Goal: Information Seeking & Learning: Learn about a topic

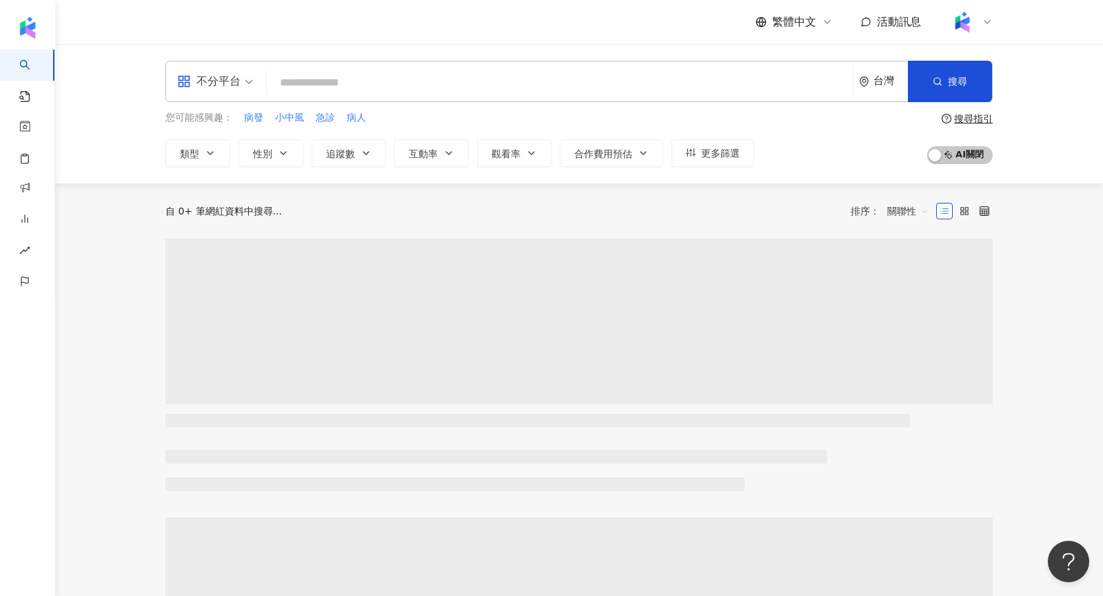
click at [986, 19] on icon at bounding box center [987, 22] width 11 height 11
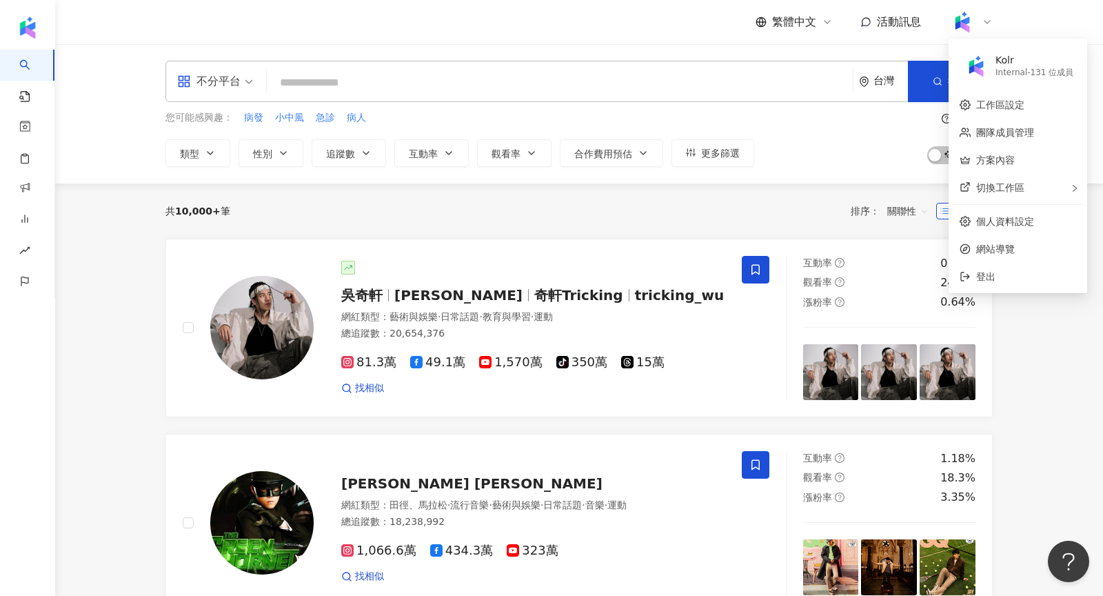
click at [449, 90] on input "search" at bounding box center [559, 83] width 575 height 26
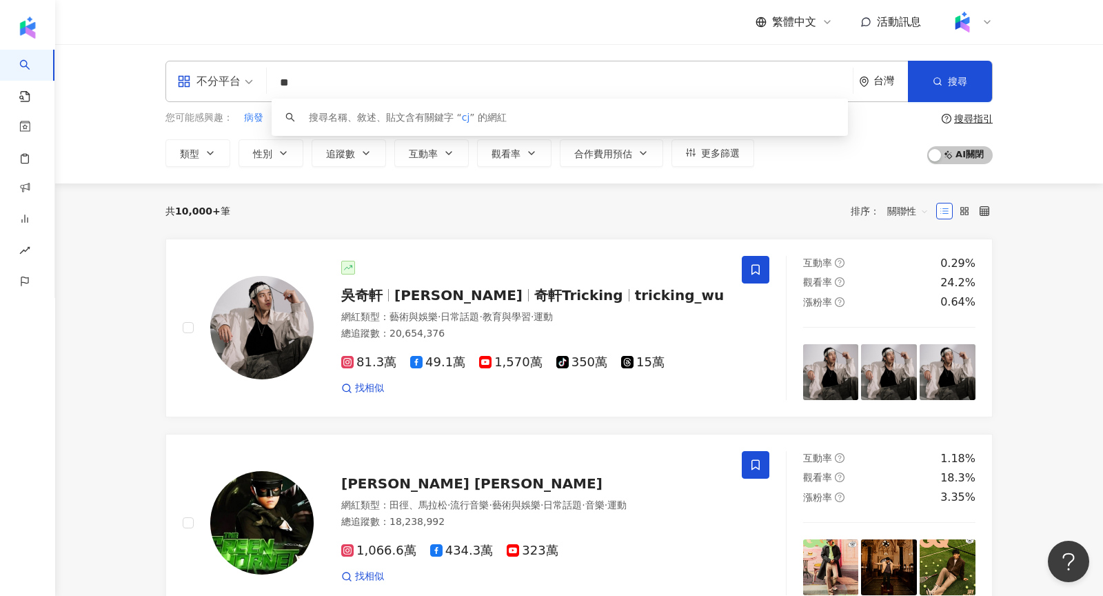
type input "*"
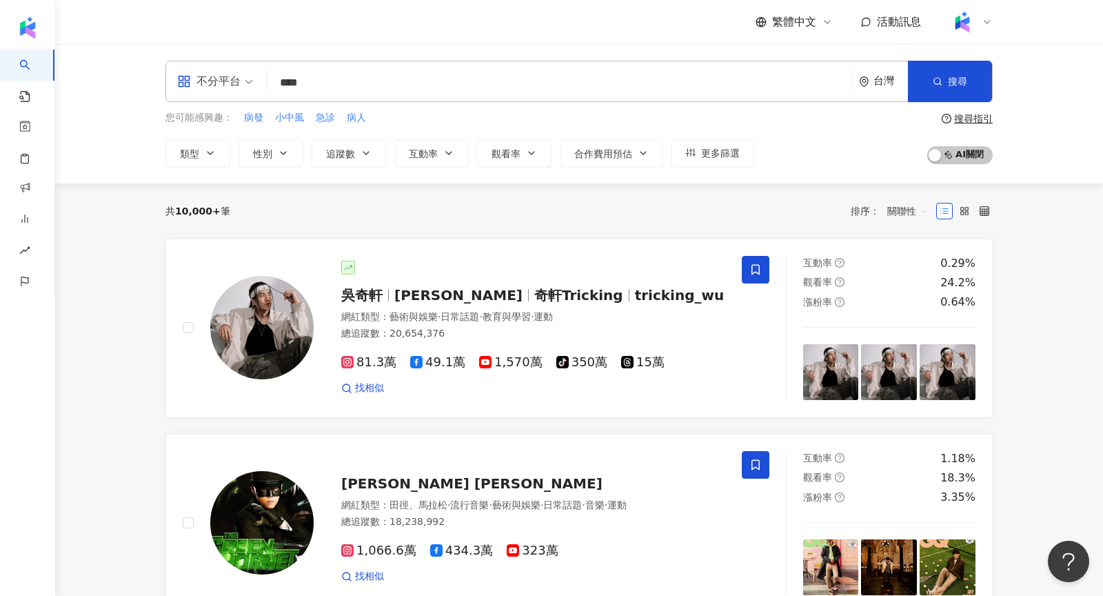
type input "****"
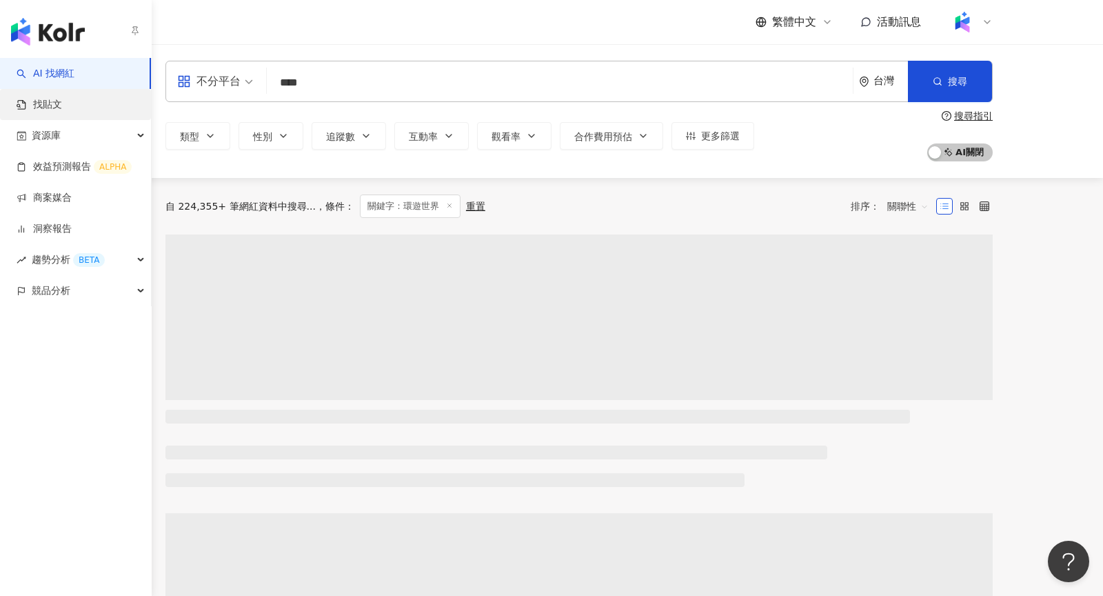
click at [62, 103] on link "找貼文" at bounding box center [39, 105] width 45 height 14
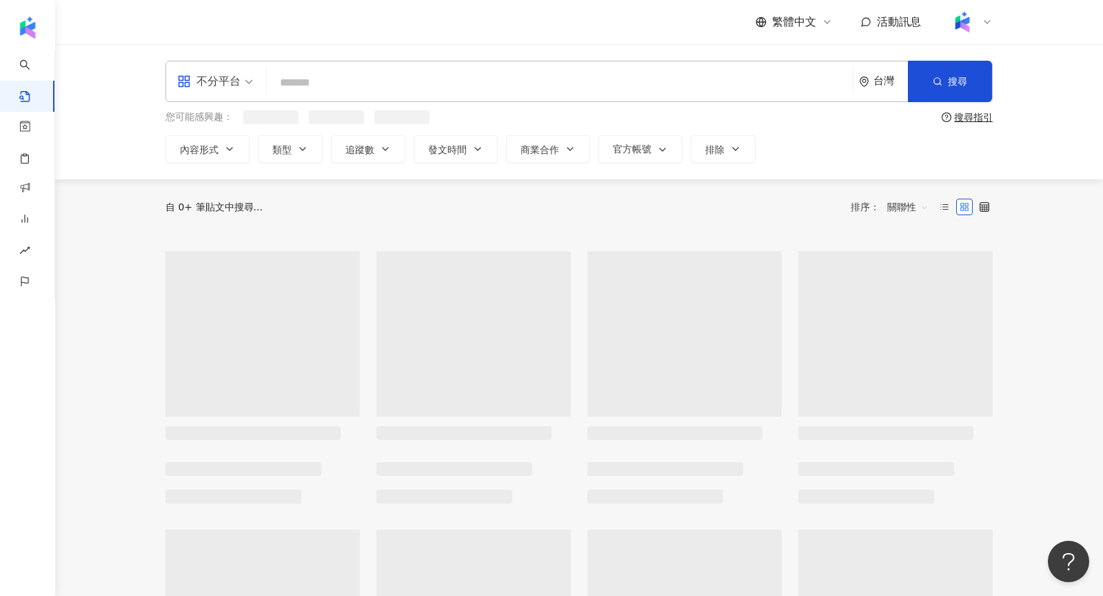
click at [445, 80] on input "search" at bounding box center [559, 83] width 575 height 30
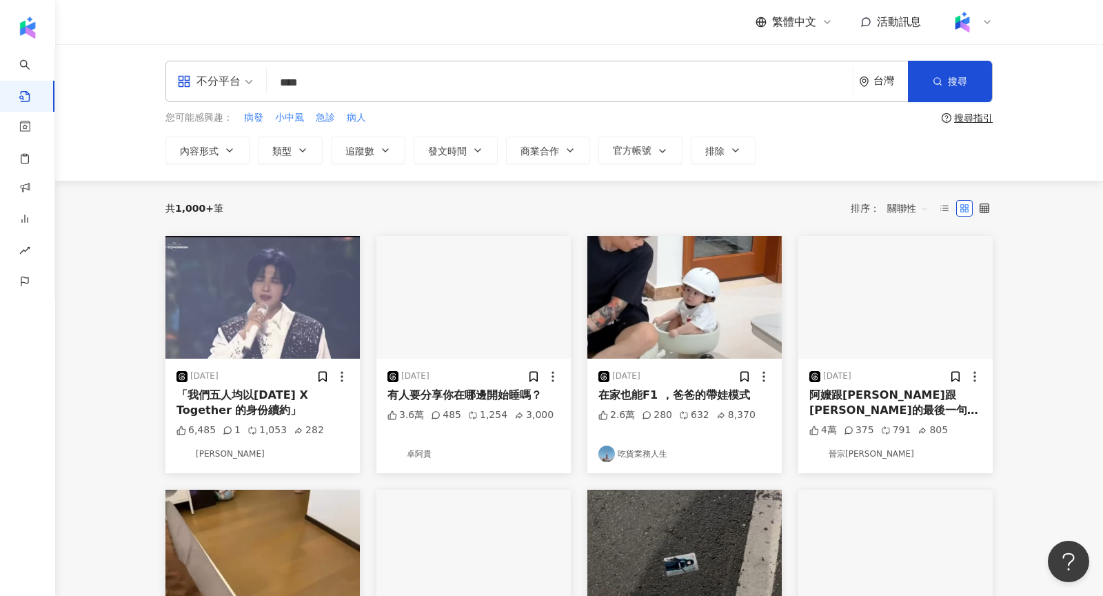
type input "****"
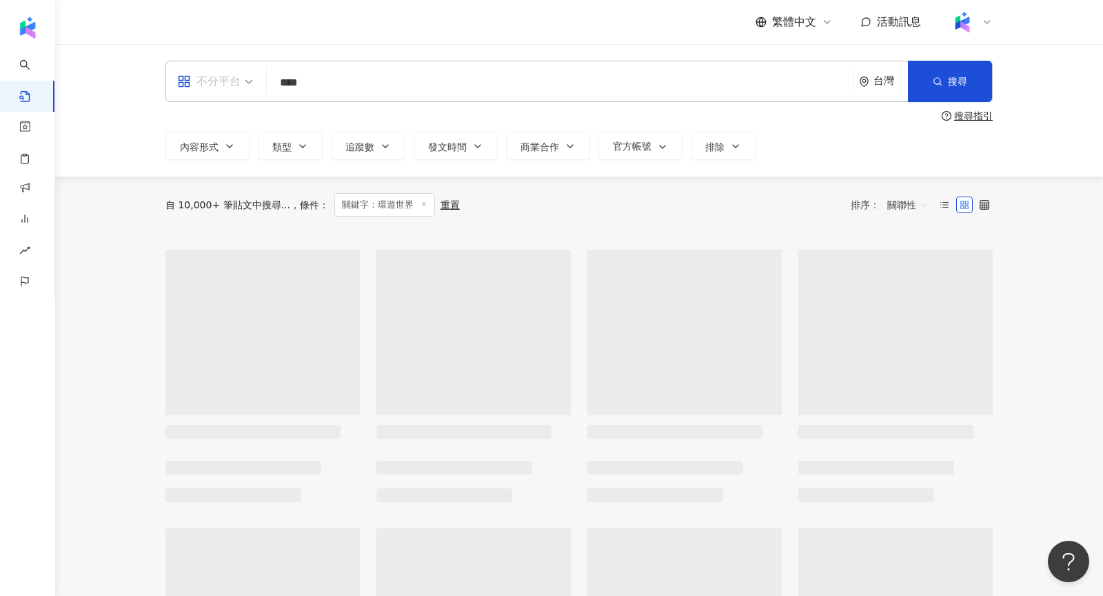
click at [201, 76] on div "不分平台" at bounding box center [208, 81] width 63 height 22
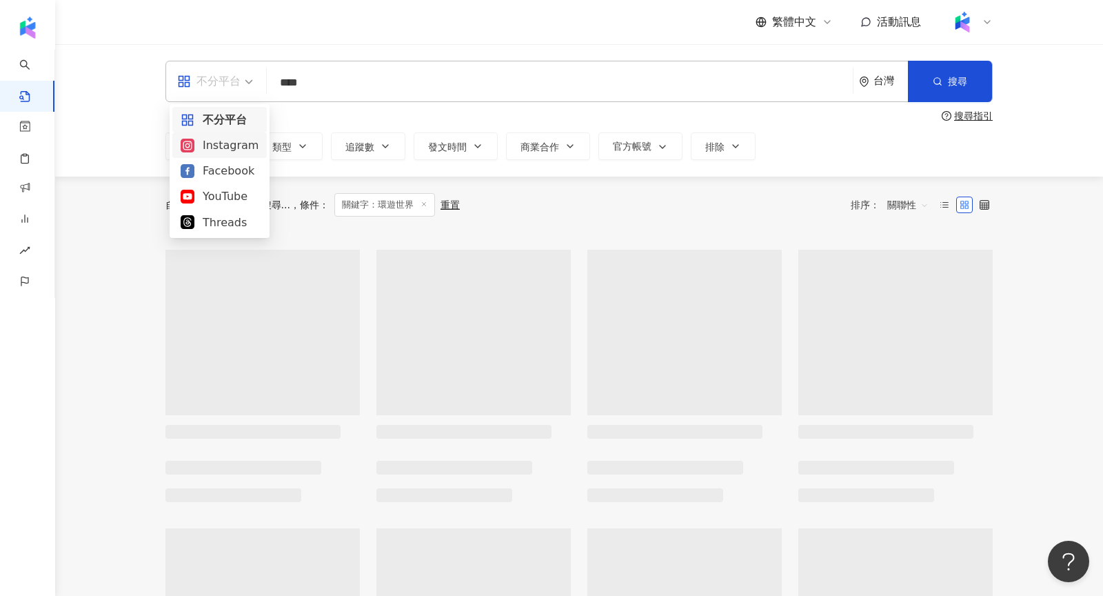
click at [225, 146] on div "Instagram" at bounding box center [220, 144] width 78 height 17
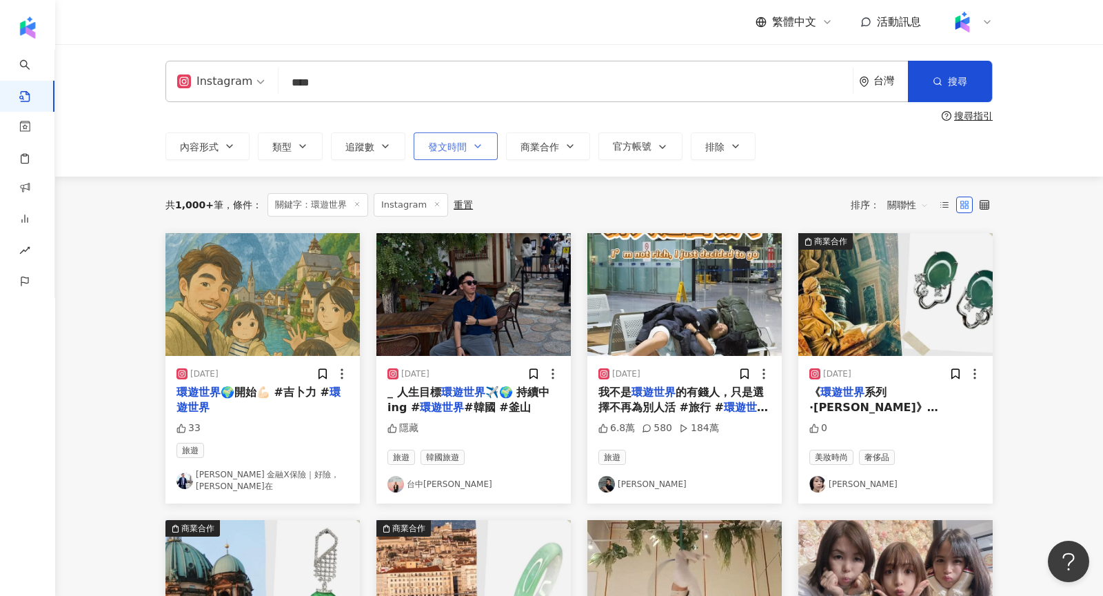
click at [467, 159] on button "發文時間" at bounding box center [456, 146] width 84 height 28
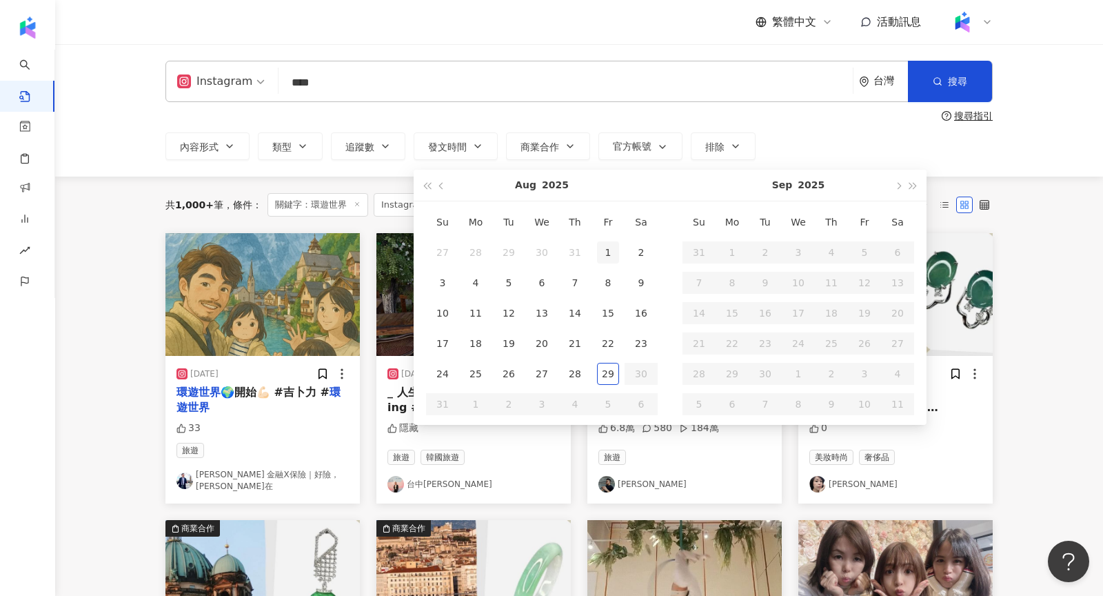
type input "**********"
click at [609, 251] on div "1" at bounding box center [608, 252] width 22 height 22
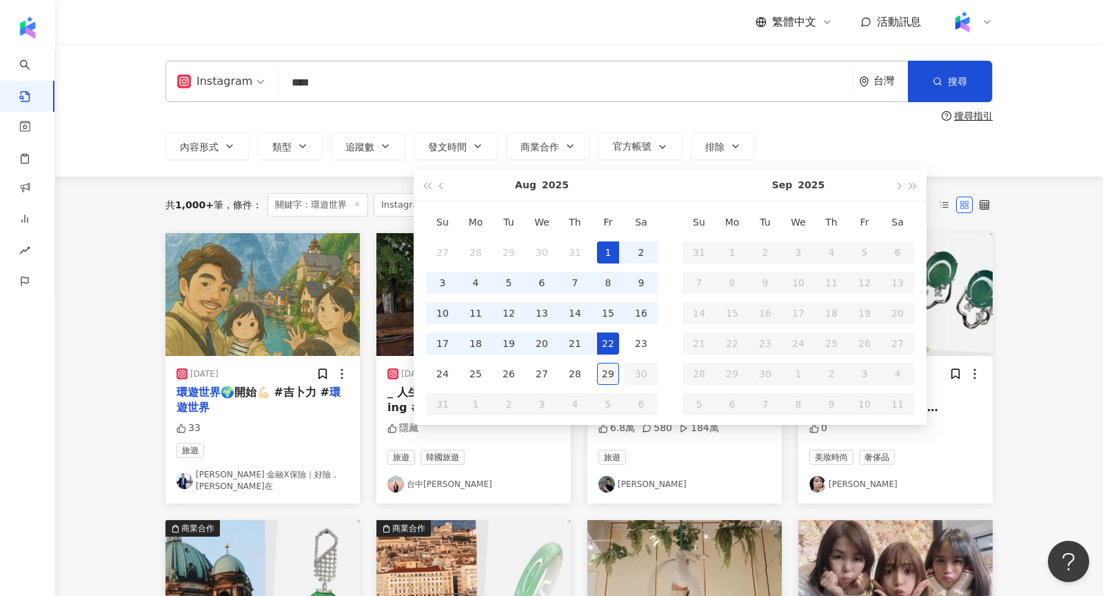
type input "**********"
click at [606, 378] on div "29" at bounding box center [608, 374] width 22 height 22
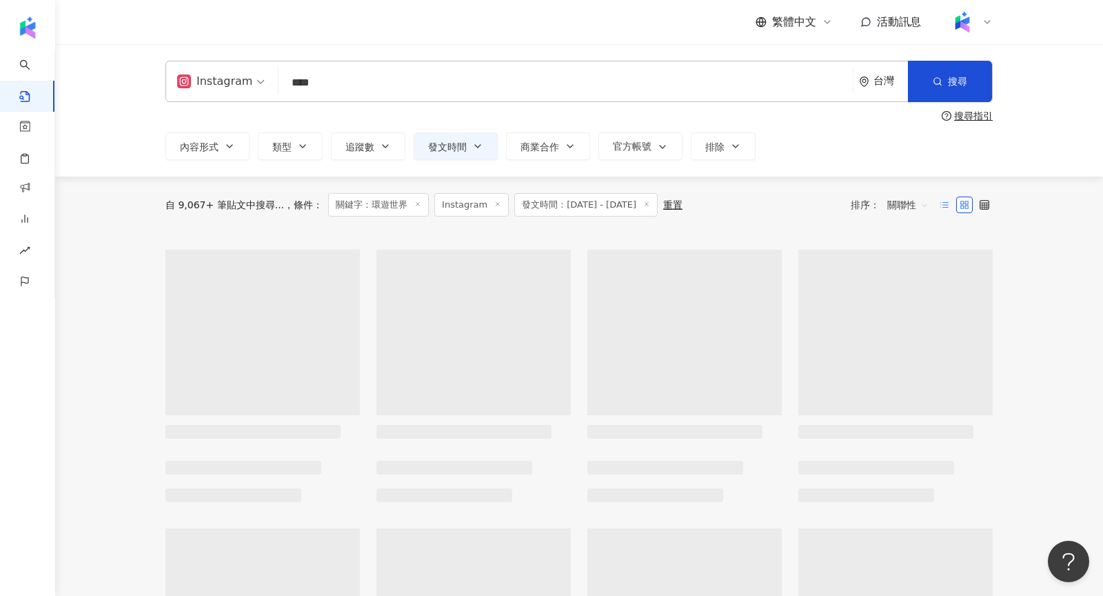
type input "**********"
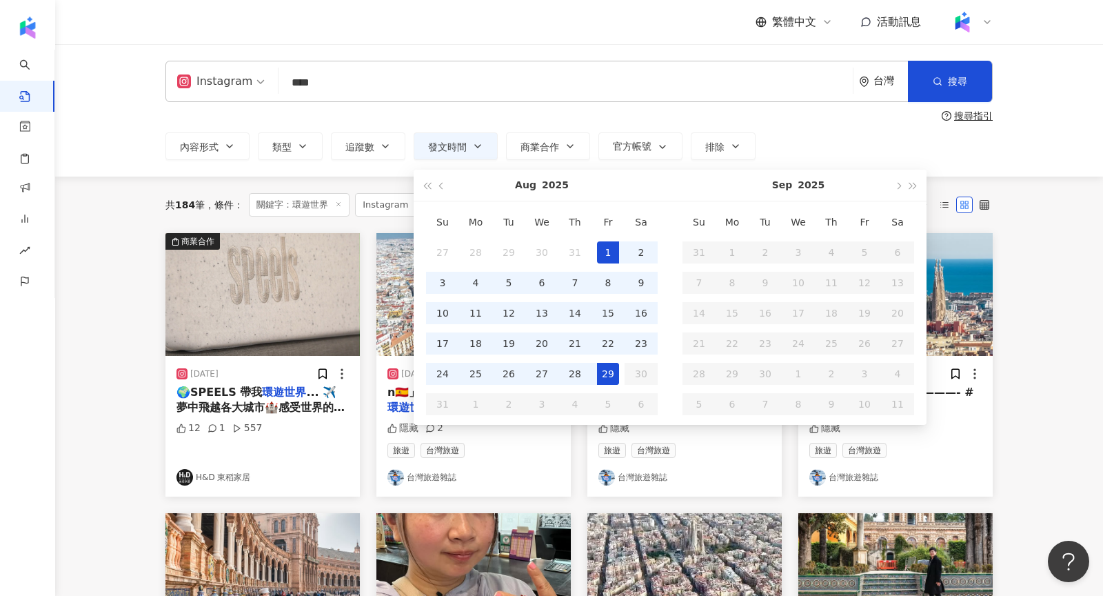
click at [911, 201] on div "Su Mo Tu We Th Fr Sa 31 1 2 3 4 5 6 7 8 9 10 11 12 13 14 15 16 17 18 19 20 21 2…" at bounding box center [798, 312] width 256 height 223
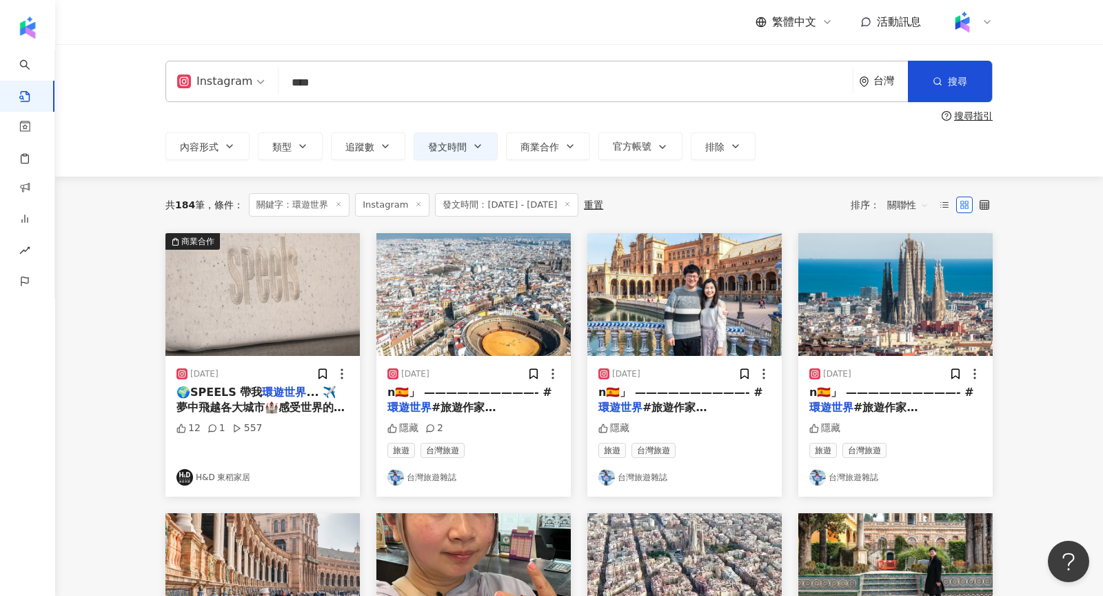
click at [963, 163] on div "**********" at bounding box center [579, 110] width 1048 height 132
click at [890, 201] on span "關聯性" at bounding box center [907, 205] width 41 height 22
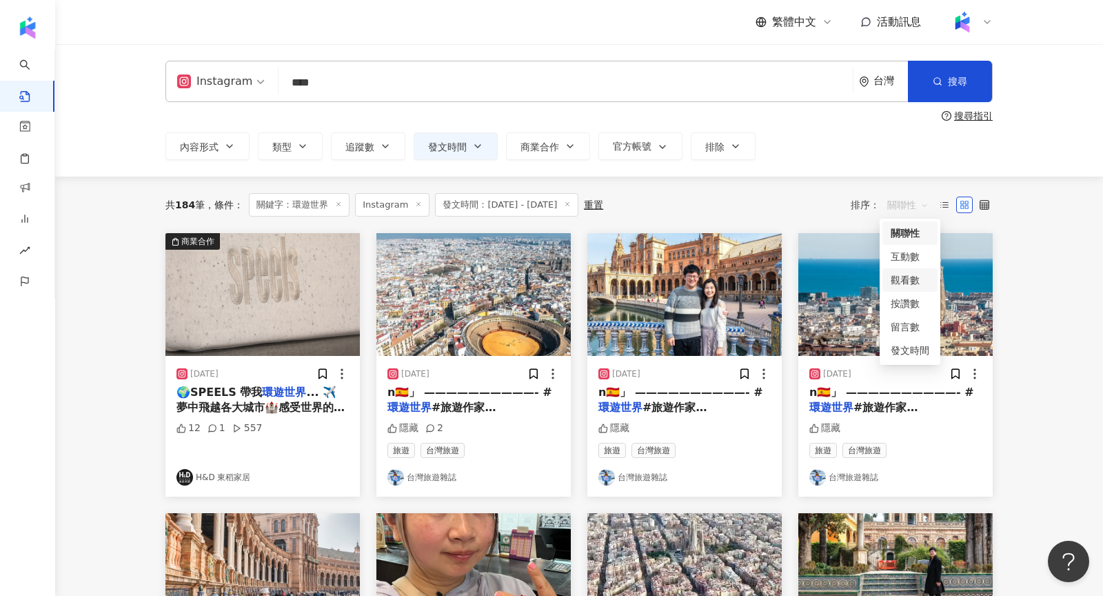
click at [903, 279] on div "觀看數" at bounding box center [910, 279] width 39 height 15
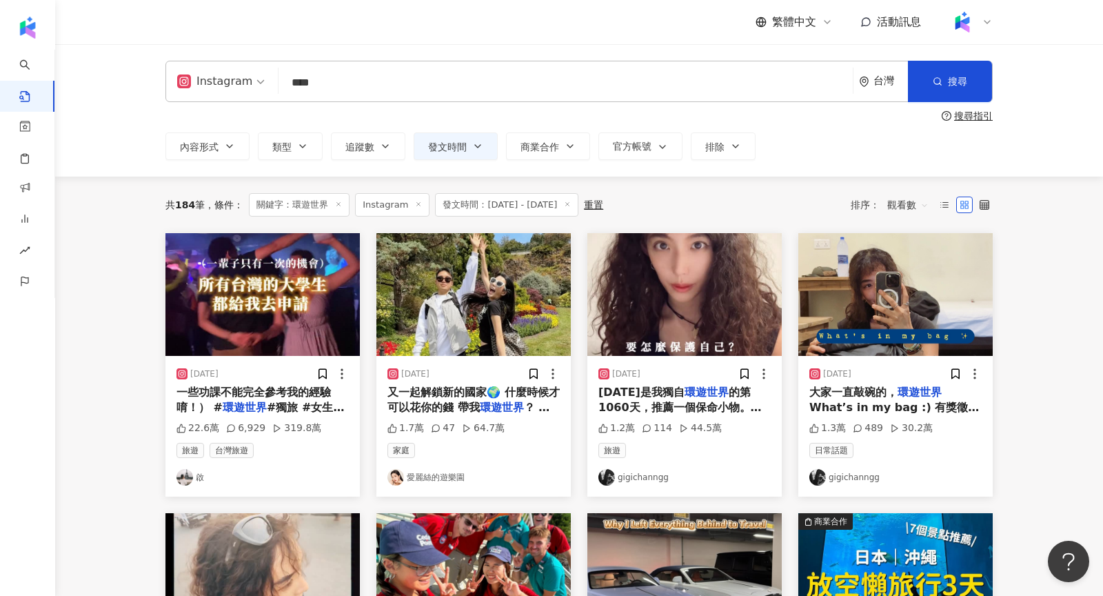
click at [206, 318] on img at bounding box center [262, 294] width 194 height 123
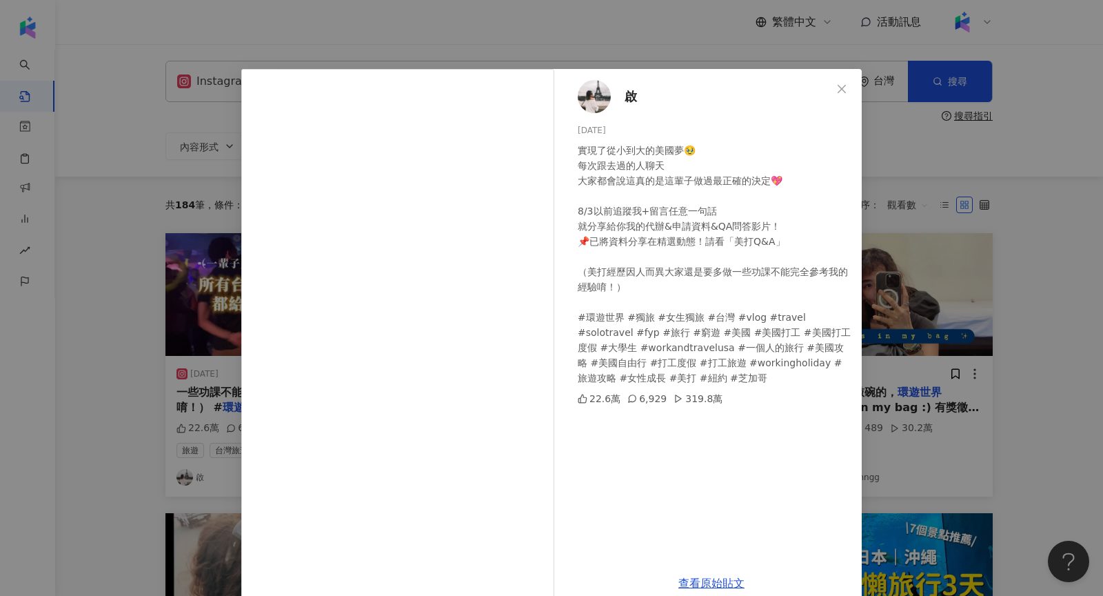
click at [595, 101] on img at bounding box center [594, 96] width 33 height 33
click at [1005, 380] on div "啟 2025/8/2 實現了從小到大的美國夢🥹 每次跟去過的人聊天 大家都會說這真的是這輩子做過最正確的決定💖 8/3以前追蹤我+留言任意一句話 就分享給你我…" at bounding box center [551, 298] width 1103 height 596
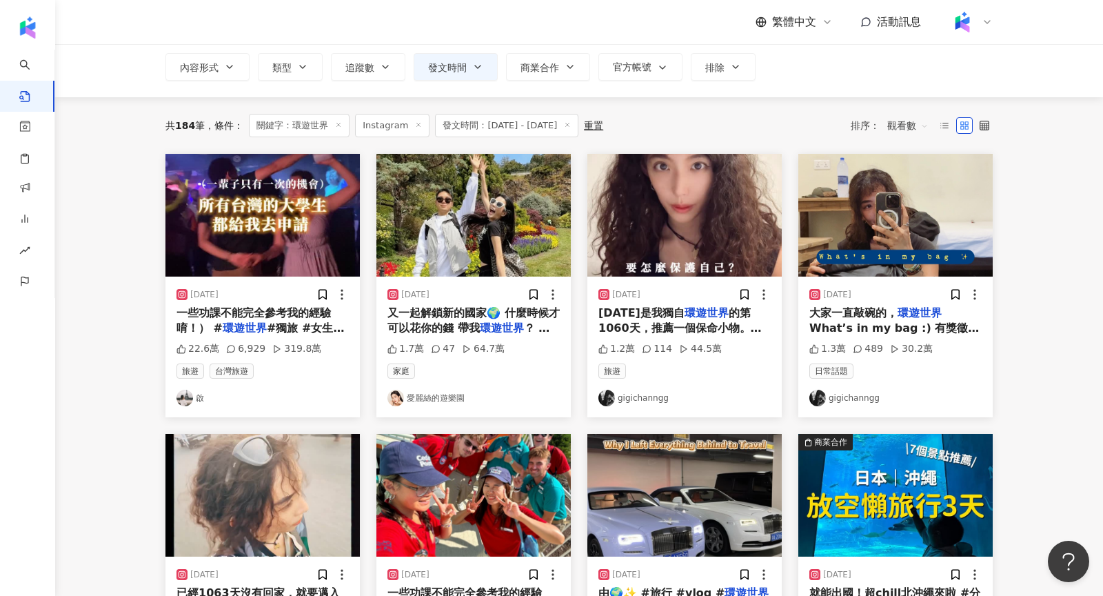
scroll to position [84, 0]
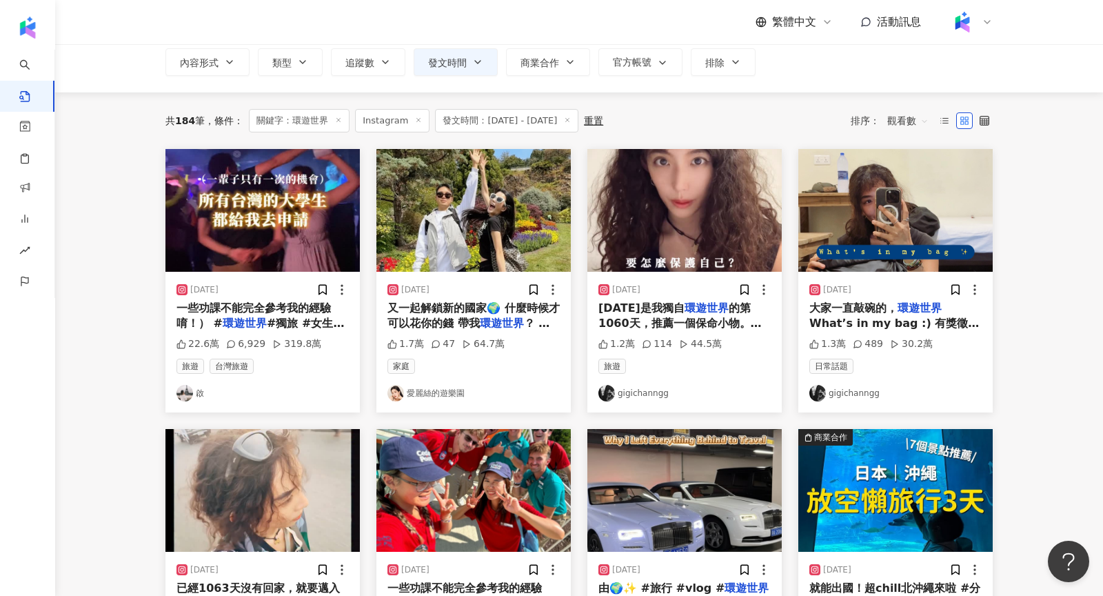
click at [605, 394] on img at bounding box center [606, 393] width 17 height 17
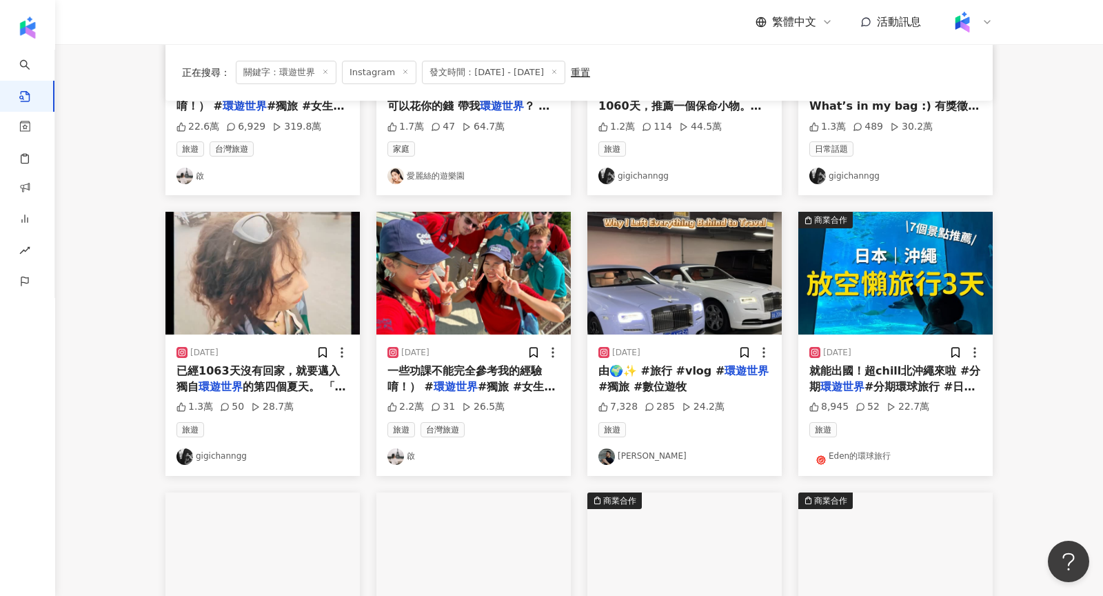
scroll to position [302, 0]
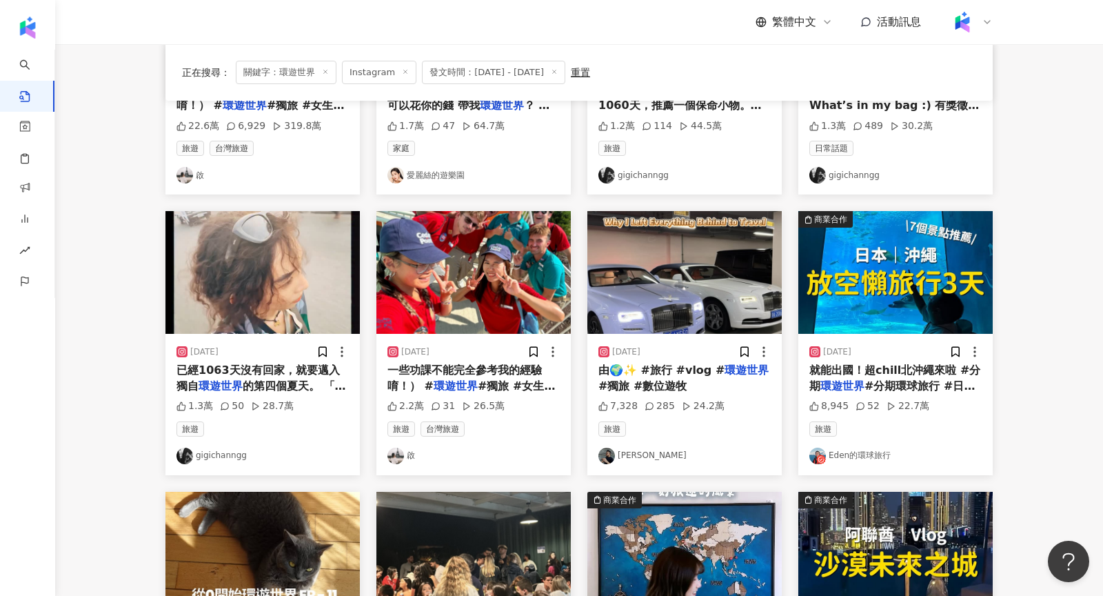
click at [265, 276] on img at bounding box center [262, 272] width 194 height 123
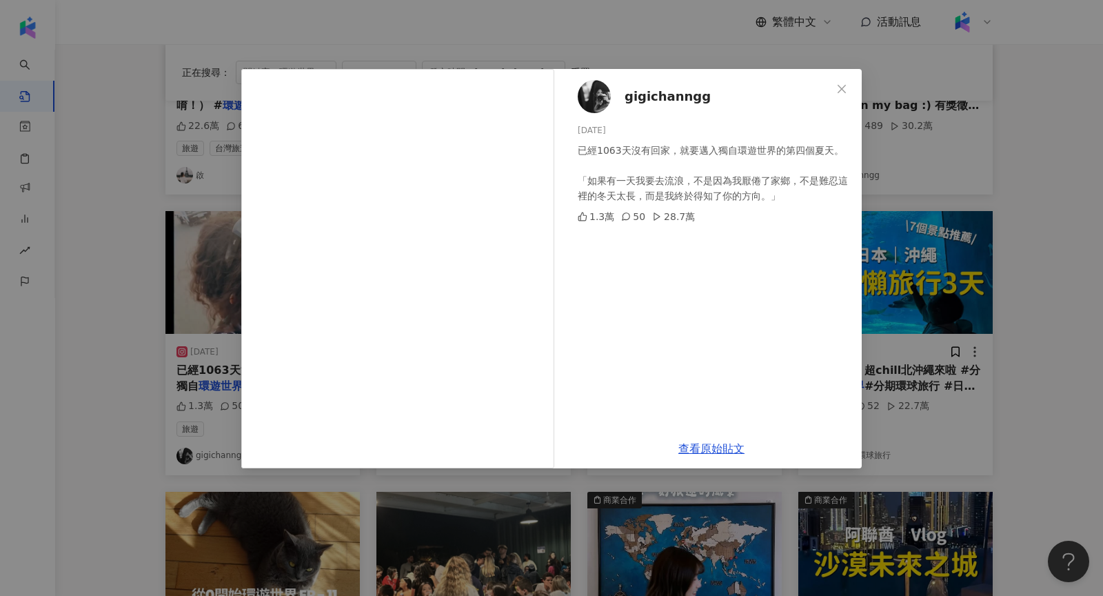
click at [909, 179] on div "gigichanngg 2025/8/8 已經1063天沒有回家，就要邁入獨自環遊世界的第四個夏天。 「如果有一天我要去流浪，不是因為我厭倦了家鄉，不是難忍這…" at bounding box center [551, 298] width 1103 height 596
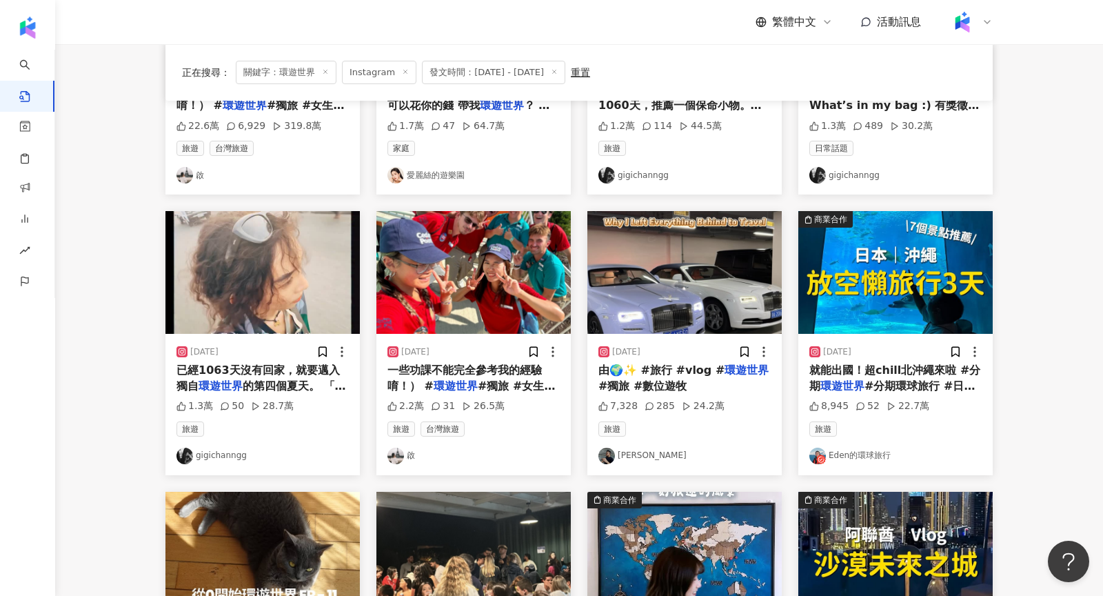
click at [911, 255] on img at bounding box center [895, 272] width 194 height 123
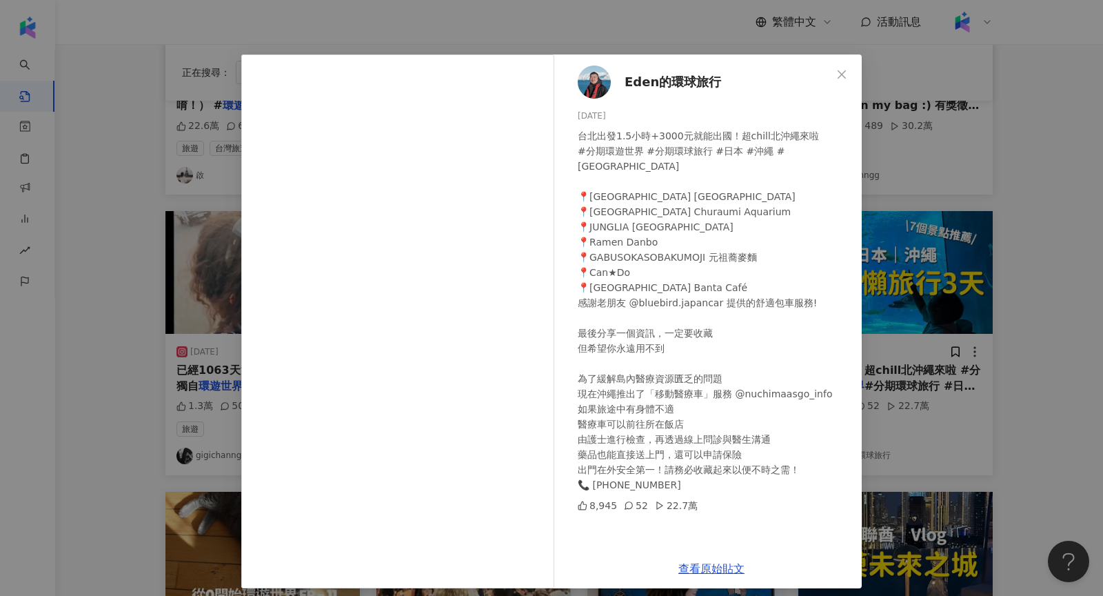
scroll to position [18, 0]
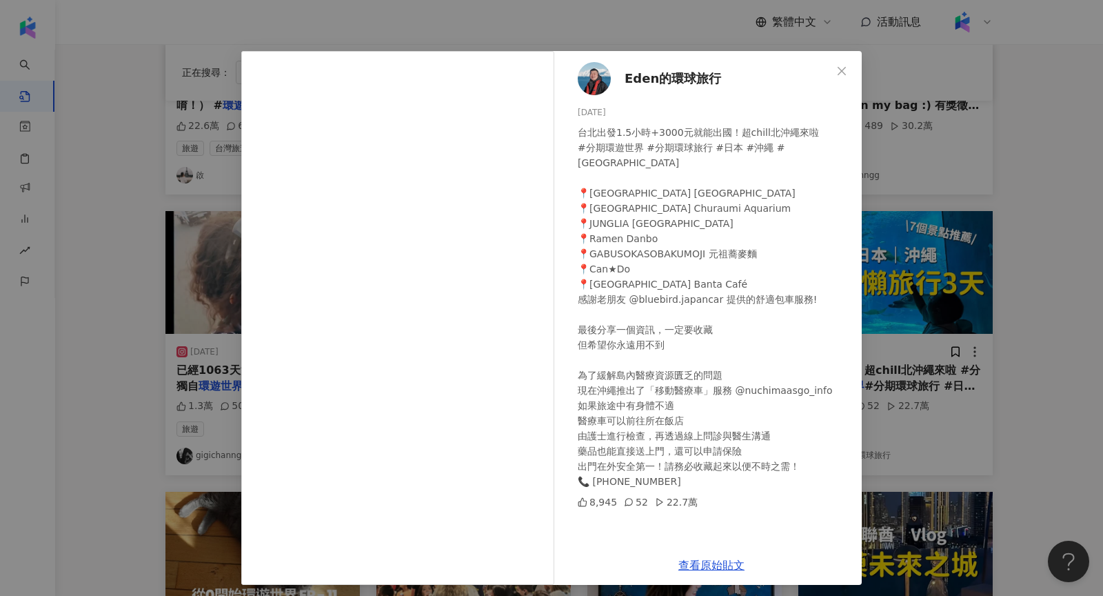
click at [1028, 177] on div "Eden的環球旅行 2025/8/10 台北出發1.5小時+3000元就能出國！超chill北沖繩來啦 #分期環遊世界 #分期環球旅行 #日本 #沖繩 #ok…" at bounding box center [551, 298] width 1103 height 596
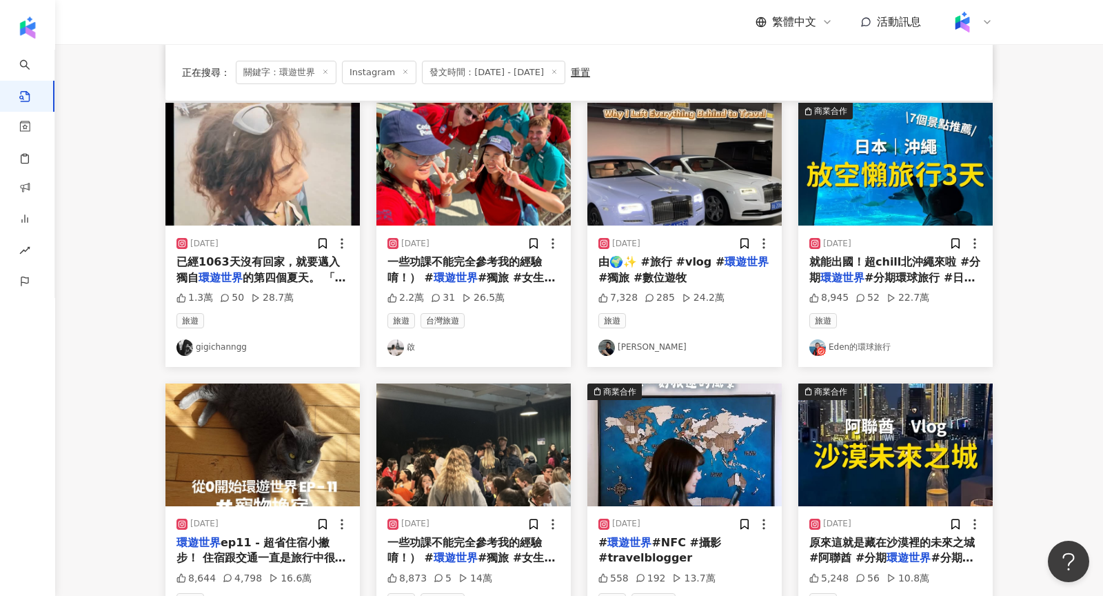
scroll to position [498, 0]
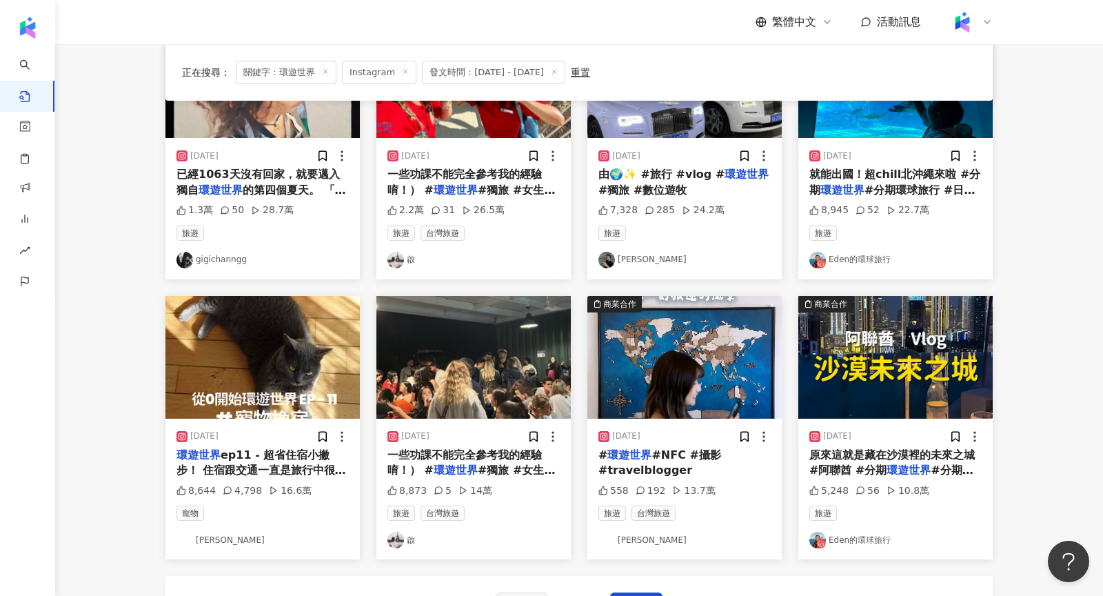
click at [274, 362] on img at bounding box center [262, 357] width 194 height 123
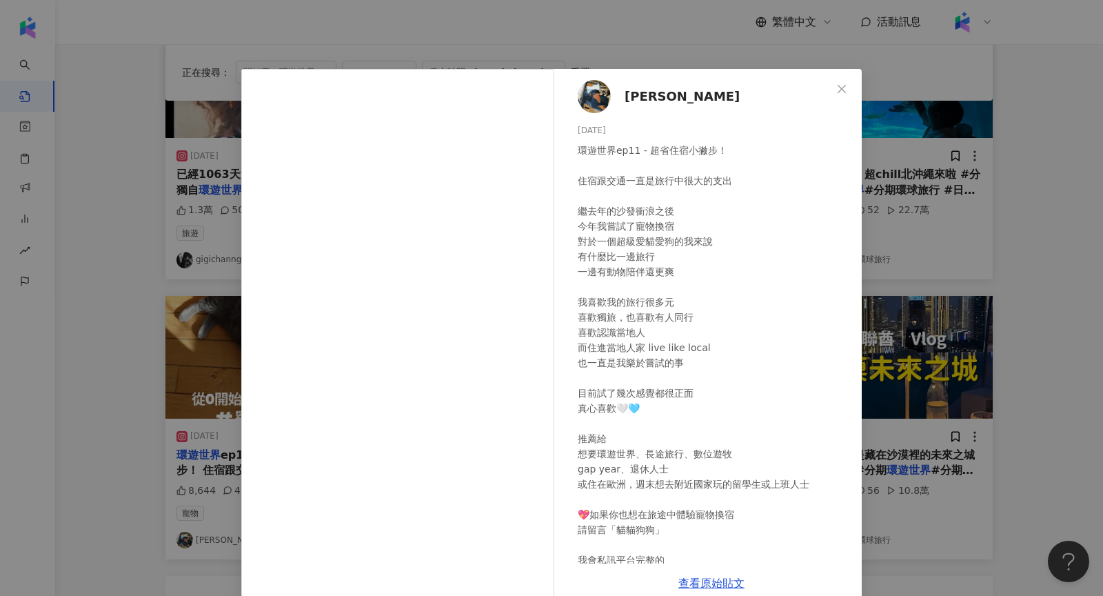
click at [595, 102] on img at bounding box center [594, 96] width 33 height 33
click at [1026, 165] on div "Jess 2025/8/3 環遊世界ep11 - 超省住宿小撇步！ 住宿跟交通一直是旅行中很大的支出 繼去年的沙發衝浪之後 今年我嘗試了寵物換宿 對於一個超級…" at bounding box center [551, 298] width 1103 height 596
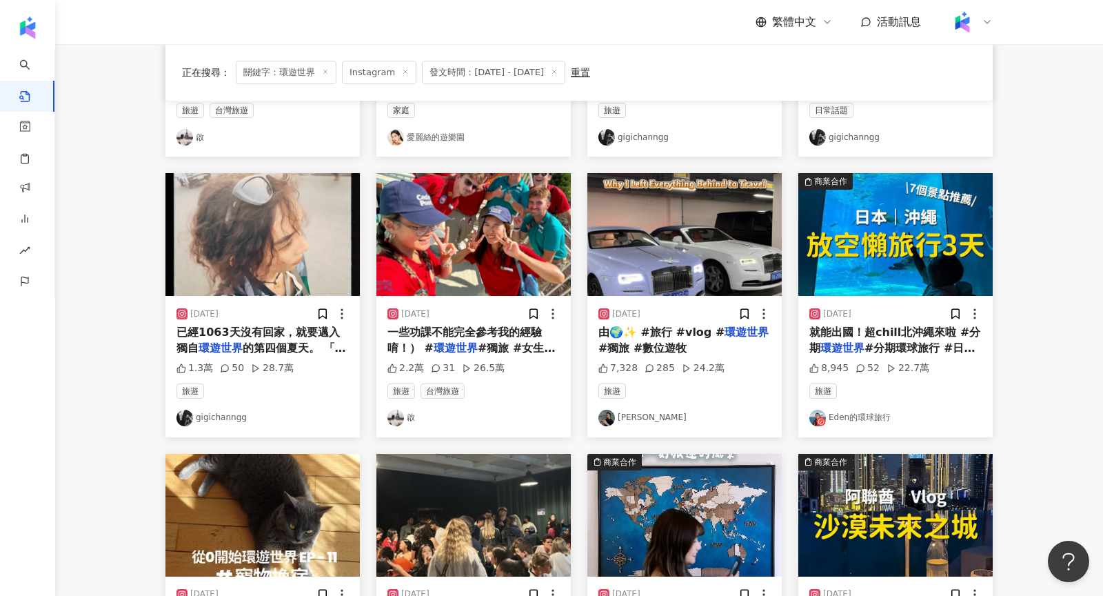
scroll to position [0, 0]
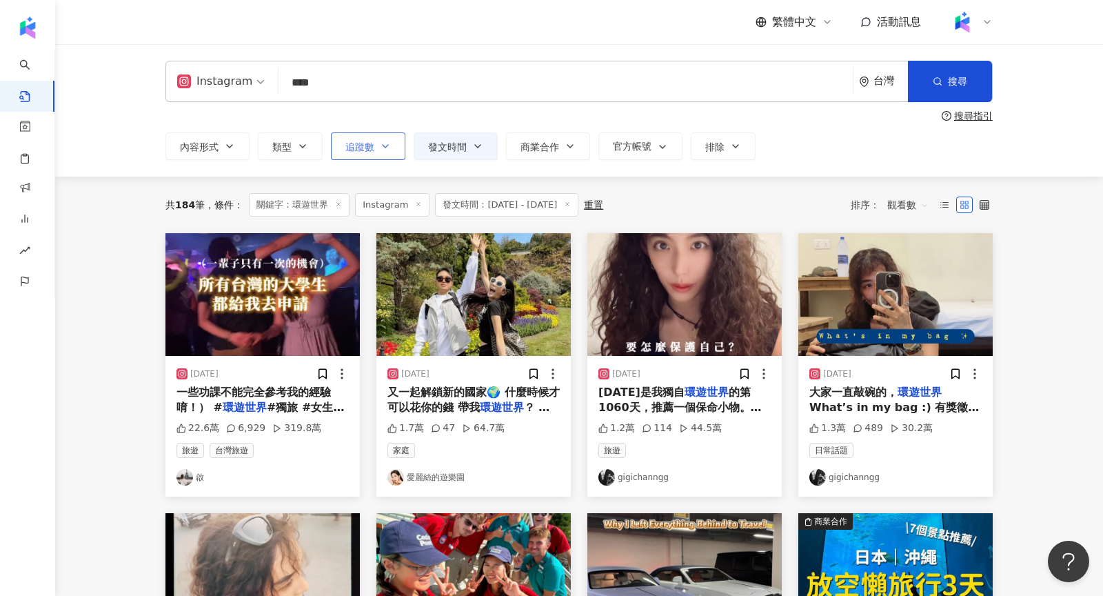
click at [360, 155] on button "追蹤數" at bounding box center [368, 146] width 74 height 28
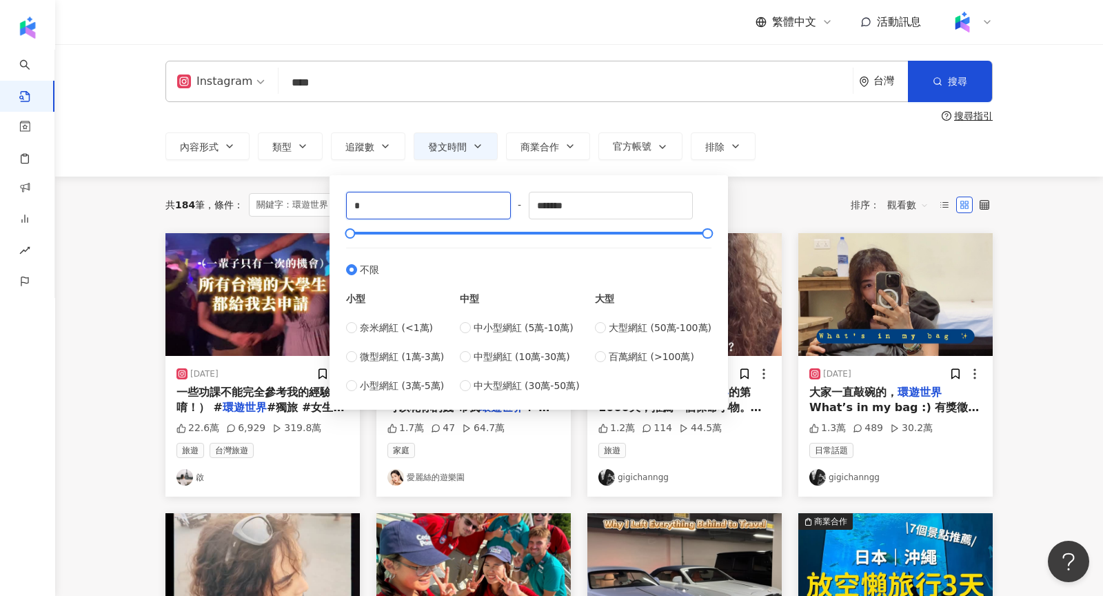
drag, startPoint x: 418, startPoint y: 201, endPoint x: 266, endPoint y: 199, distance: 151.7
click at [266, 199] on main "**********" at bounding box center [579, 606] width 1048 height 1124
type input "*"
type input "******"
click at [782, 145] on div "**********" at bounding box center [578, 146] width 827 height 28
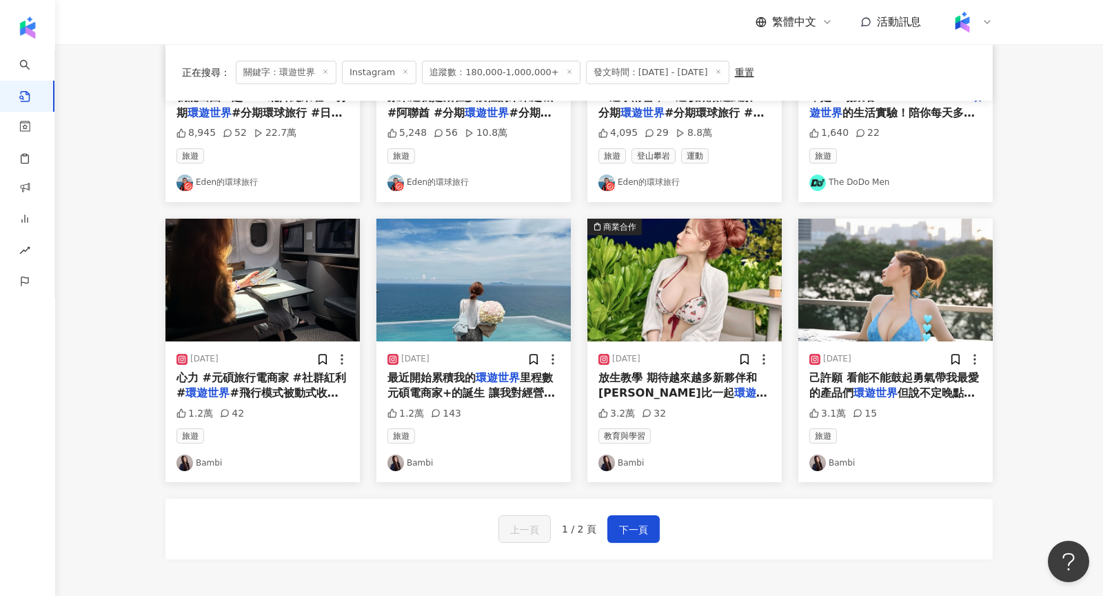
scroll to position [591, 0]
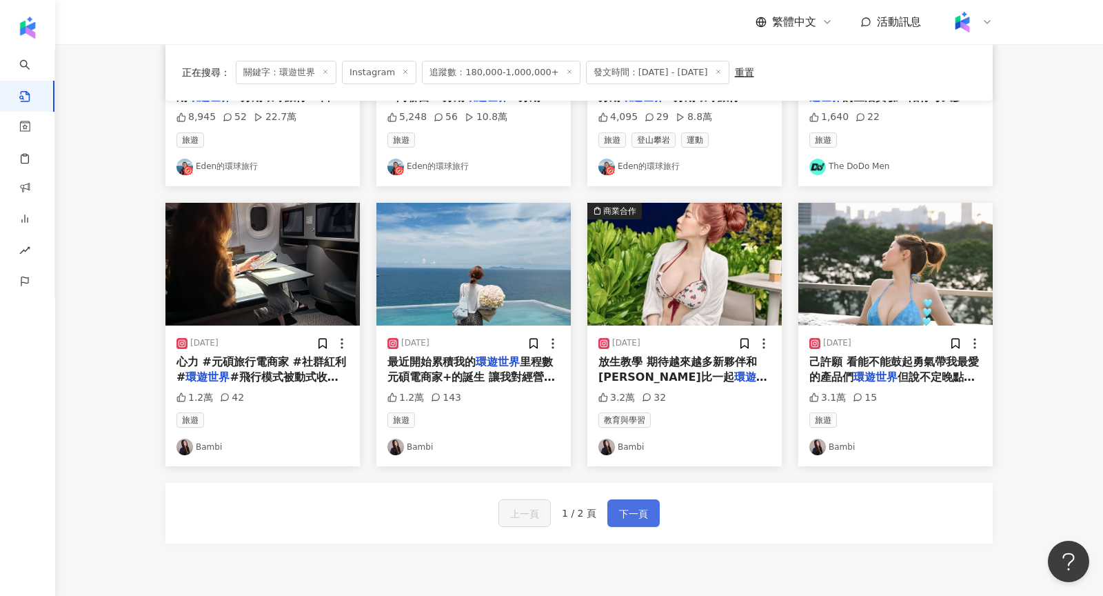
click at [645, 511] on span "下一頁" at bounding box center [633, 513] width 29 height 17
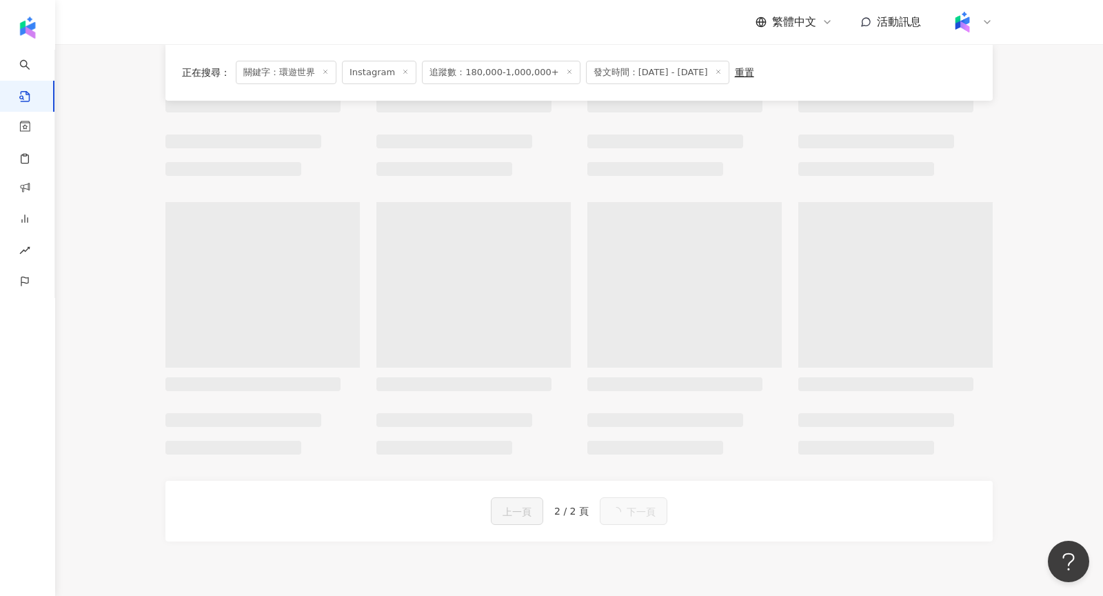
scroll to position [32, 0]
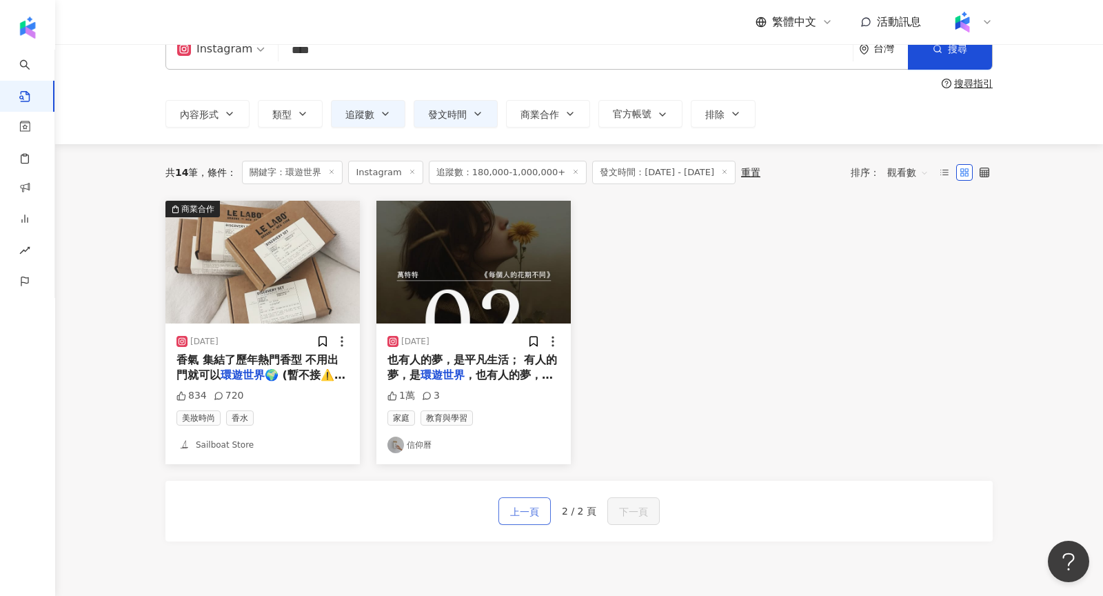
click at [534, 506] on span "上一頁" at bounding box center [524, 511] width 29 height 17
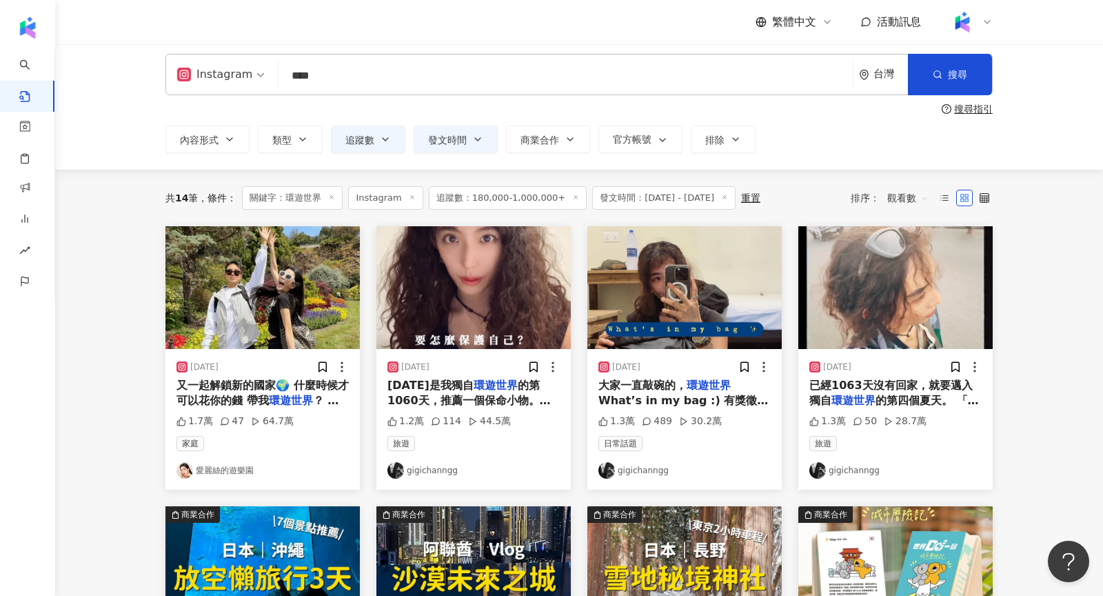
scroll to position [0, 0]
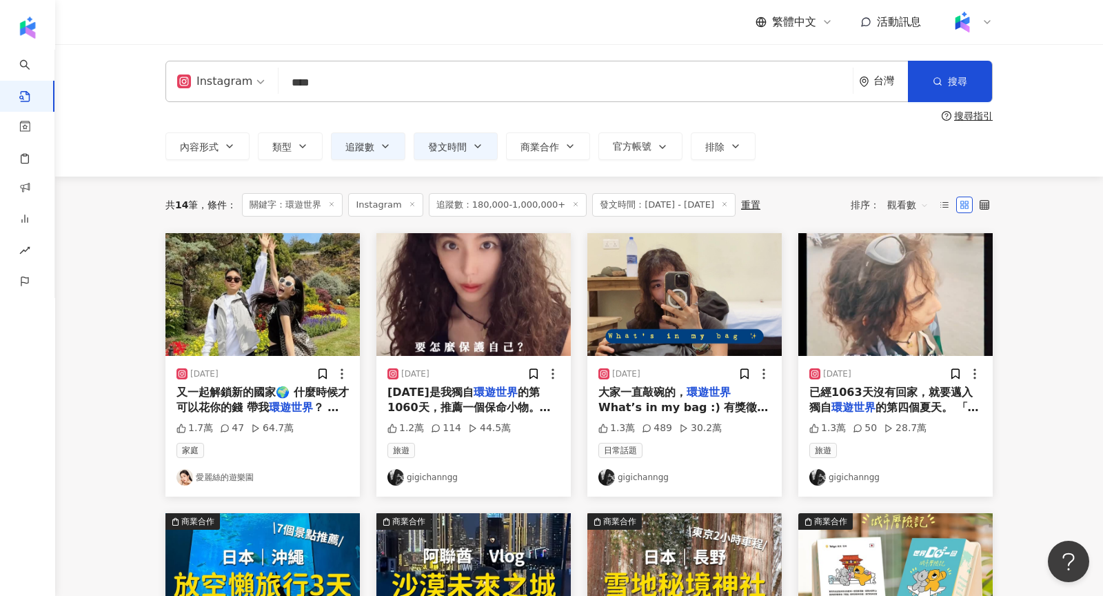
click at [271, 312] on img at bounding box center [262, 294] width 194 height 123
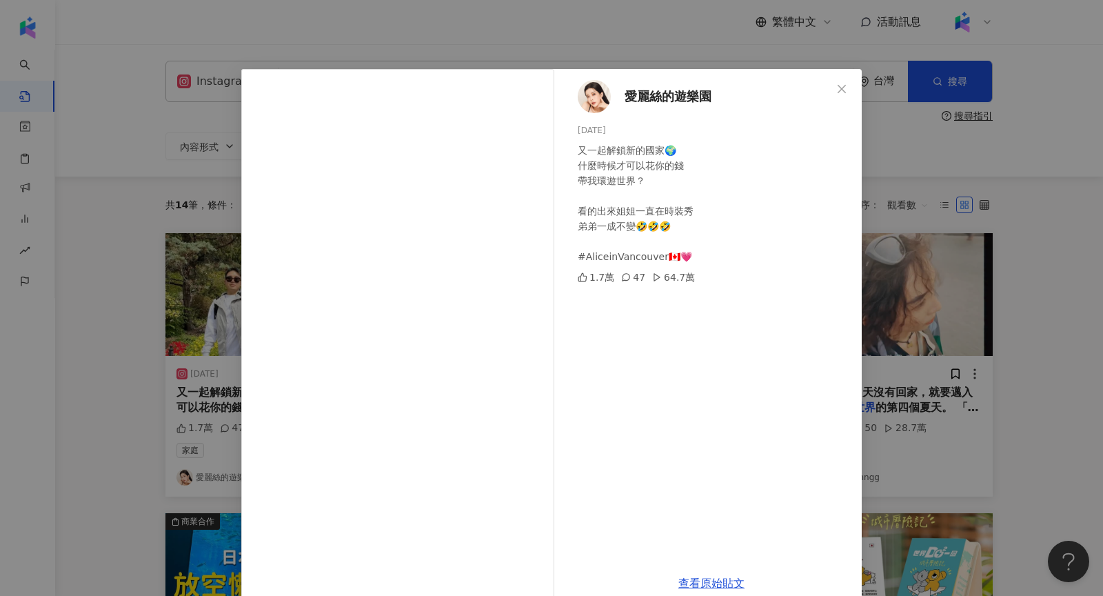
click at [991, 210] on div "愛麗絲的遊樂園 2025/8/12 又一起解鎖新的國家🌍 什麼時候才可以花你的錢 帶我環遊世界？ 看的出來姐姐一直在時裝秀 弟弟一成不變🤣🤣🤣 #Alicei…" at bounding box center [551, 298] width 1103 height 596
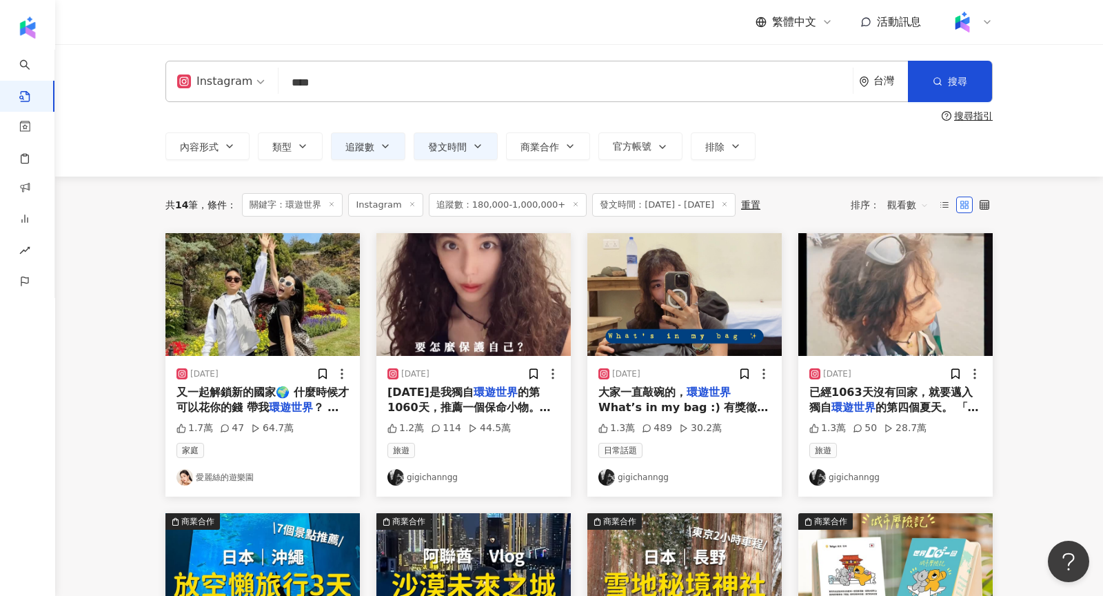
click at [254, 290] on img at bounding box center [262, 294] width 194 height 123
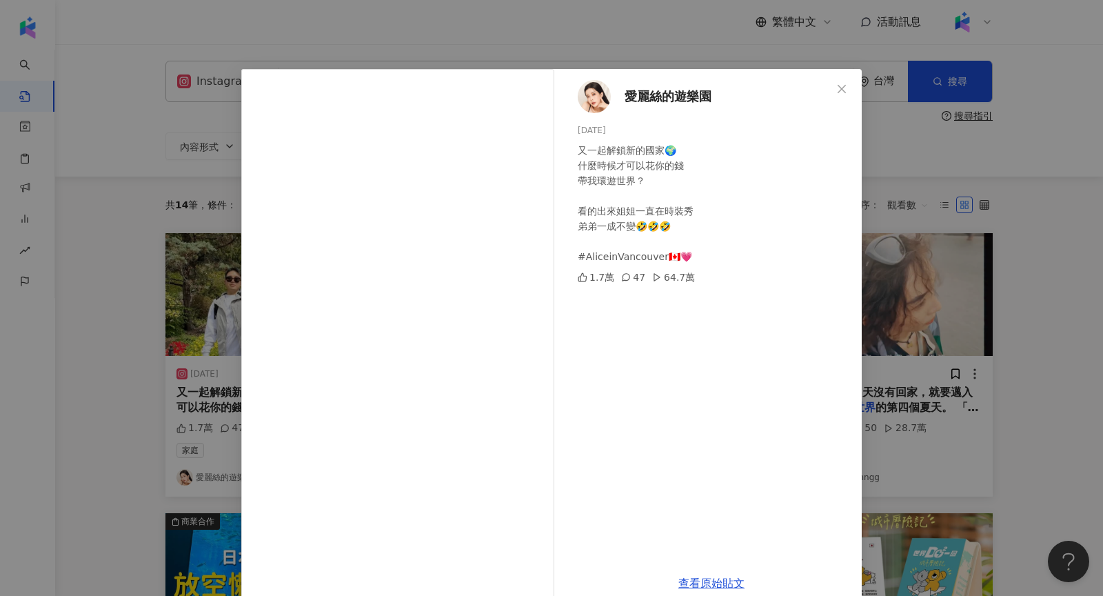
click at [604, 94] on img at bounding box center [594, 96] width 33 height 33
click at [878, 129] on div "愛麗絲的遊樂園 2025/8/12 又一起解鎖新的國家🌍 什麼時候才可以花你的錢 帶我環遊世界？ 看的出來姐姐一直在時裝秀 弟弟一成不變🤣🤣🤣 #Alicei…" at bounding box center [551, 298] width 1103 height 596
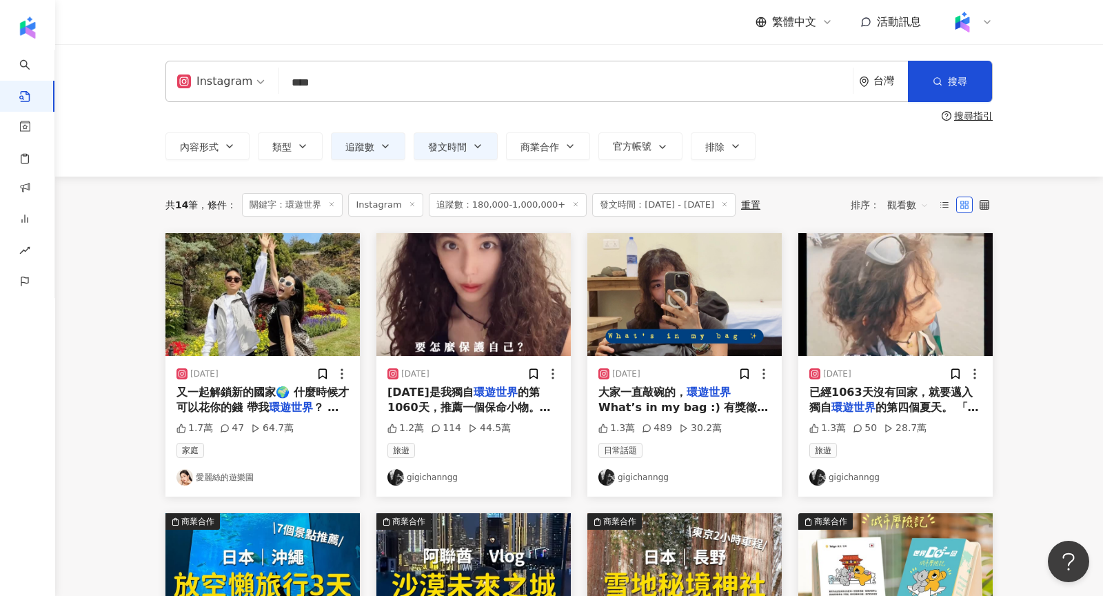
click at [446, 84] on input "****" at bounding box center [565, 83] width 563 height 30
type input "*"
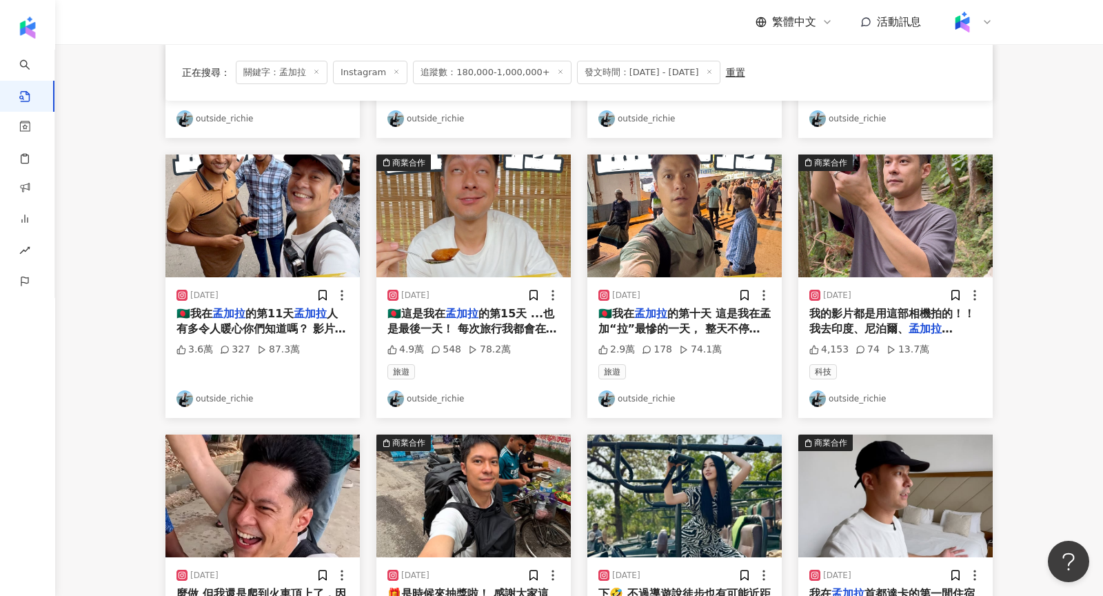
scroll to position [726, 0]
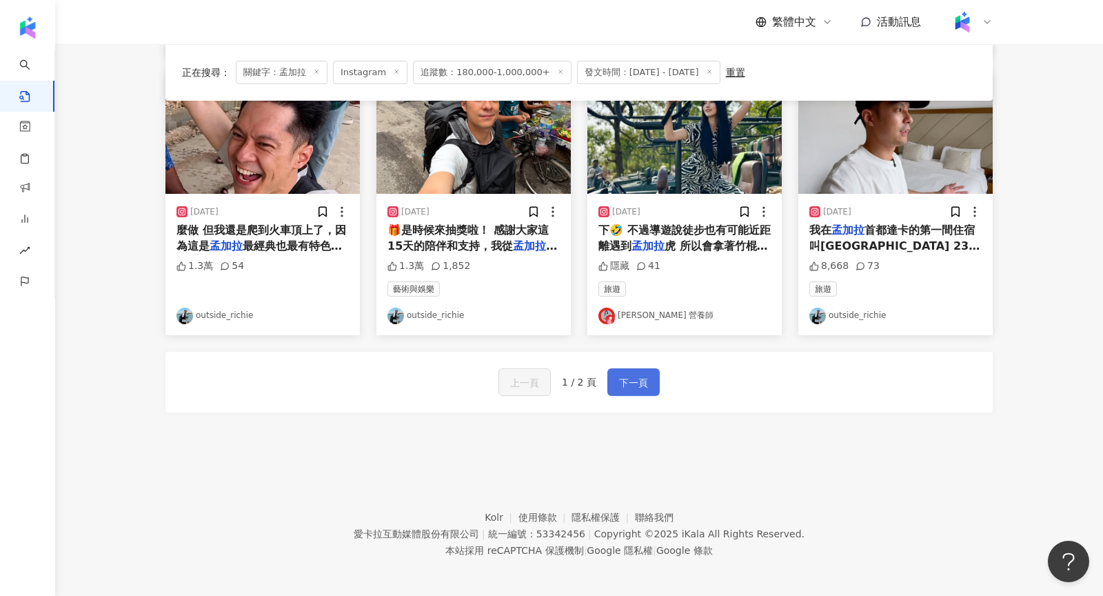
click at [622, 376] on span "下一頁" at bounding box center [633, 382] width 29 height 17
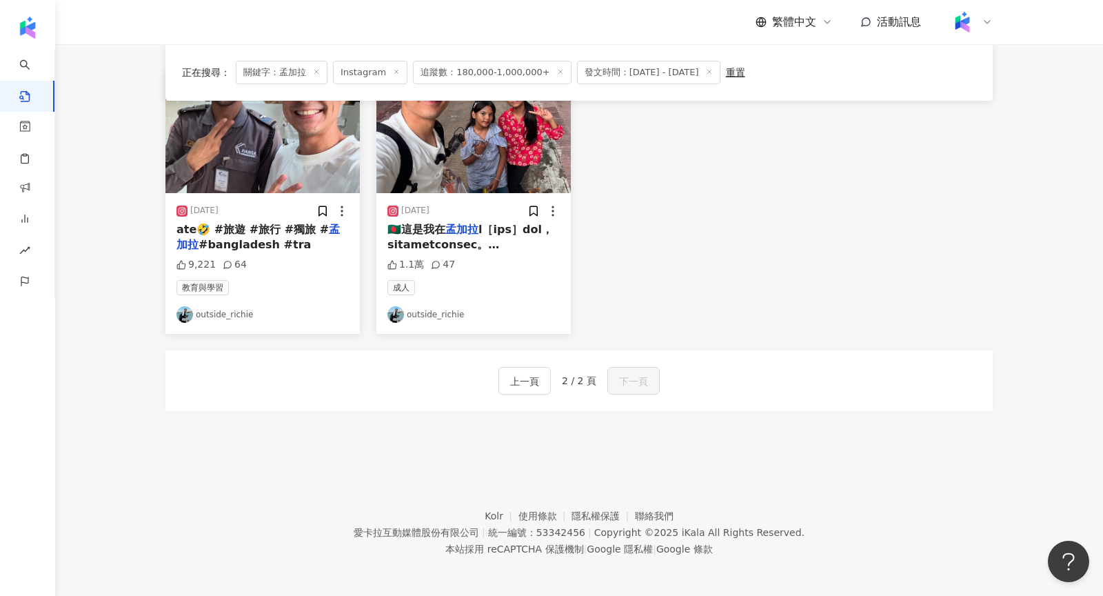
scroll to position [0, 0]
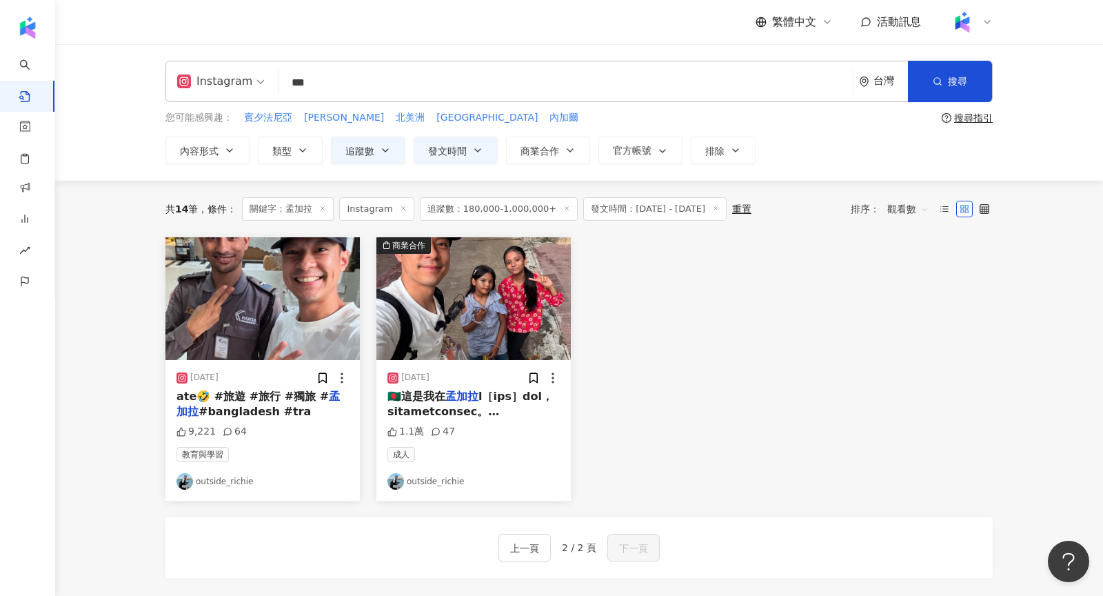
drag, startPoint x: 365, startPoint y: 69, endPoint x: 230, endPoint y: 81, distance: 135.7
click at [230, 81] on div "Instagram 孟加拉 *** 台灣 搜尋" at bounding box center [578, 81] width 827 height 41
type input "*"
type input "**"
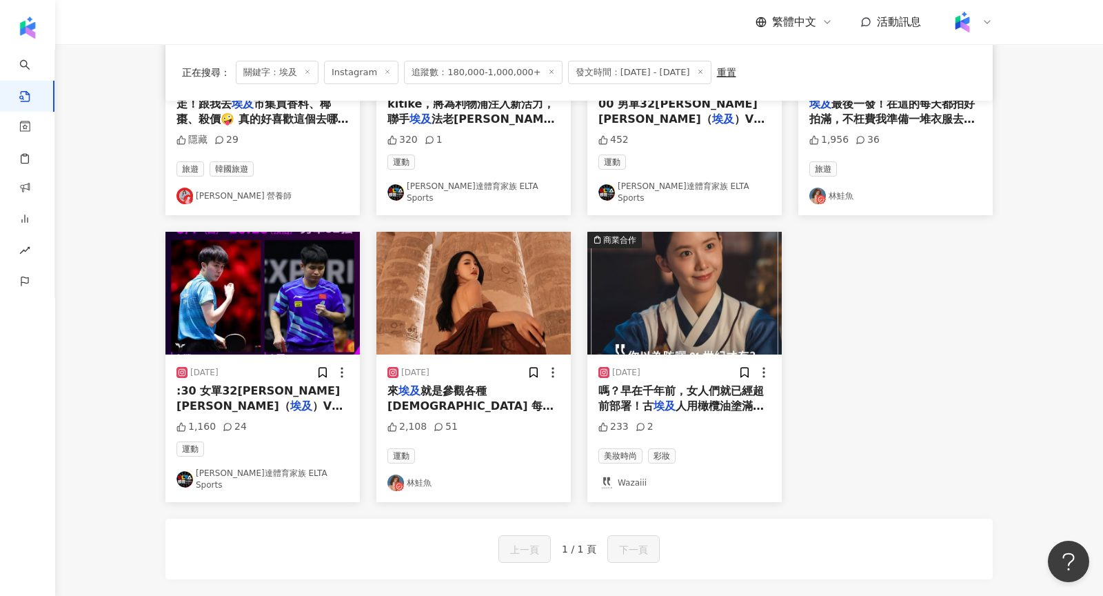
scroll to position [573, 0]
click at [419, 327] on img at bounding box center [473, 292] width 194 height 123
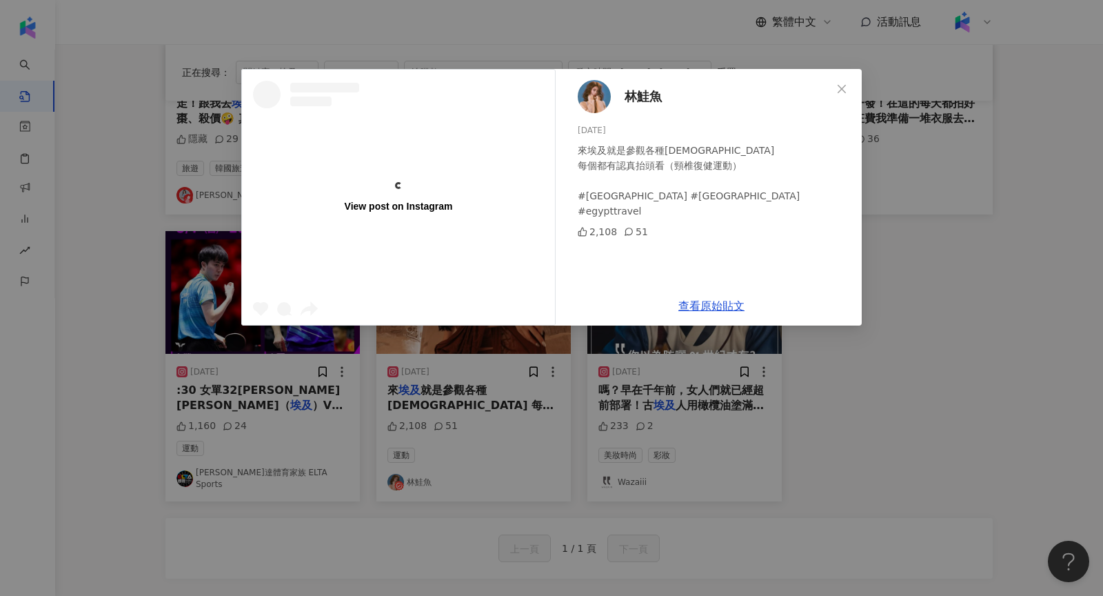
click at [592, 90] on img at bounding box center [594, 96] width 33 height 33
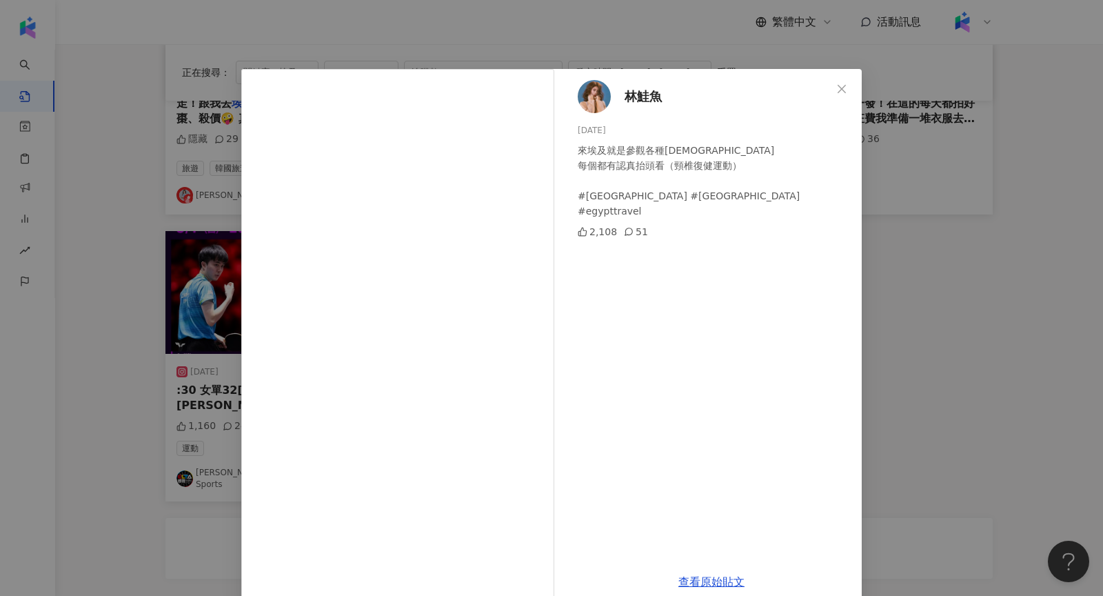
click at [162, 136] on div "林鮭魚 2025/8/5 來埃及就是參觀各種神廟 每個都有認真抬頭看（頸椎復健運動） #埃及 #egypt #egypttravel 2,108 51 查看原…" at bounding box center [551, 298] width 1103 height 596
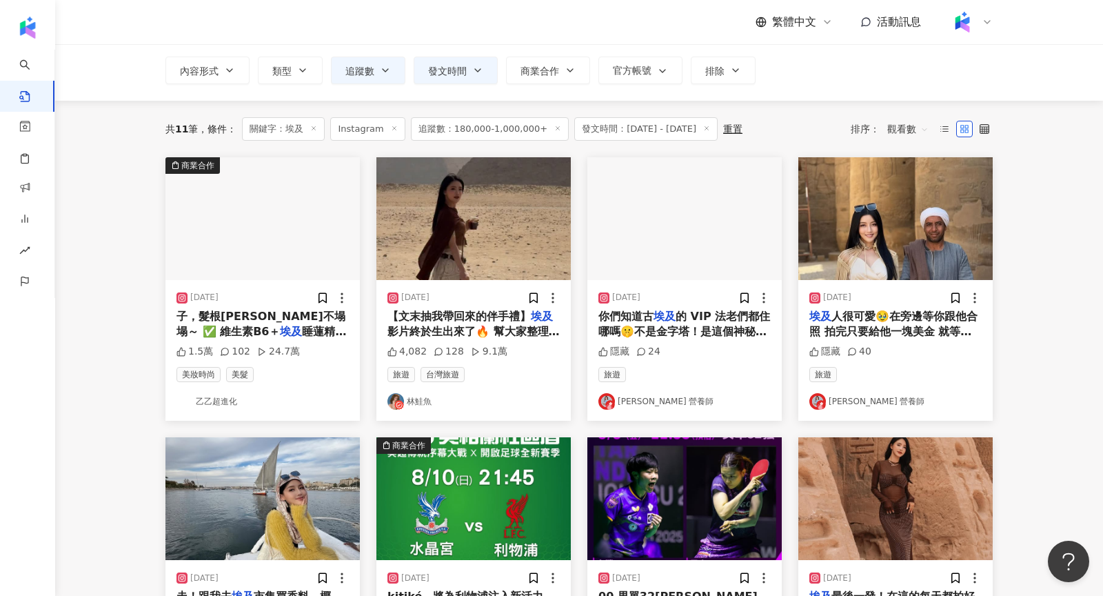
scroll to position [0, 0]
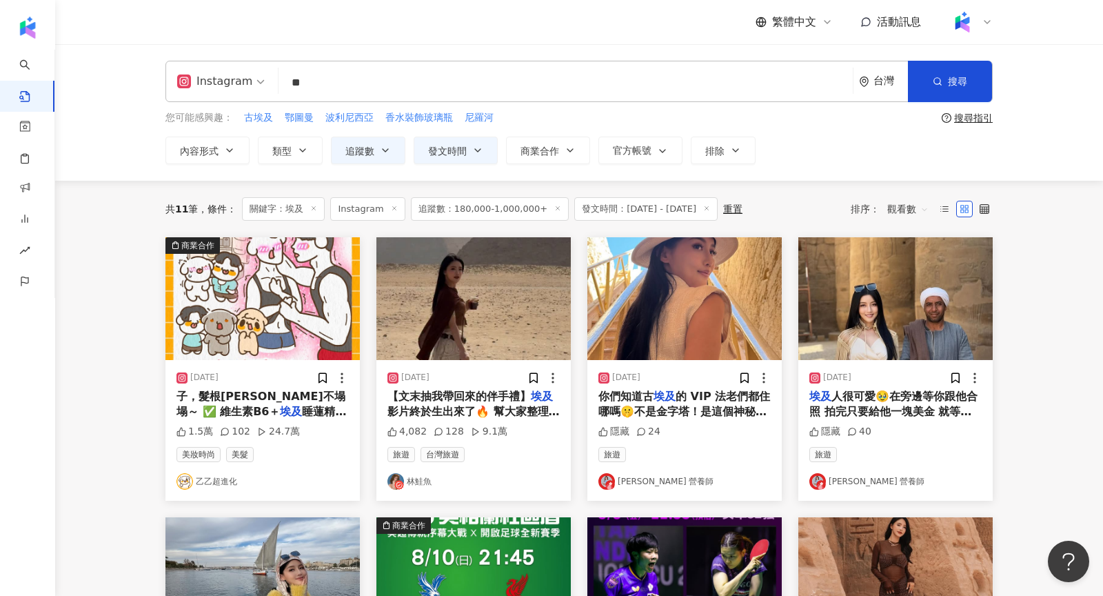
click at [710, 208] on icon at bounding box center [706, 208] width 7 height 7
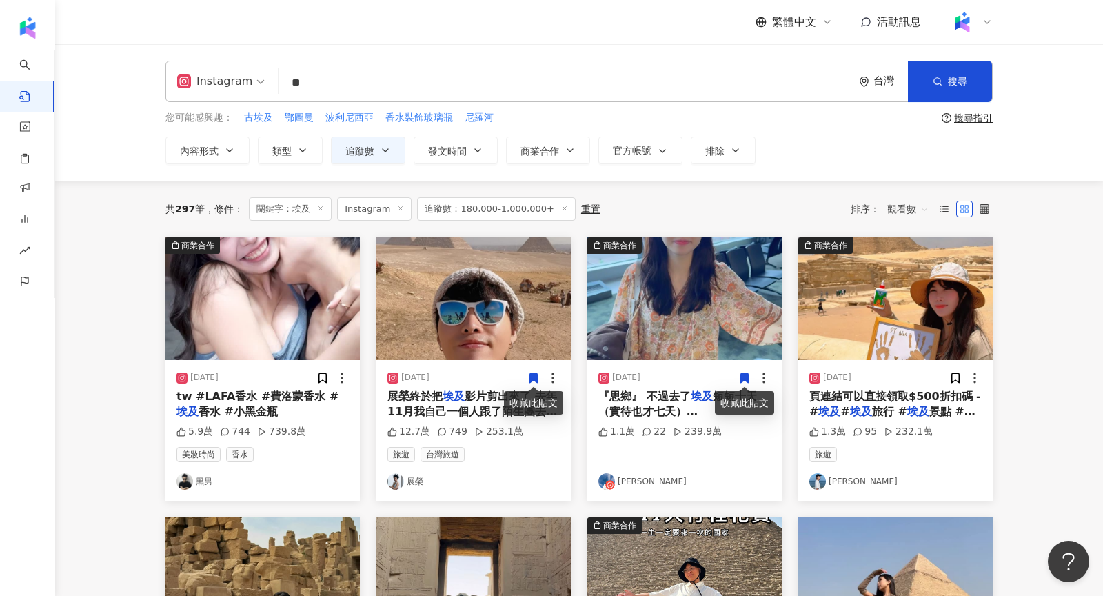
click at [847, 389] on div "頁連結可以直接領取$500折扣碼 - # 埃及 # 埃及 旅行 # 埃及 景點 #金字塔" at bounding box center [895, 404] width 172 height 31
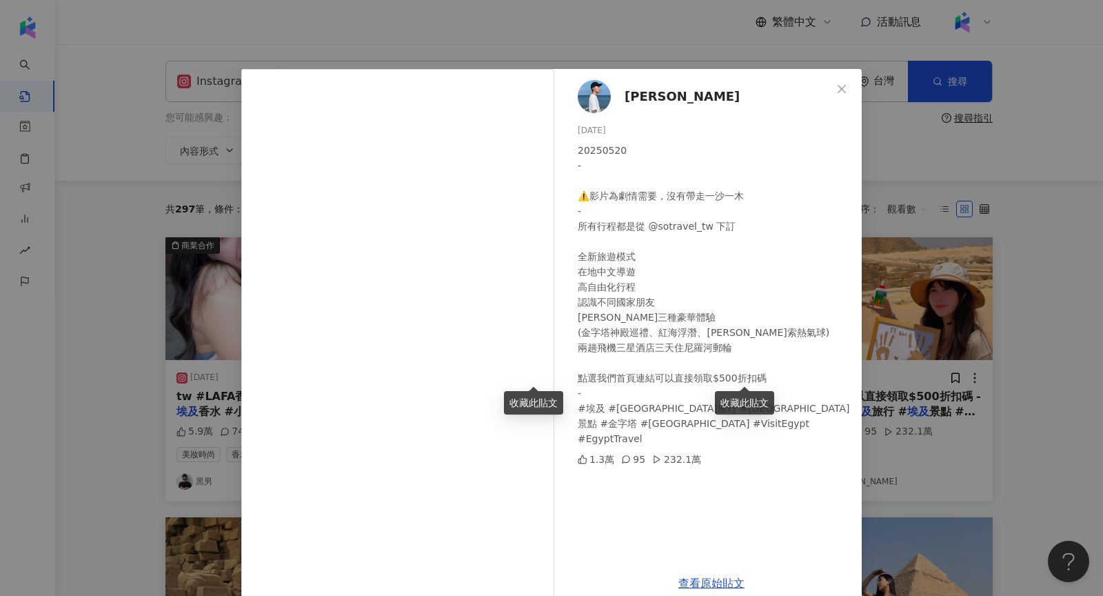
click at [597, 103] on img at bounding box center [594, 96] width 33 height 33
click at [970, 238] on div "Alex艾尼 2025/5/20 20250520 - ⚠️影片為劇情需要，沒有帶走一沙一木 - 所有行程都是從 @sotravel_tw 下訂 全新旅遊模式…" at bounding box center [551, 298] width 1103 height 596
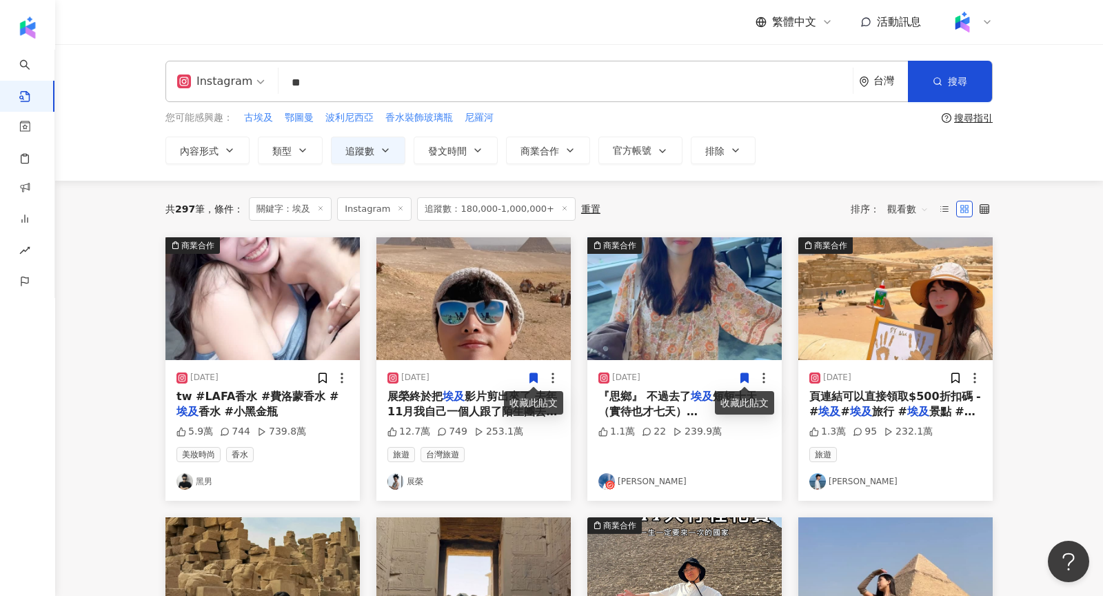
scroll to position [242, 0]
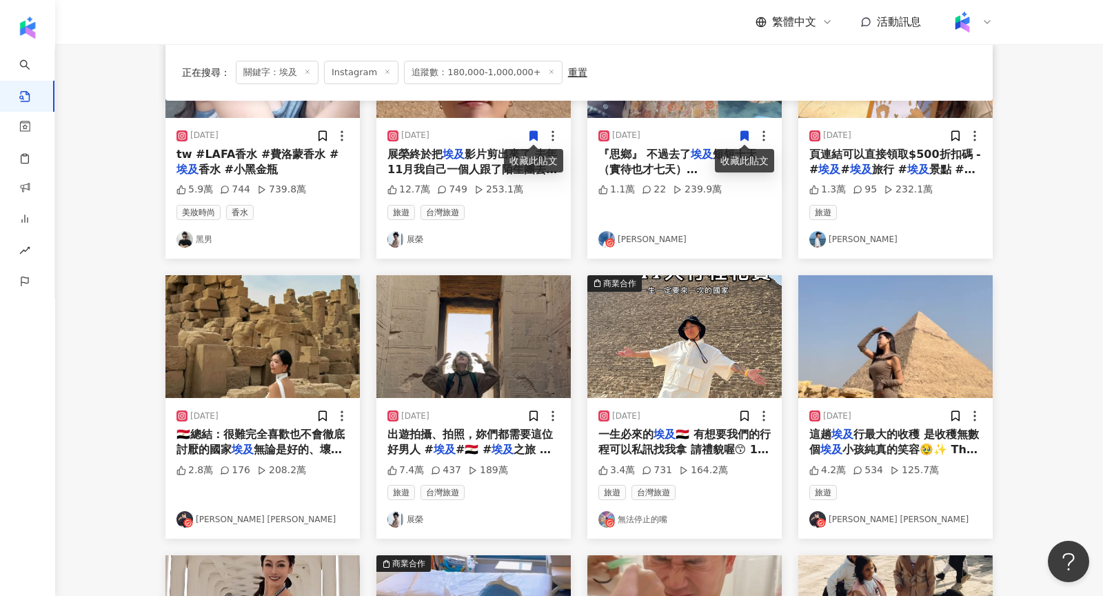
click at [201, 445] on span "🇪🇬總結：很難完全喜歡也不會徹底討厭的國家" at bounding box center [260, 441] width 168 height 28
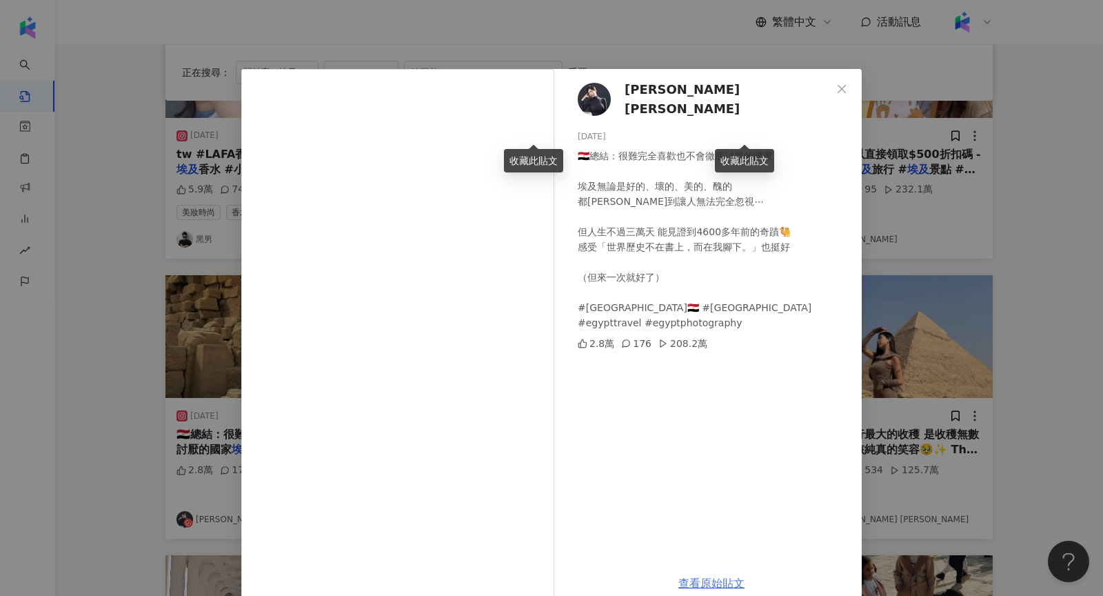
click at [698, 582] on link "查看原始貼文" at bounding box center [711, 582] width 66 height 13
click at [1042, 294] on div "陳妍妍 Yuri 2025/3/12 🇪🇬總結：很難完全喜歡也不會徹底討厭的國家 埃及無論是好的、壞的、美的、醜的 都強烈到讓人無法完全忽視⋯ 但人生不過三萬…" at bounding box center [551, 298] width 1103 height 596
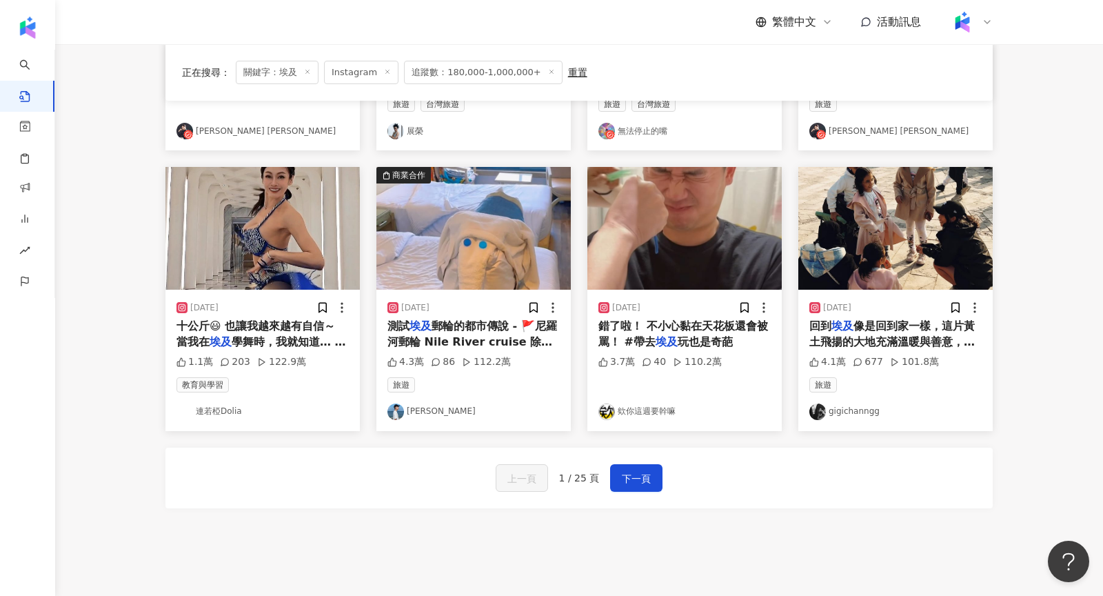
scroll to position [632, 0]
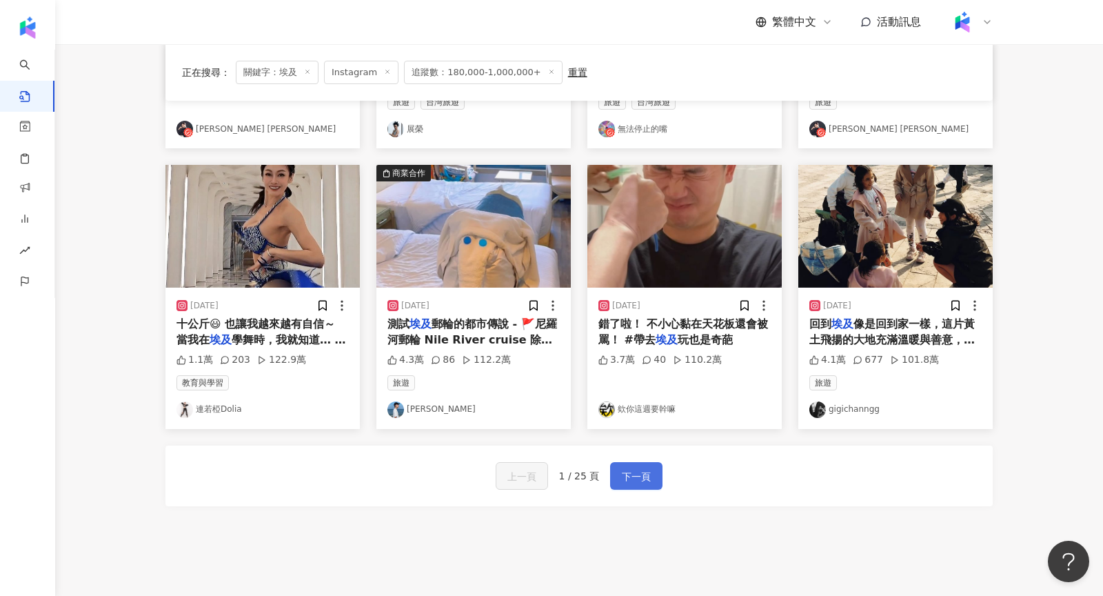
click at [634, 474] on span "下一頁" at bounding box center [636, 476] width 29 height 17
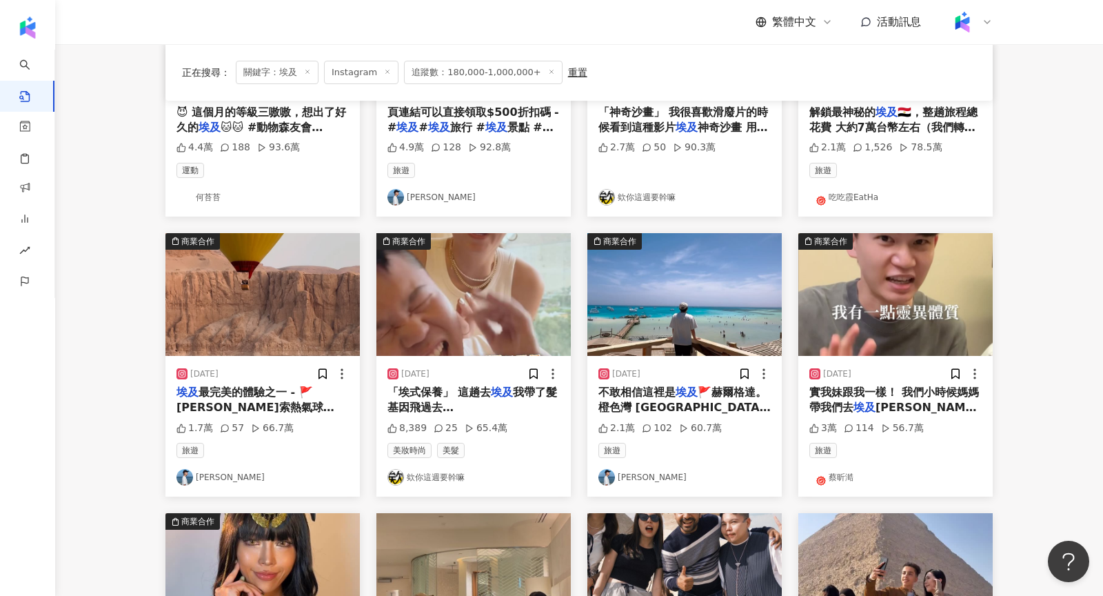
scroll to position [285, 0]
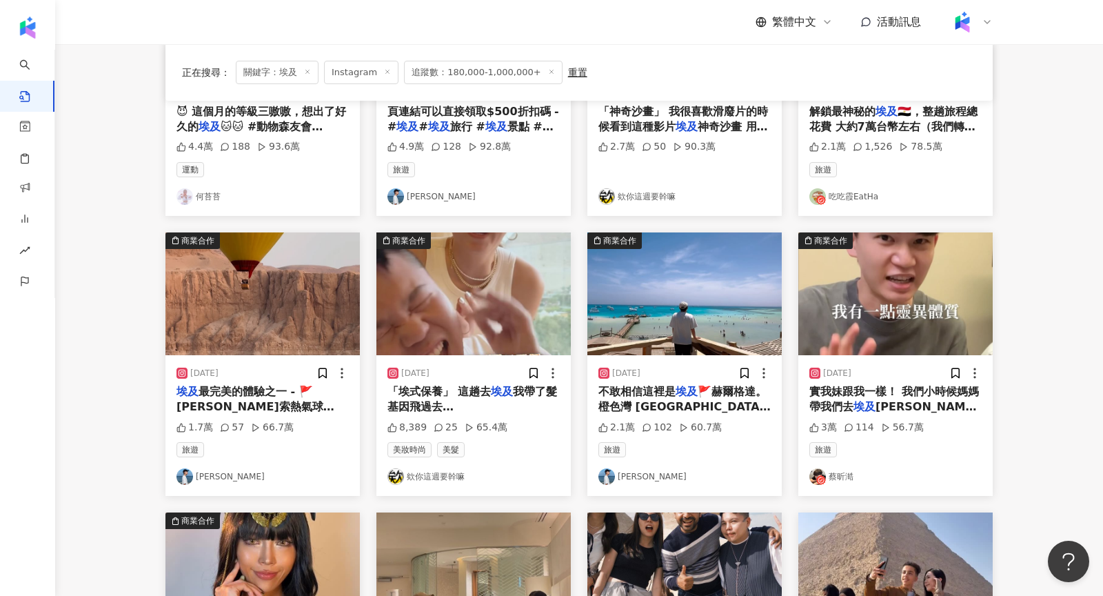
click at [864, 392] on span "實我妹跟我一樣！ 我們小時候媽媽帶我們去" at bounding box center [894, 399] width 170 height 28
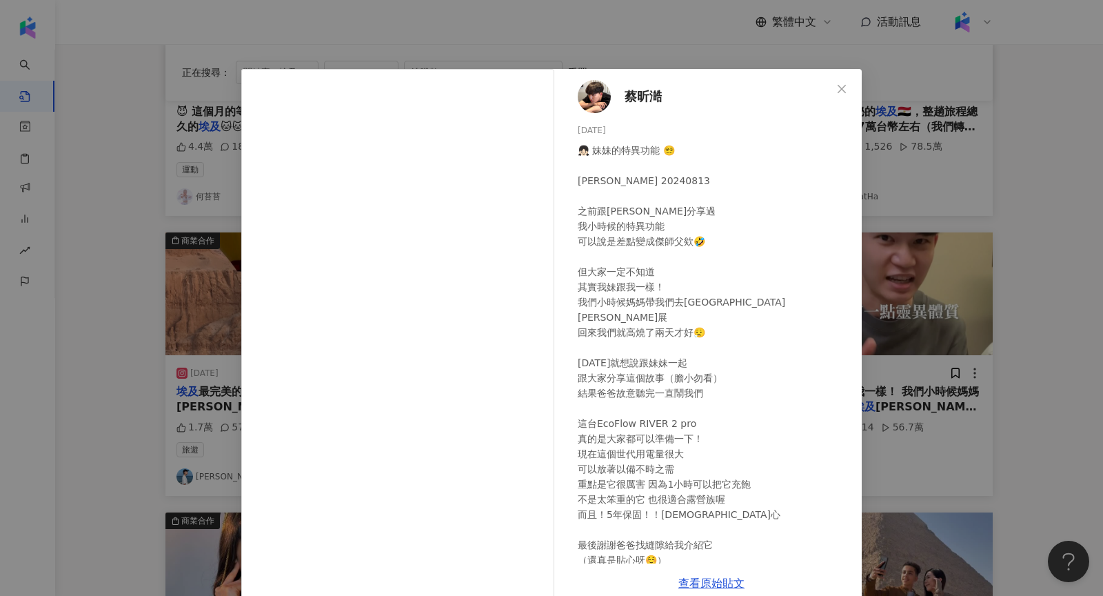
click at [595, 97] on img at bounding box center [594, 96] width 33 height 33
click at [955, 200] on div "蔡昕澔 2024/8/13 👧🏻 妹妹的特異功能 😵‍💫 Jeffery Insvlog 20240813 之前跟大家分享過 我小時候的特異功能 可以說是差點…" at bounding box center [551, 298] width 1103 height 596
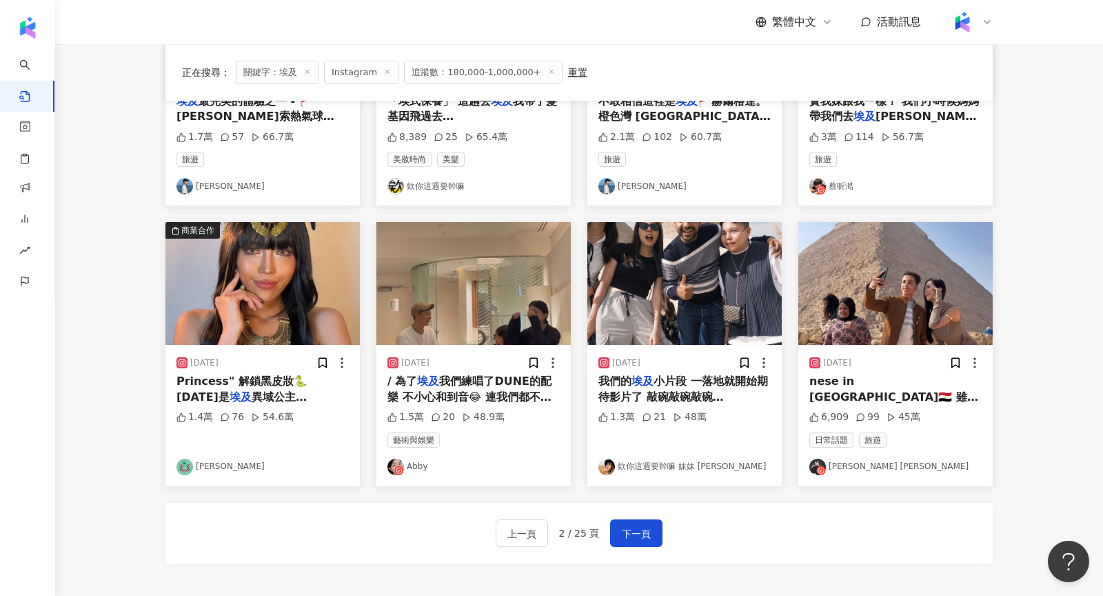
scroll to position [619, 0]
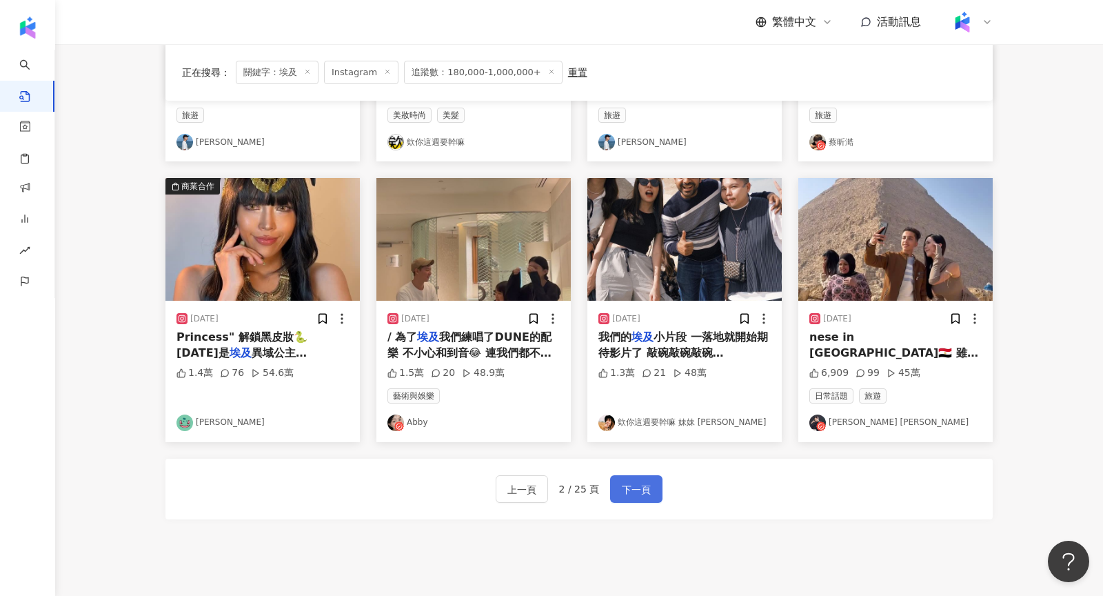
click at [632, 486] on span "下一頁" at bounding box center [636, 489] width 29 height 17
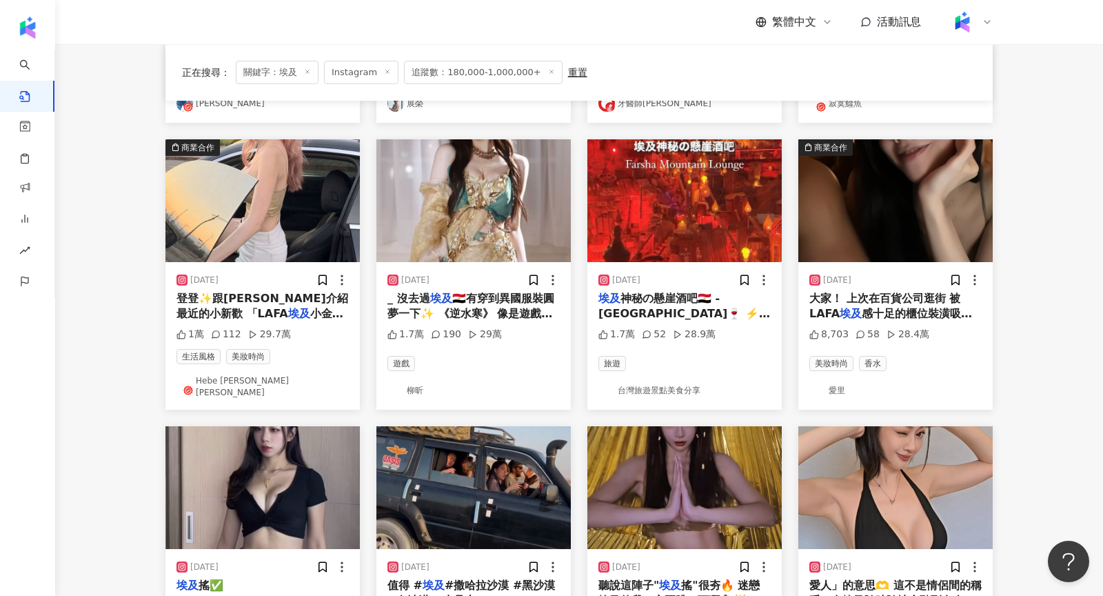
scroll to position [0, 0]
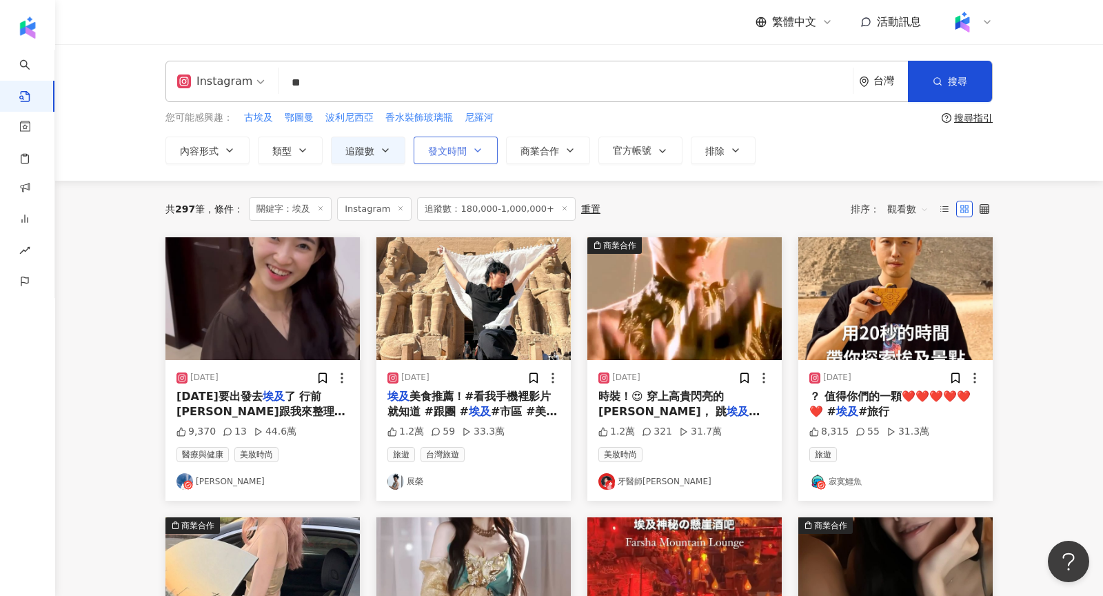
click at [449, 150] on span "發文時間" at bounding box center [447, 150] width 39 height 11
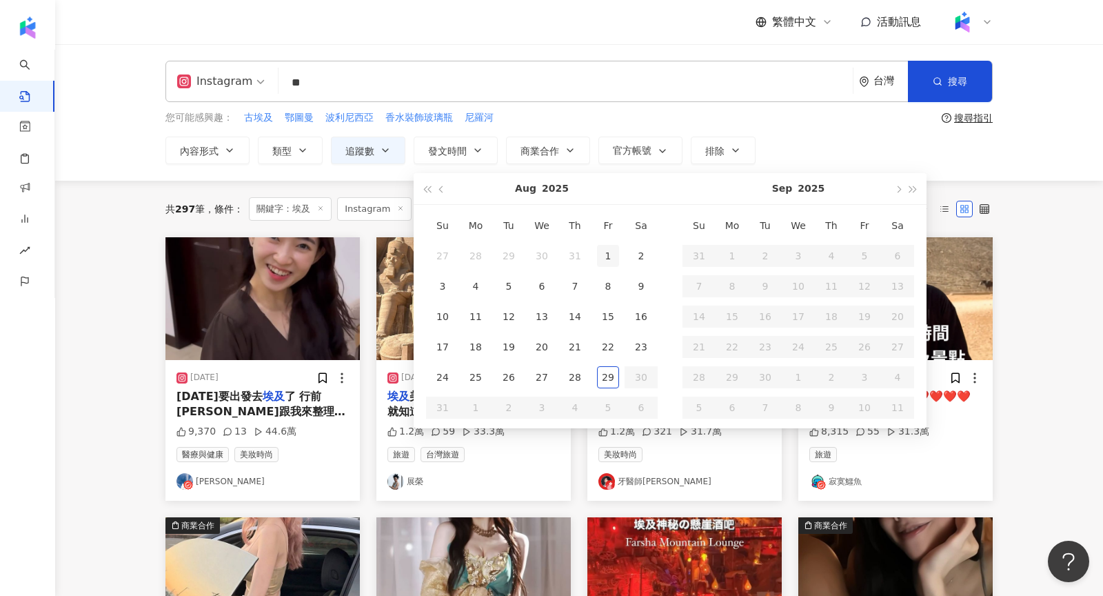
type input "**********"
click at [609, 255] on div "1" at bounding box center [608, 256] width 22 height 22
type input "**********"
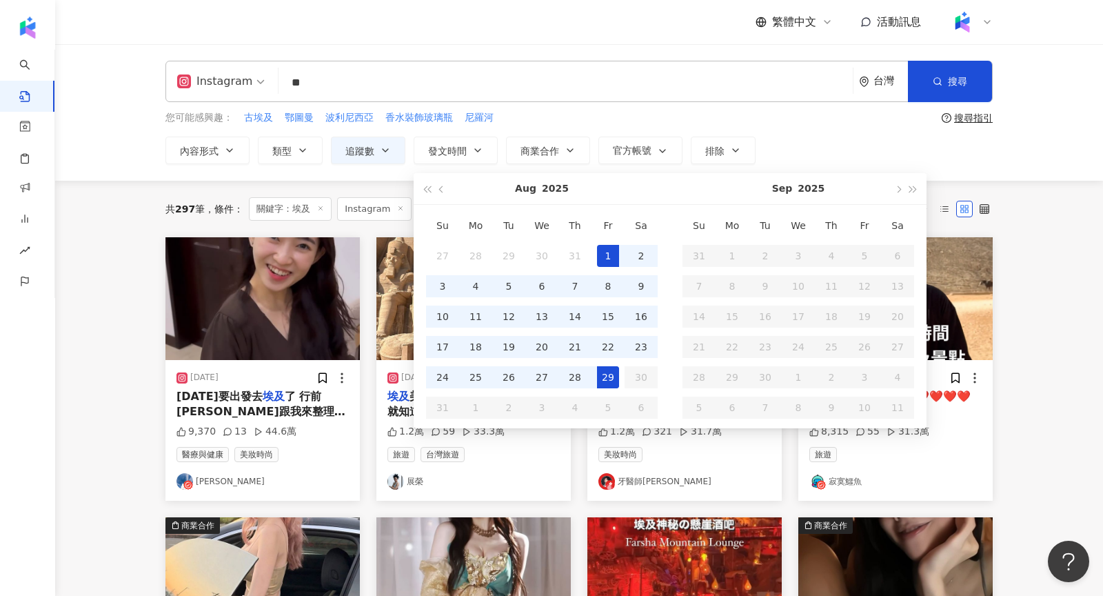
click at [607, 377] on div "29" at bounding box center [608, 377] width 22 height 22
type input "**********"
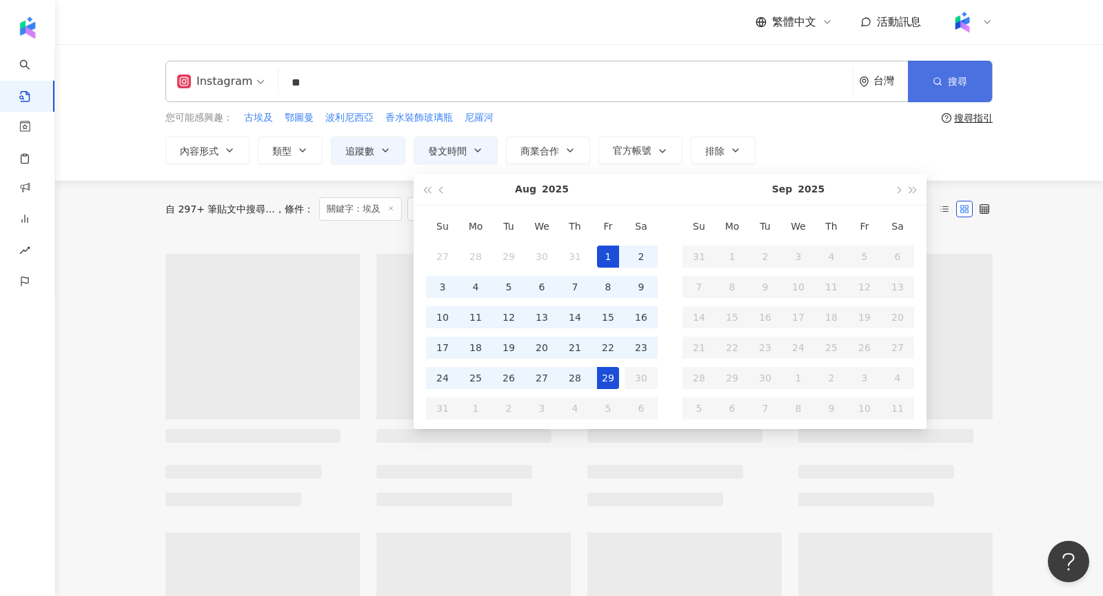
type input "**********"
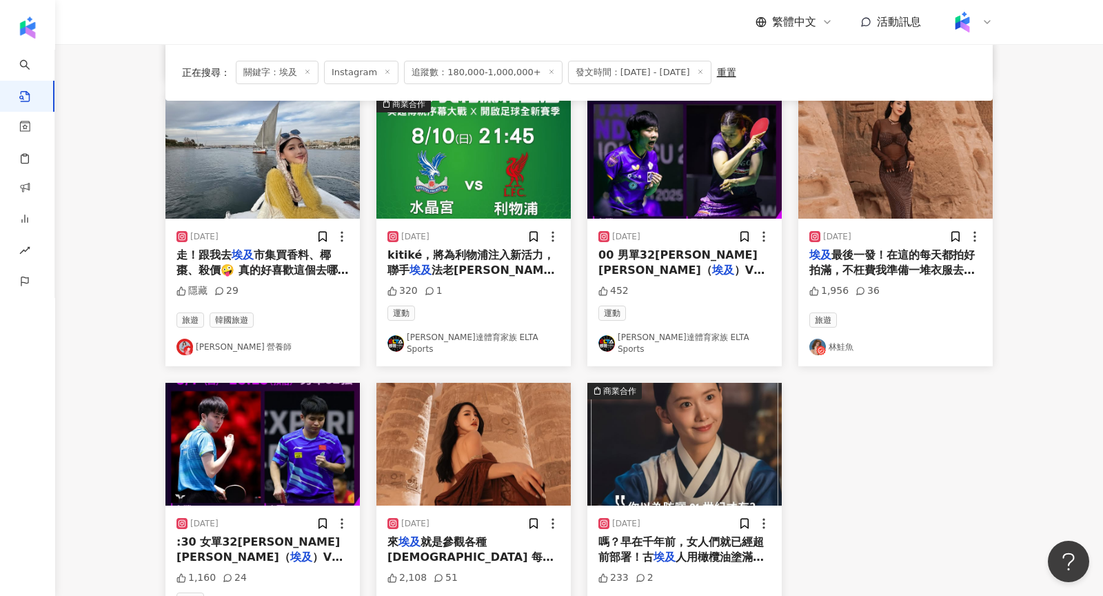
scroll to position [726, 0]
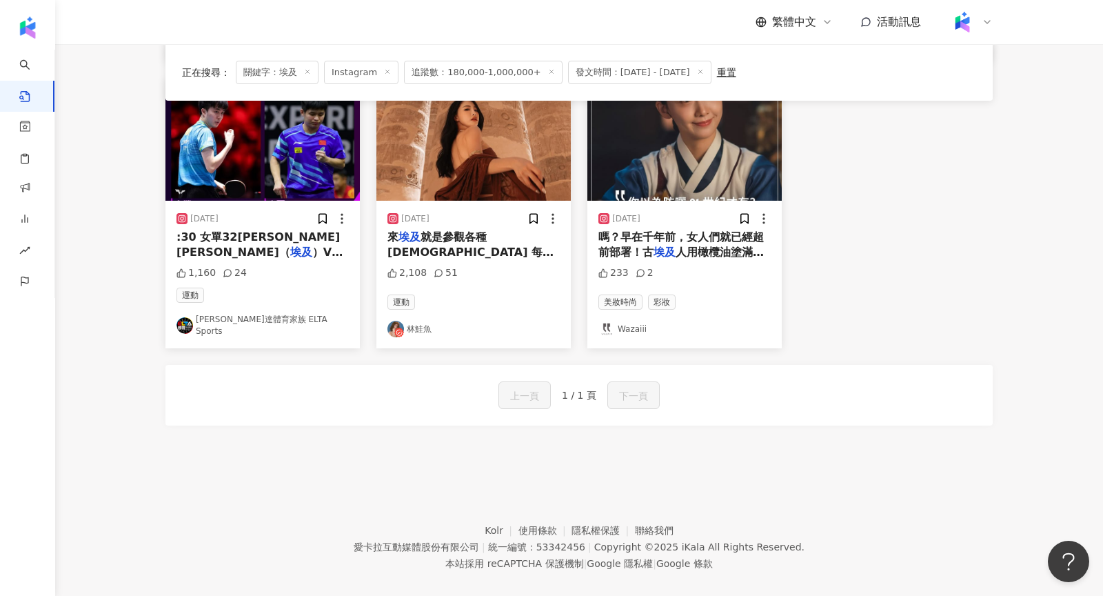
click at [415, 321] on link "林鮭魚" at bounding box center [473, 329] width 172 height 17
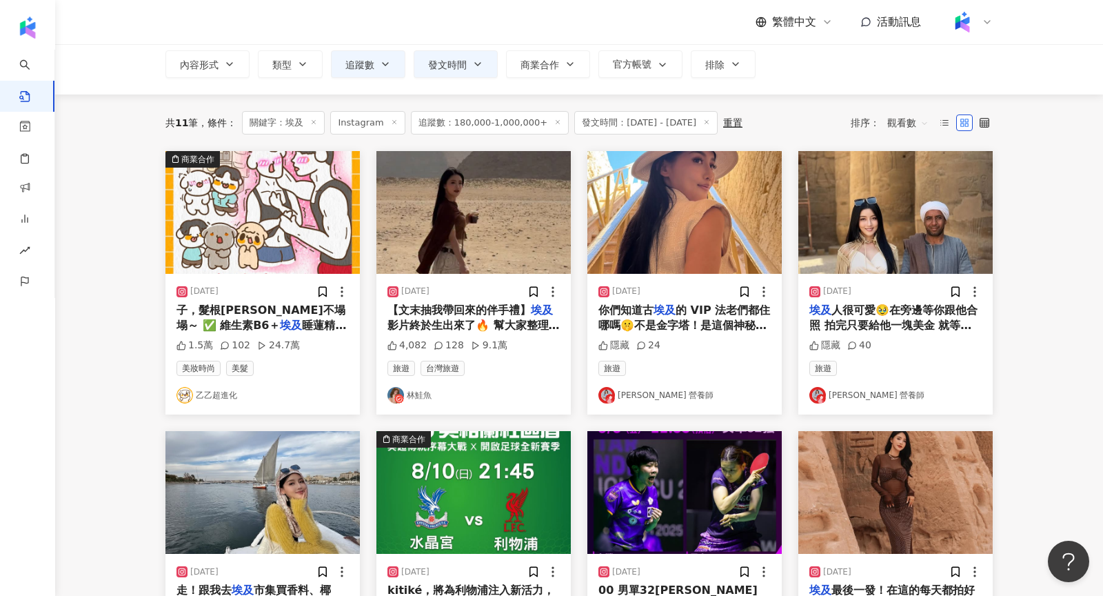
scroll to position [0, 0]
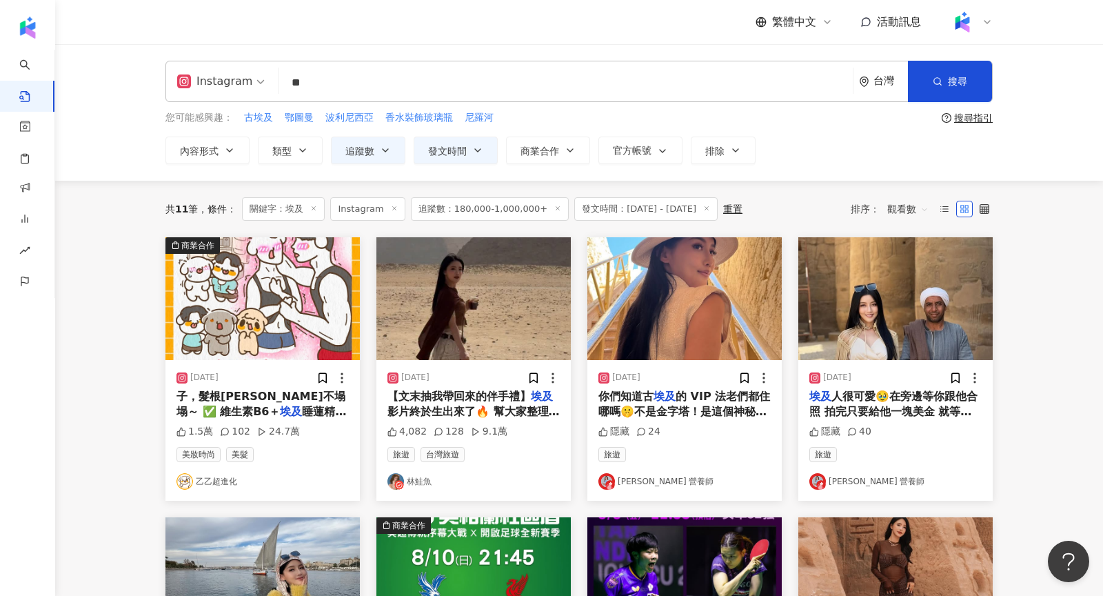
click at [338, 80] on input "**" at bounding box center [565, 83] width 563 height 30
type input "*"
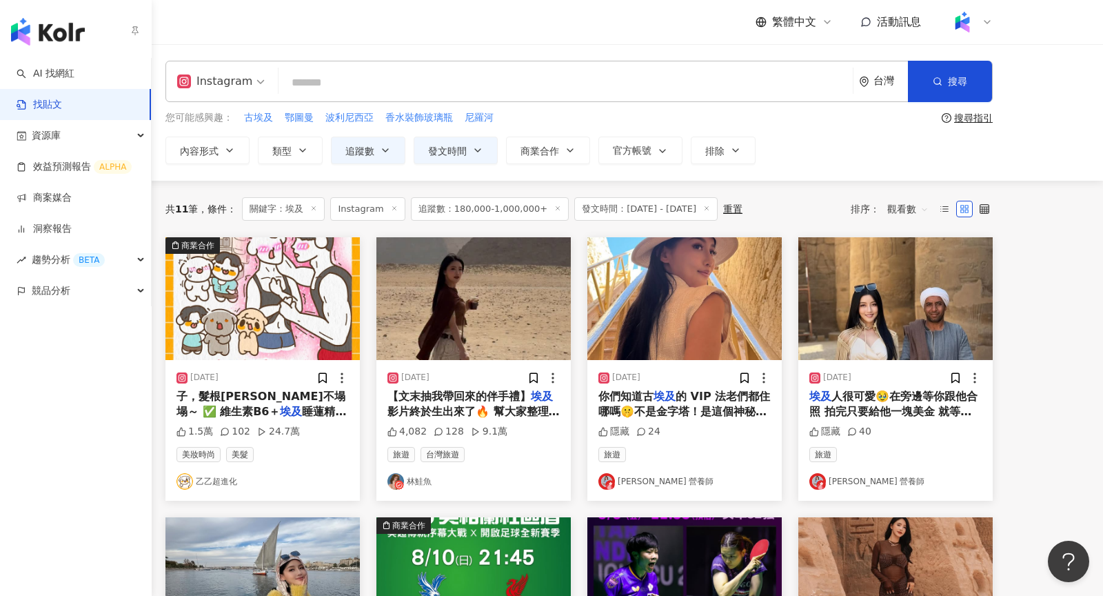
click at [36, 21] on img "button" at bounding box center [48, 32] width 74 height 28
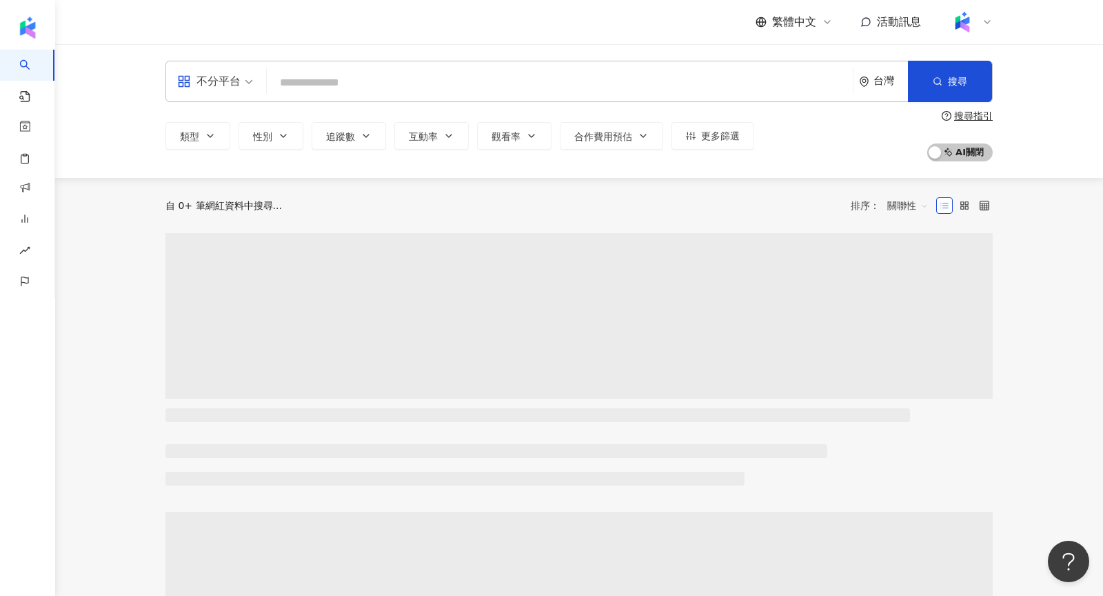
click at [352, 85] on input "search" at bounding box center [559, 83] width 575 height 26
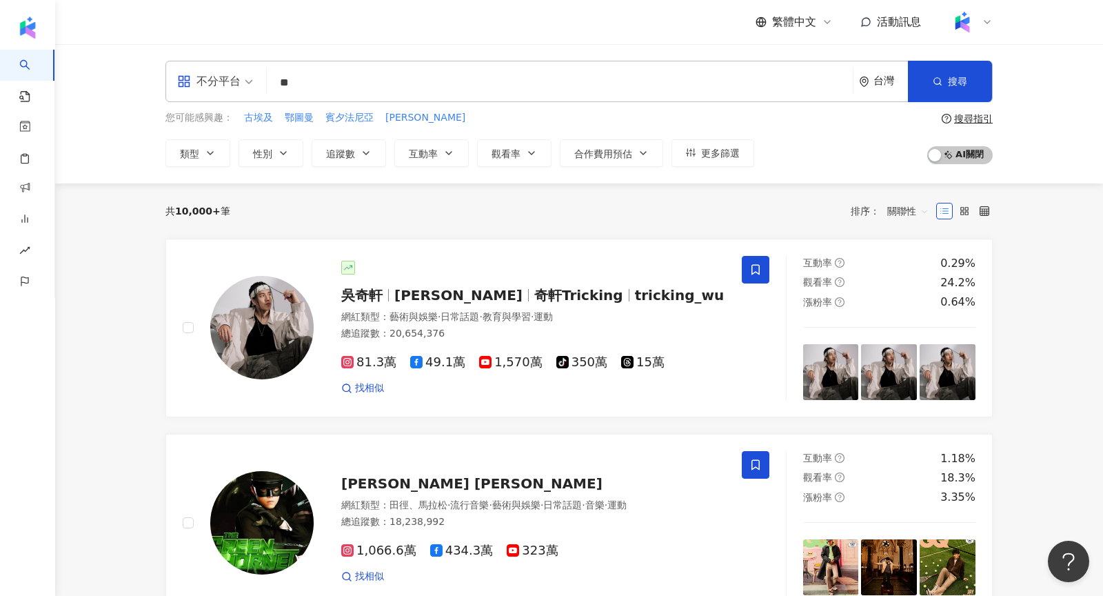
type input "*"
type input "**"
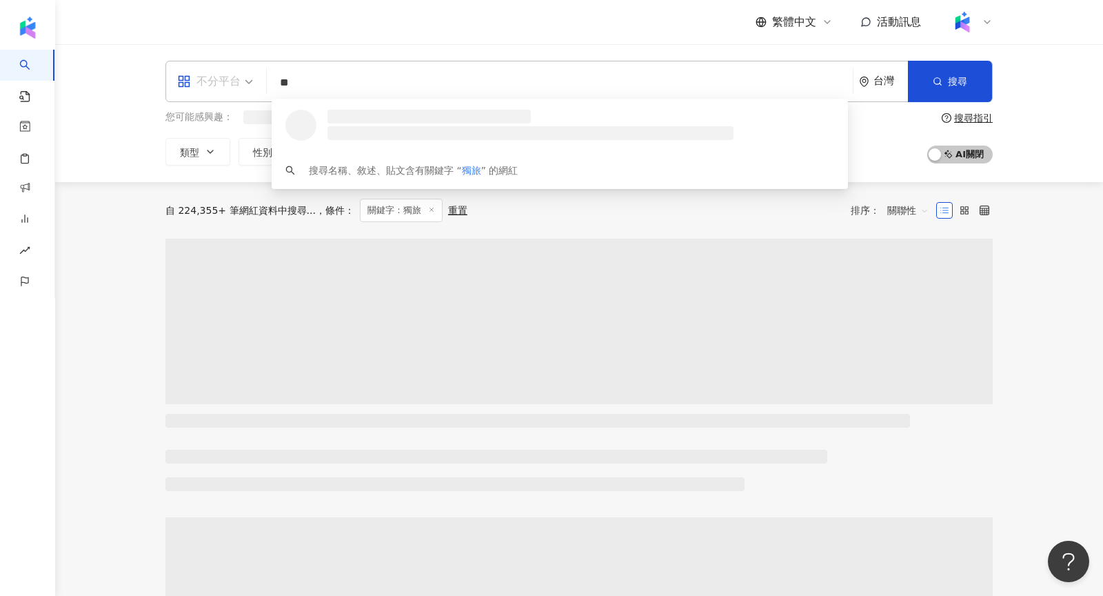
click at [218, 75] on div "不分平台" at bounding box center [208, 81] width 63 height 22
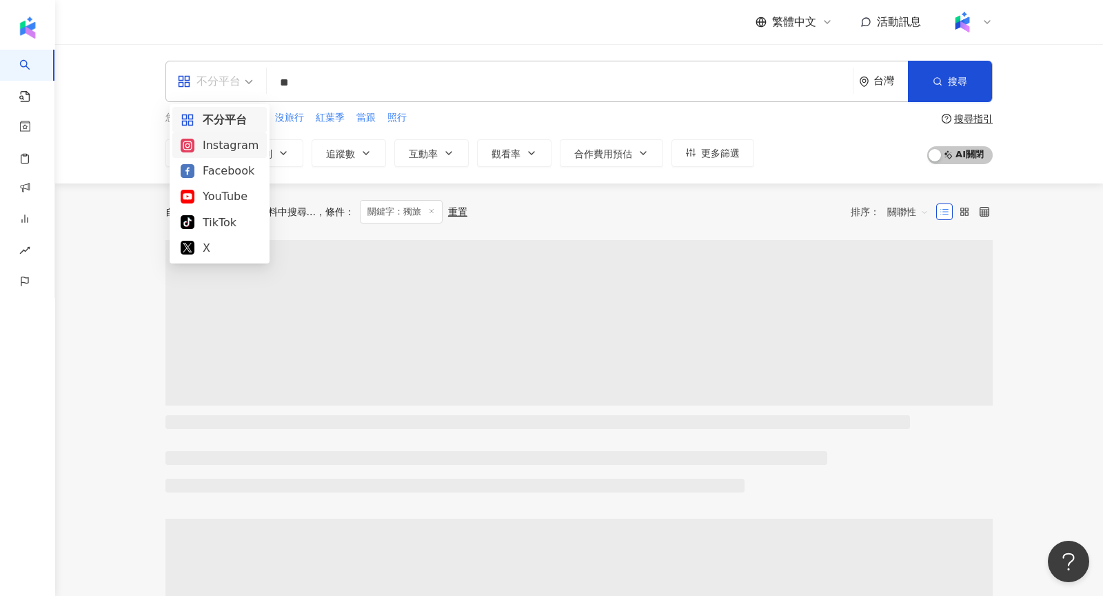
click at [223, 141] on div "Instagram" at bounding box center [220, 144] width 78 height 17
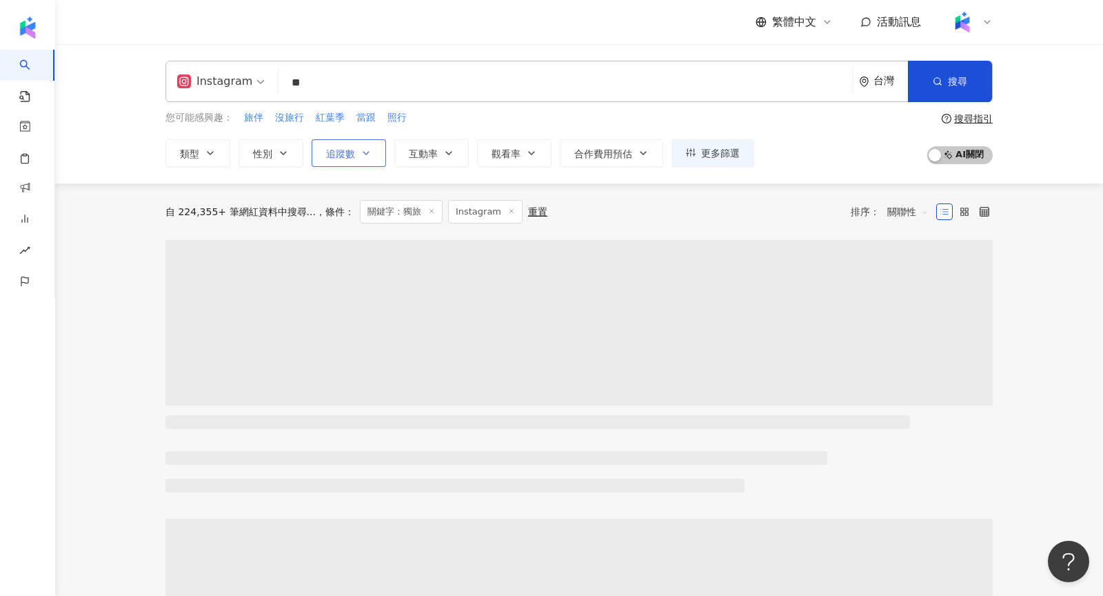
click at [329, 160] on button "追蹤數" at bounding box center [349, 153] width 74 height 28
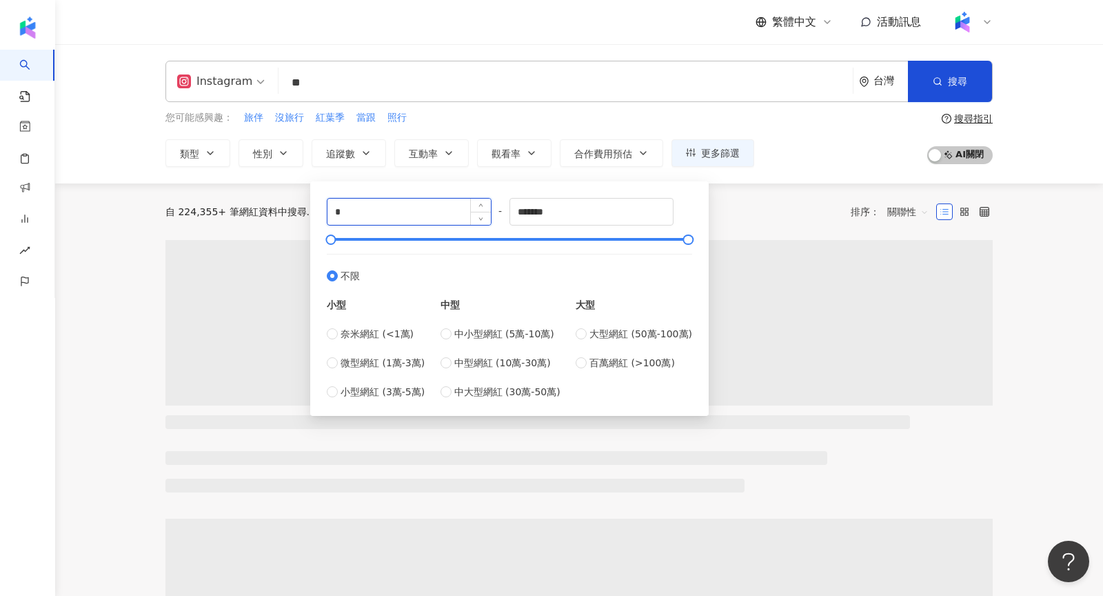
click at [416, 218] on input "*" at bounding box center [408, 212] width 163 height 26
type input "*"
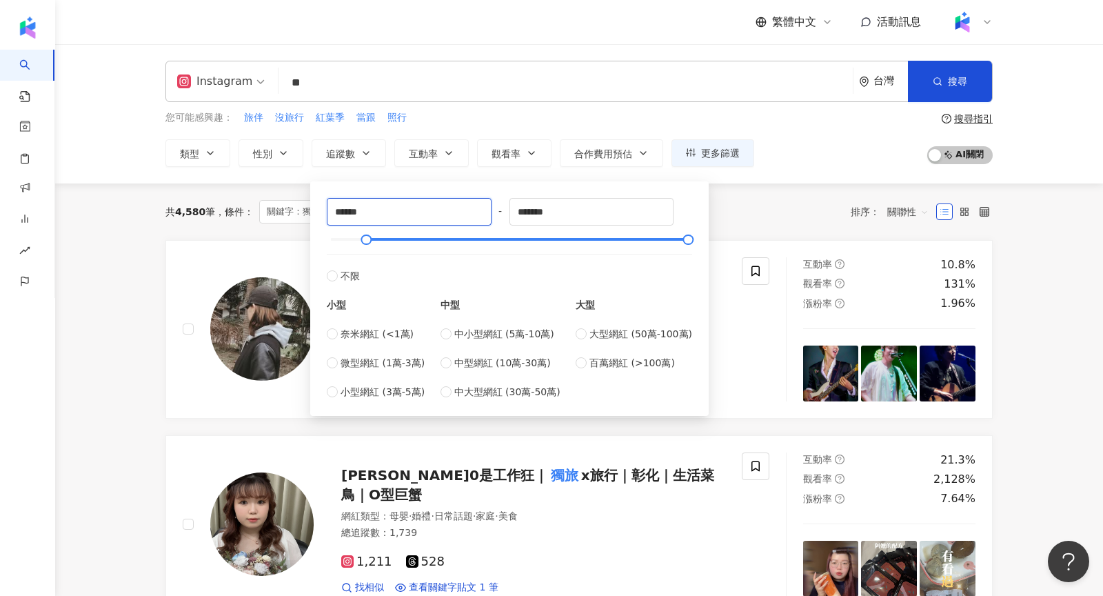
type input "******"
click at [777, 174] on div "Instagram ** 台灣 搜尋 loading 搜尋名稱、敘述、貼文含有關鍵字 “ 獨旅 ” 的網紅 您可能感興趣： 旅伴 沒旅行 紅葉季 當跟 照行 …" at bounding box center [579, 113] width 1048 height 139
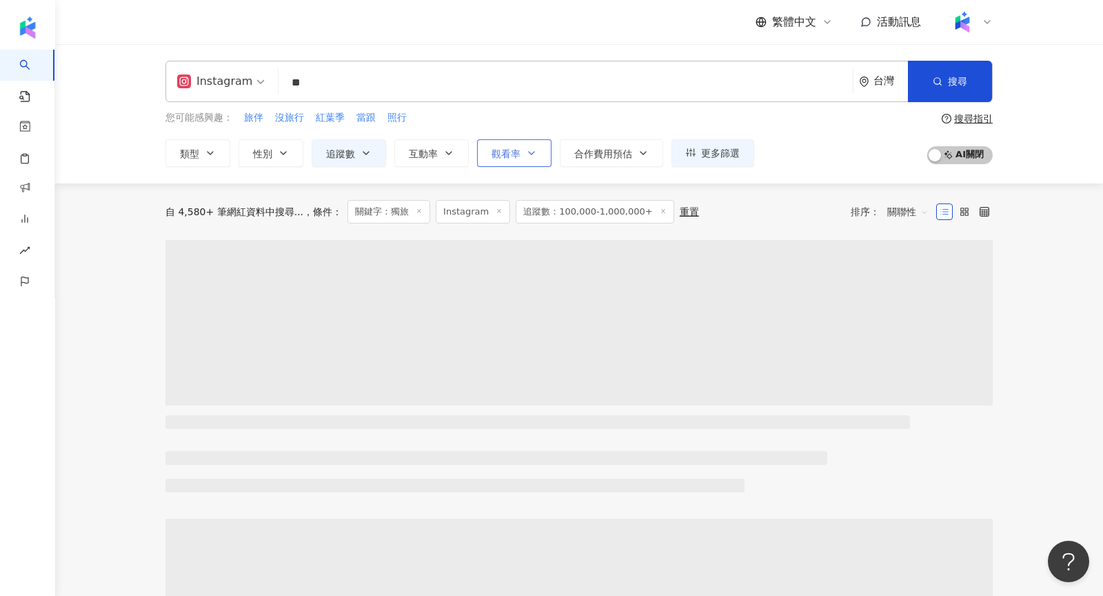
click at [493, 156] on span "觀看率" at bounding box center [506, 153] width 29 height 11
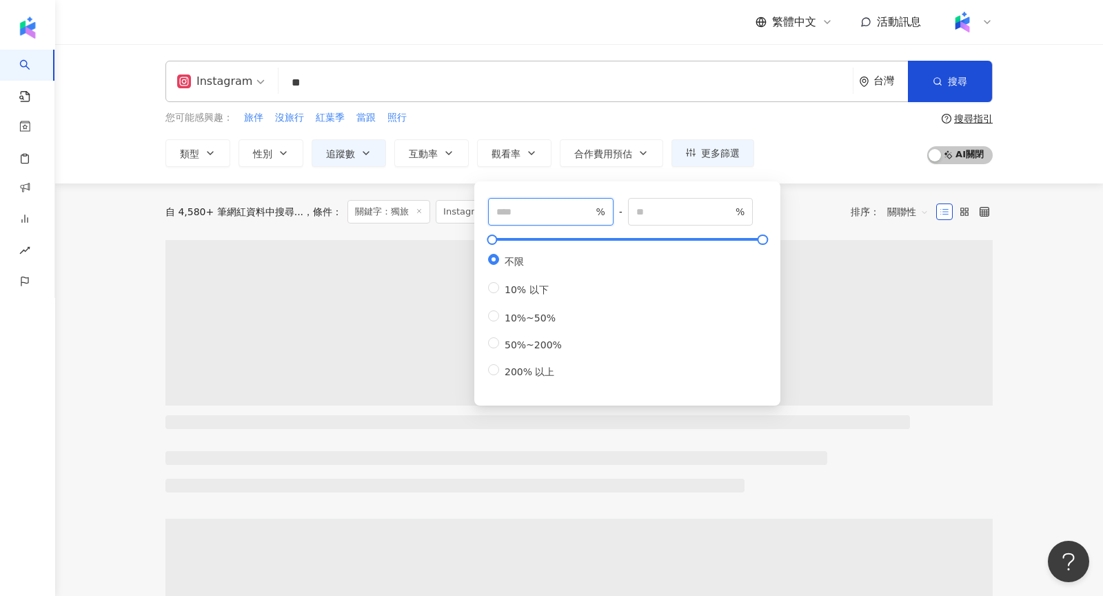
click at [567, 206] on input "number" at bounding box center [544, 211] width 97 height 15
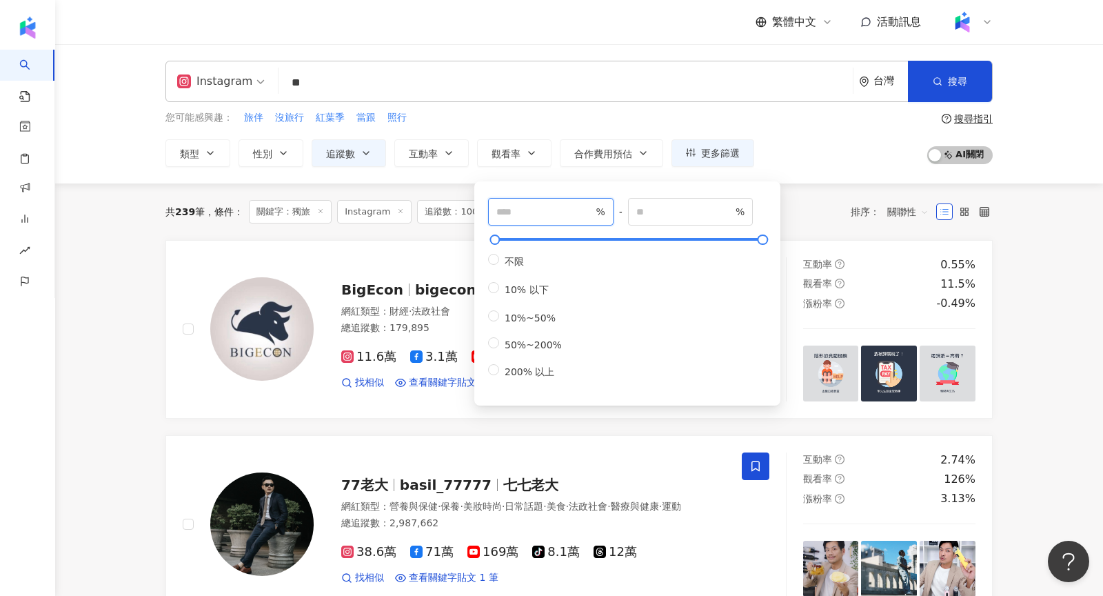
type input "***"
click at [853, 172] on div "Instagram ** 台灣 搜尋 loading 搜尋名稱、敘述、貼文含有關鍵字 “ 獨旅 ” 的網紅 您可能感興趣： 旅伴 沒旅行 紅葉季 當跟 照行 …" at bounding box center [579, 113] width 1048 height 139
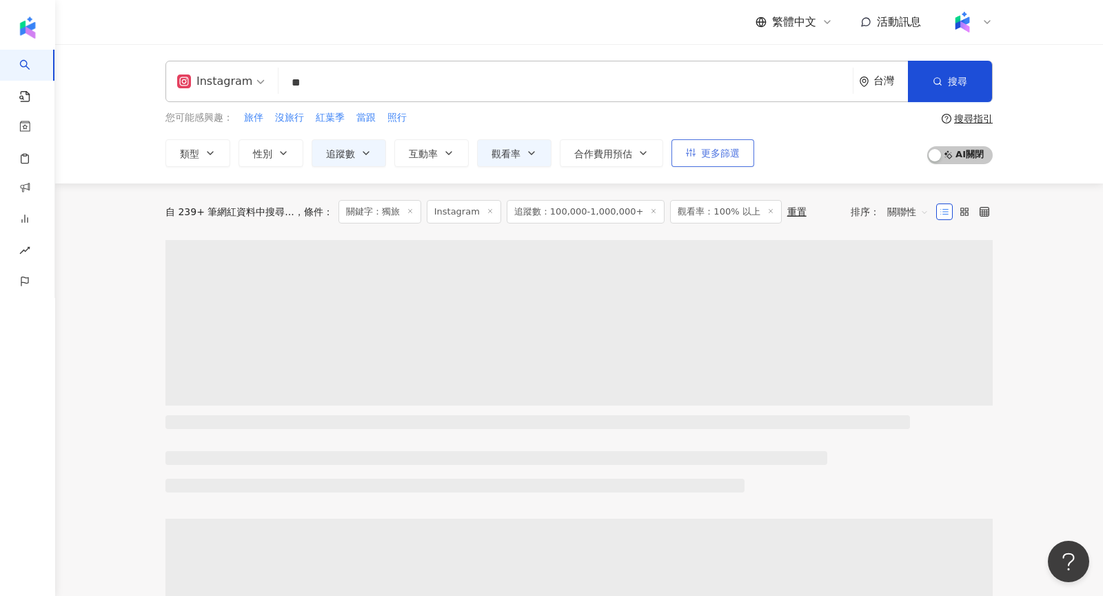
click at [738, 152] on button "更多篩選" at bounding box center [712, 153] width 83 height 28
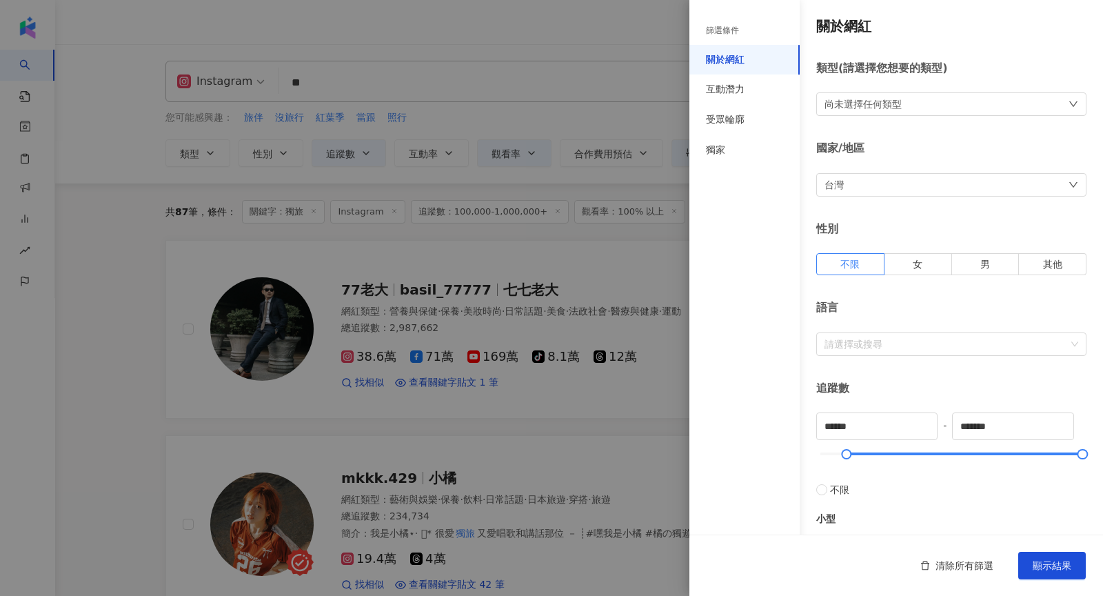
click at [560, 321] on div at bounding box center [551, 298] width 1103 height 596
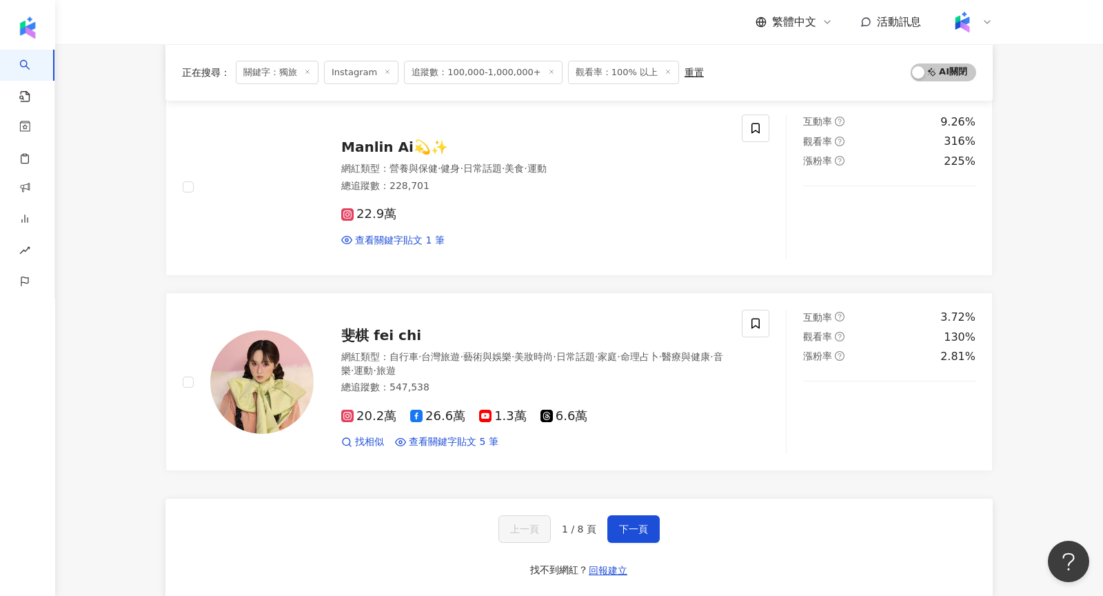
scroll to position [2096, 0]
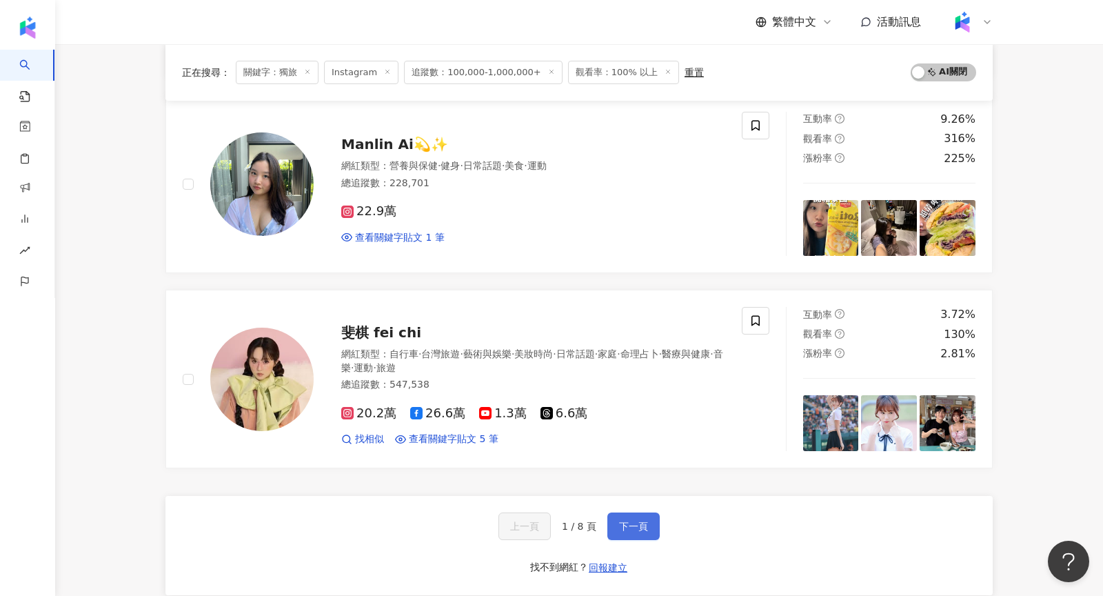
click at [614, 512] on button "下一頁" at bounding box center [633, 526] width 52 height 28
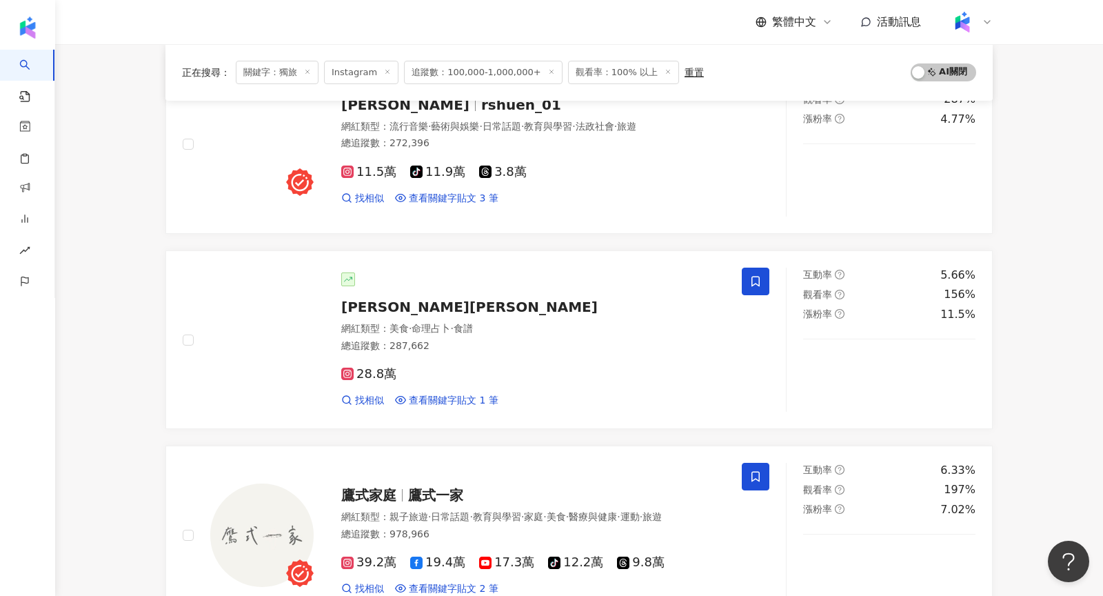
scroll to position [2272, 0]
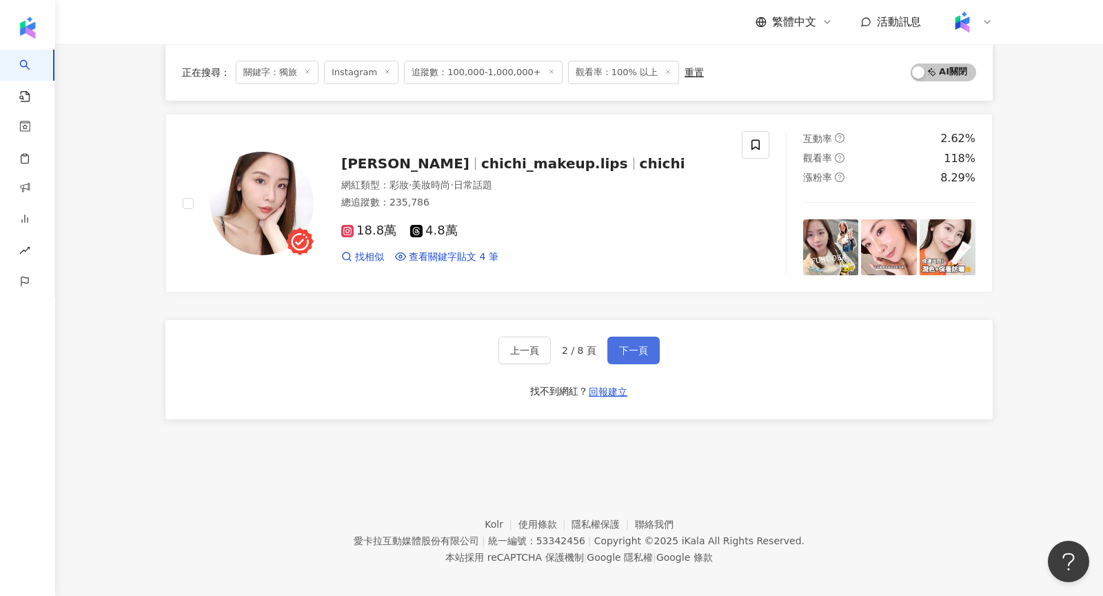
click at [626, 345] on span "下一頁" at bounding box center [633, 350] width 29 height 11
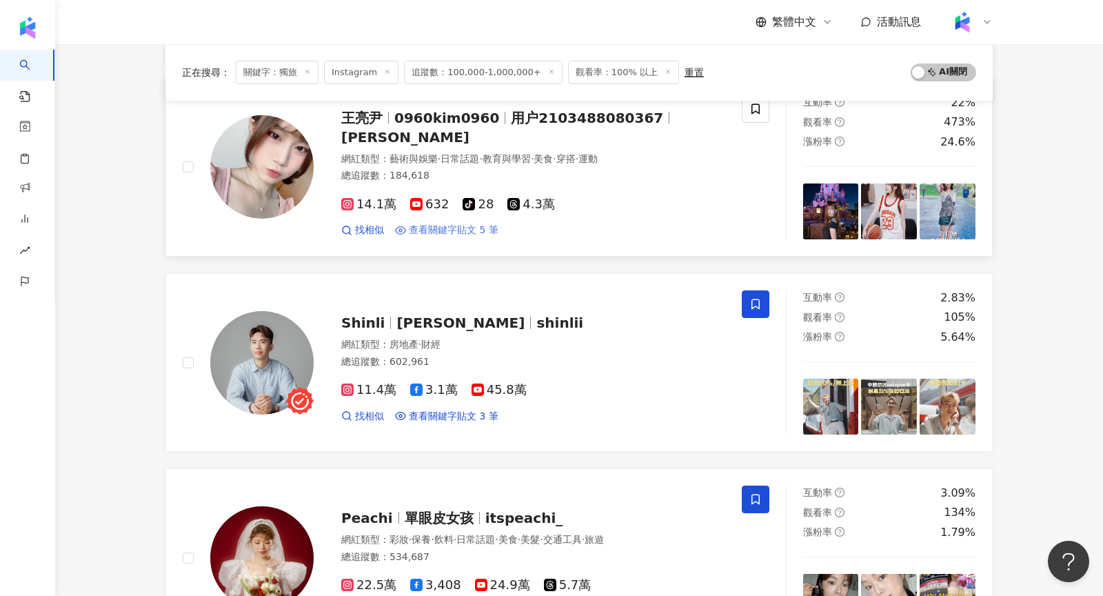
scroll to position [959, 0]
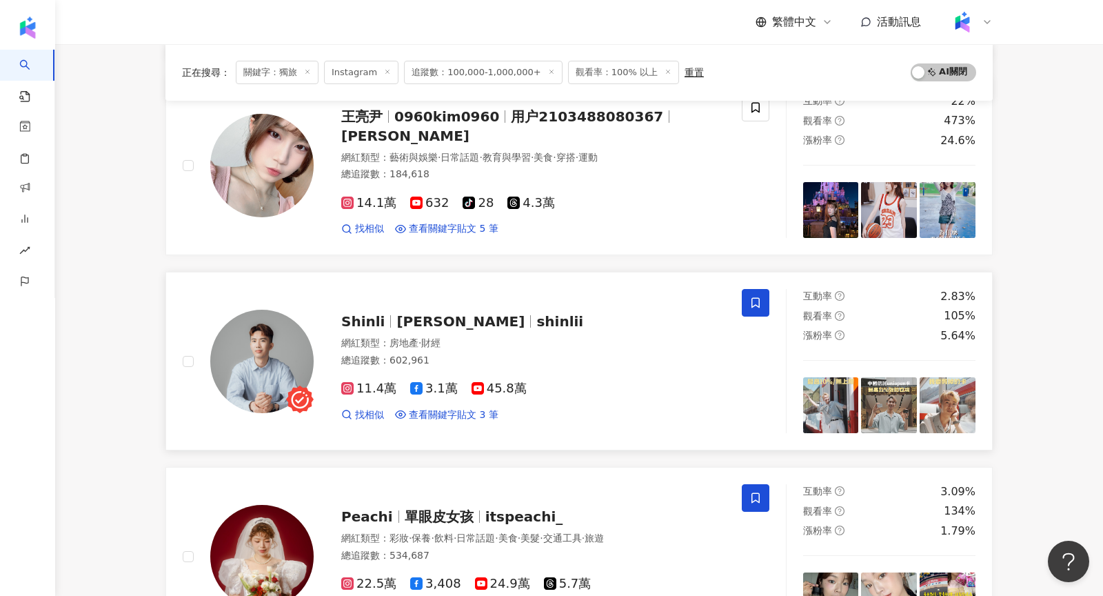
click at [472, 289] on div "Shinli SHIN LI shinlii 網紅類型 ： 房地產 · 財經 總追蹤數 ： 602,961 11.4萬 3.1萬 45.8萬 找相似 查看關鍵…" at bounding box center [462, 361] width 559 height 144
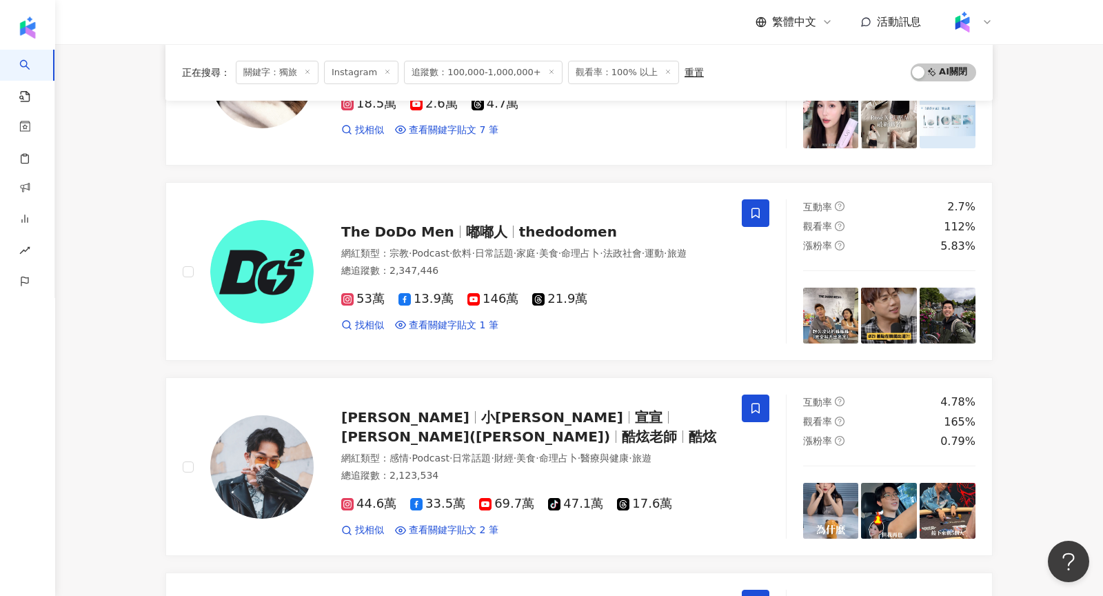
scroll to position [2272, 0]
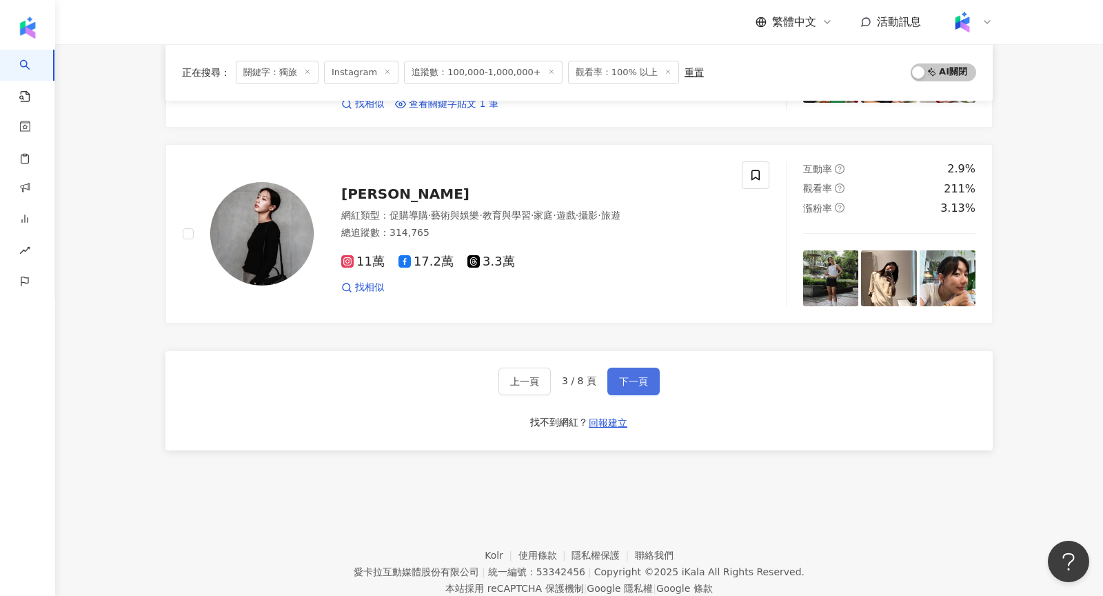
click at [629, 376] on span "下一頁" at bounding box center [633, 381] width 29 height 11
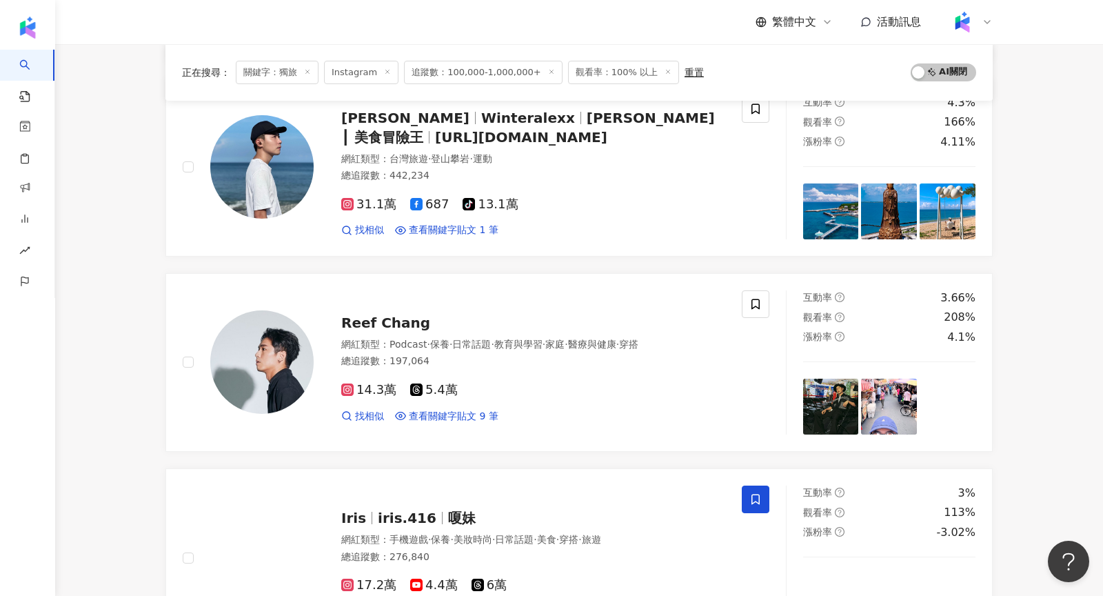
scroll to position [1525, 0]
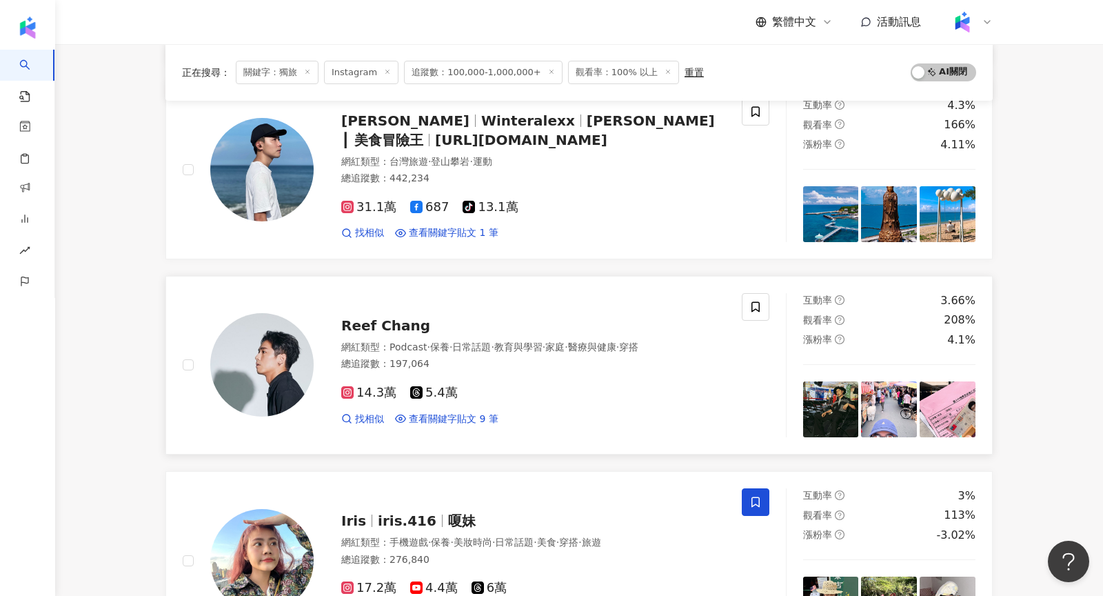
click at [285, 364] on img at bounding box center [261, 364] width 103 height 103
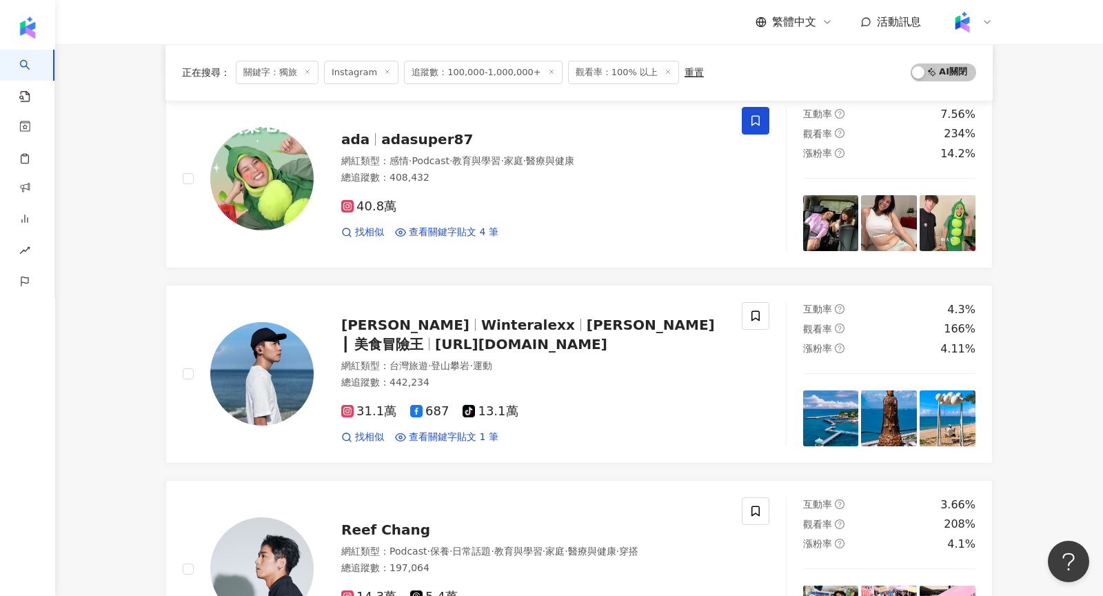
scroll to position [2197, 0]
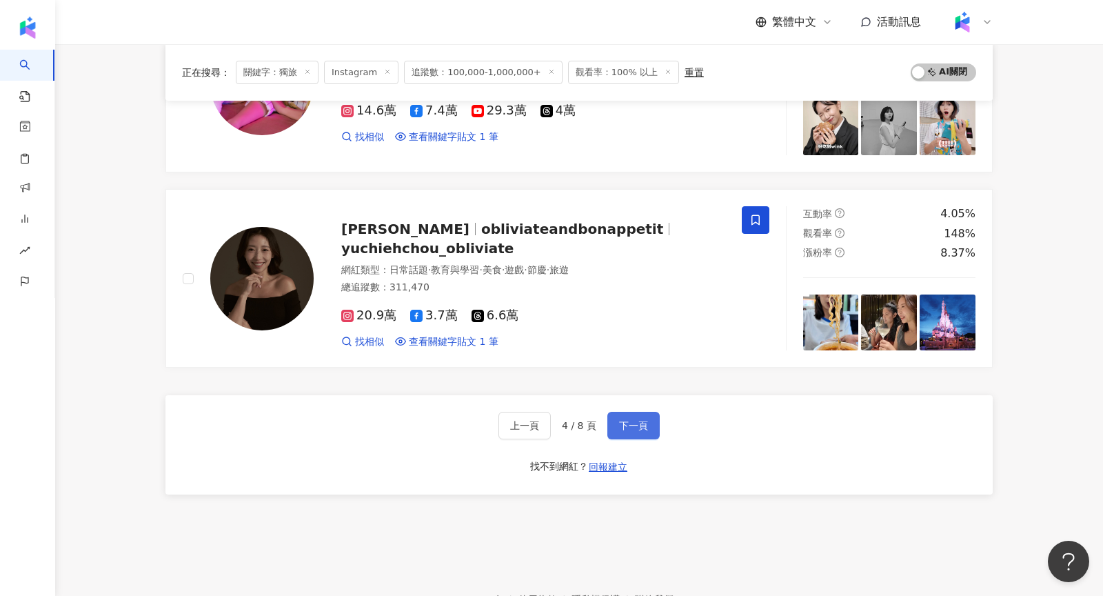
click at [637, 420] on span "下一頁" at bounding box center [633, 425] width 29 height 11
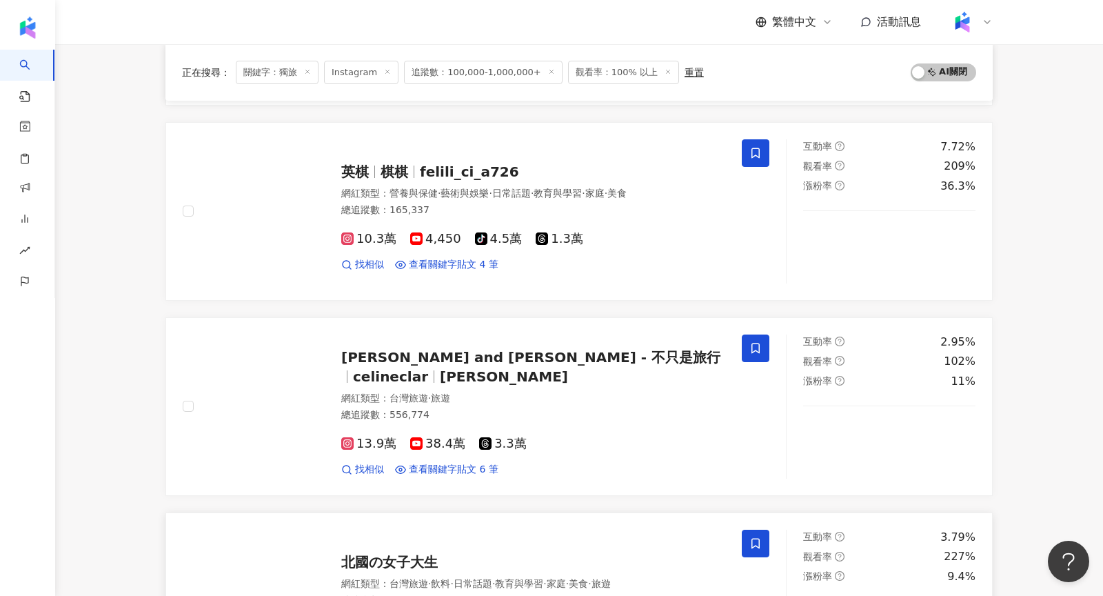
scroll to position [1286, 0]
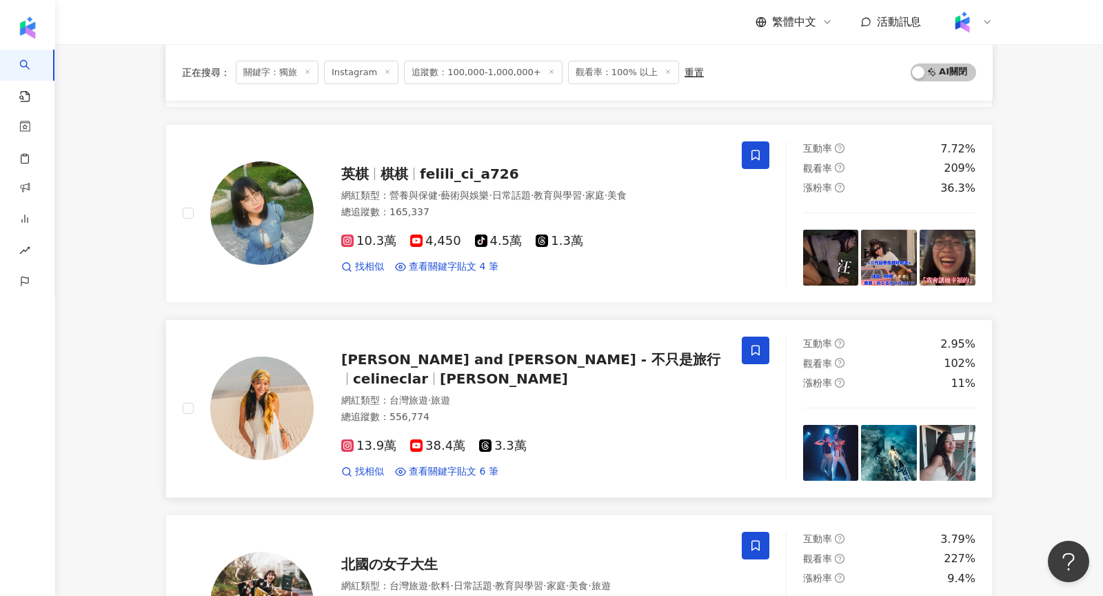
click at [293, 409] on img at bounding box center [261, 407] width 103 height 103
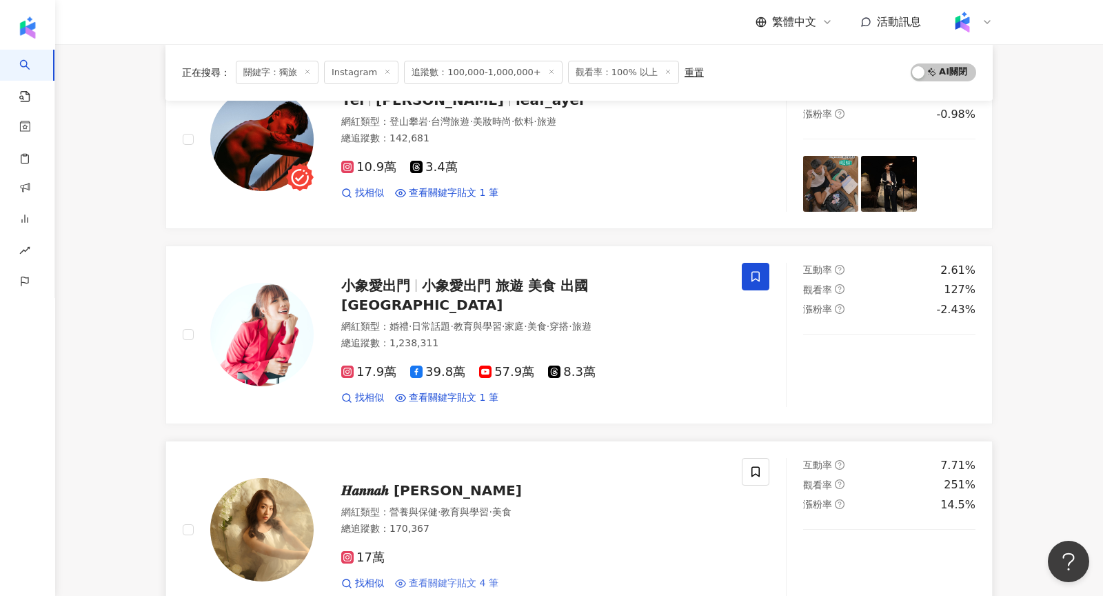
scroll to position [576, 0]
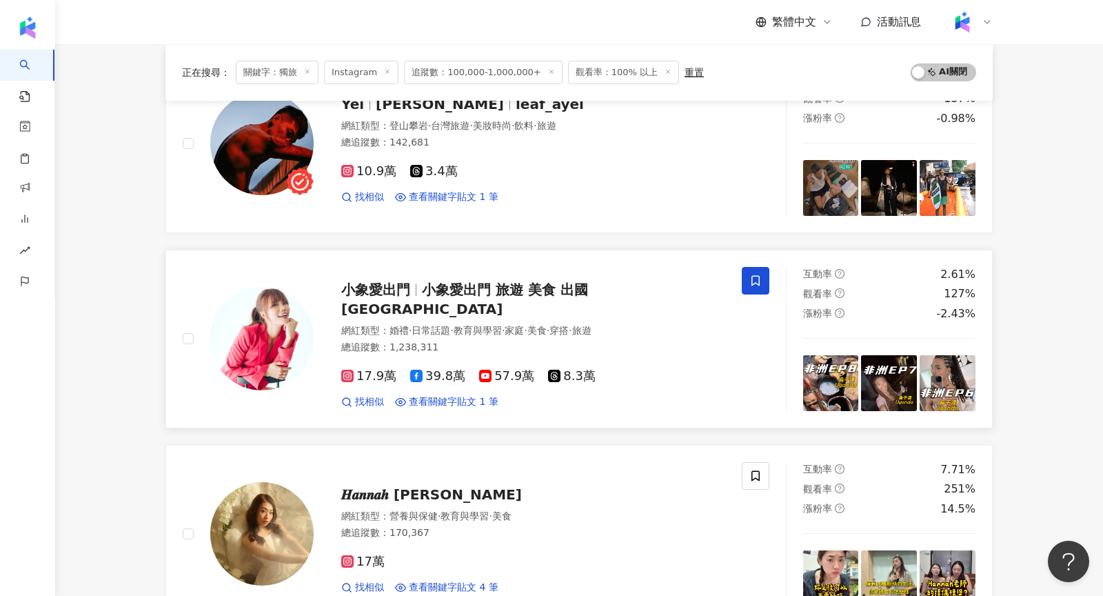
click at [231, 356] on img at bounding box center [261, 338] width 103 height 103
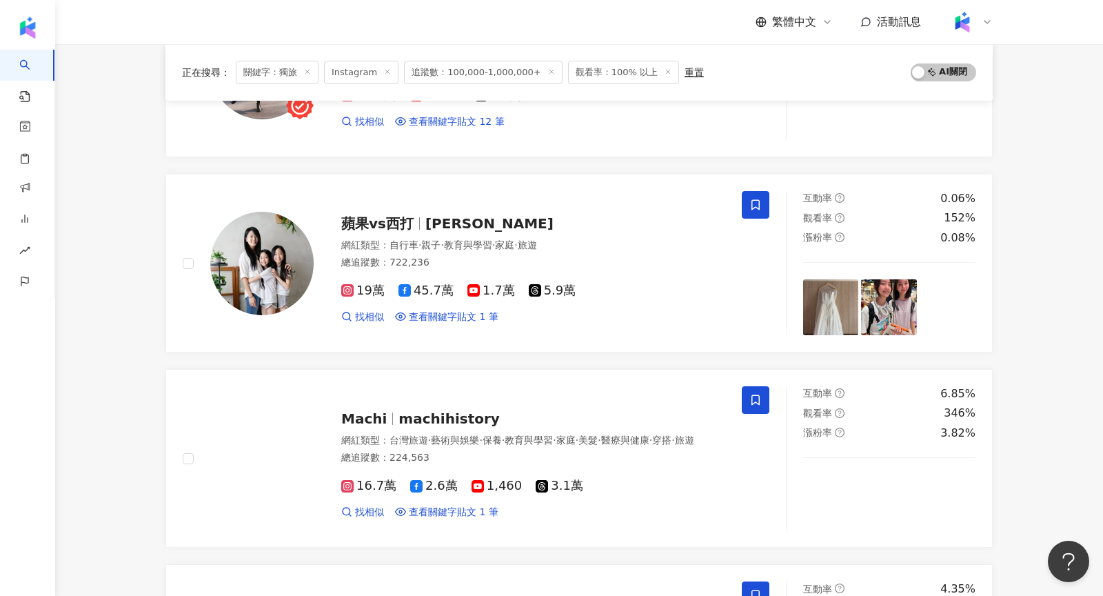
scroll to position [2272, 0]
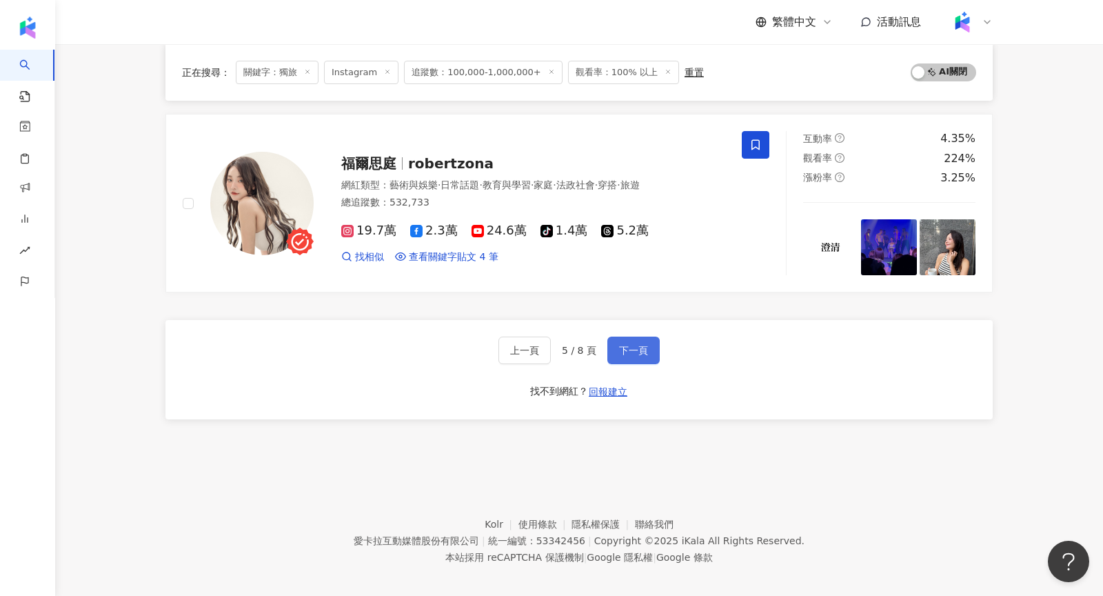
click at [631, 336] on button "下一頁" at bounding box center [633, 350] width 52 height 28
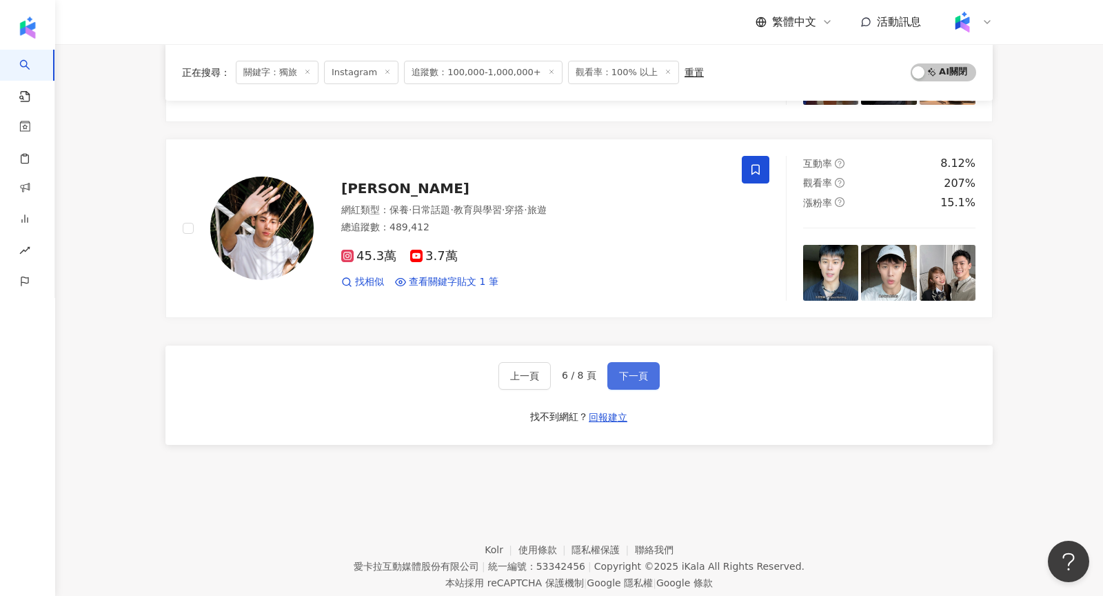
click at [622, 370] on span "下一頁" at bounding box center [633, 375] width 29 height 11
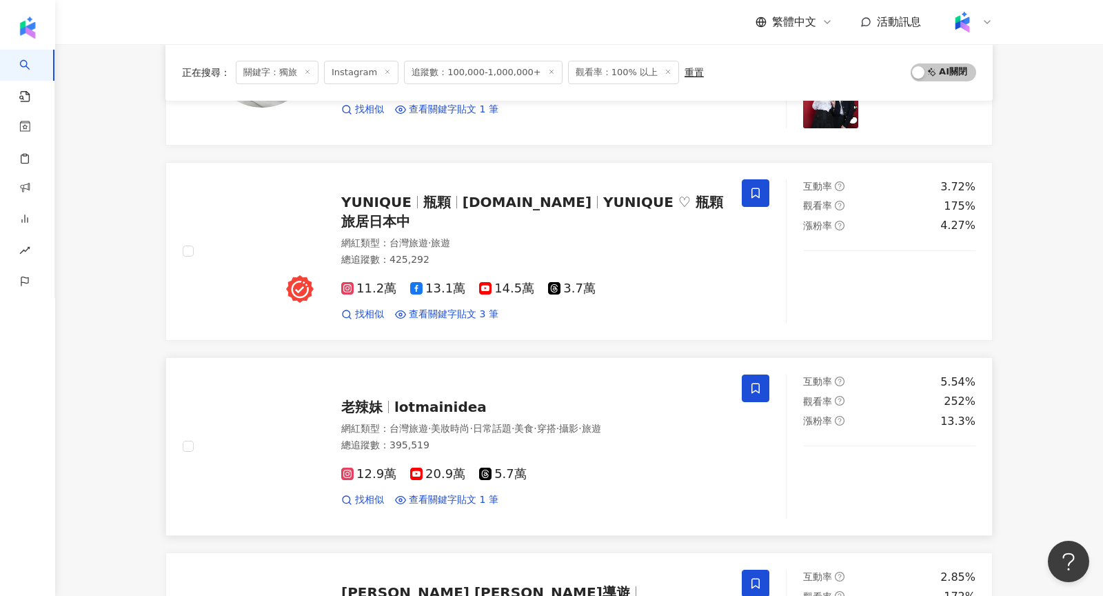
scroll to position [274, 0]
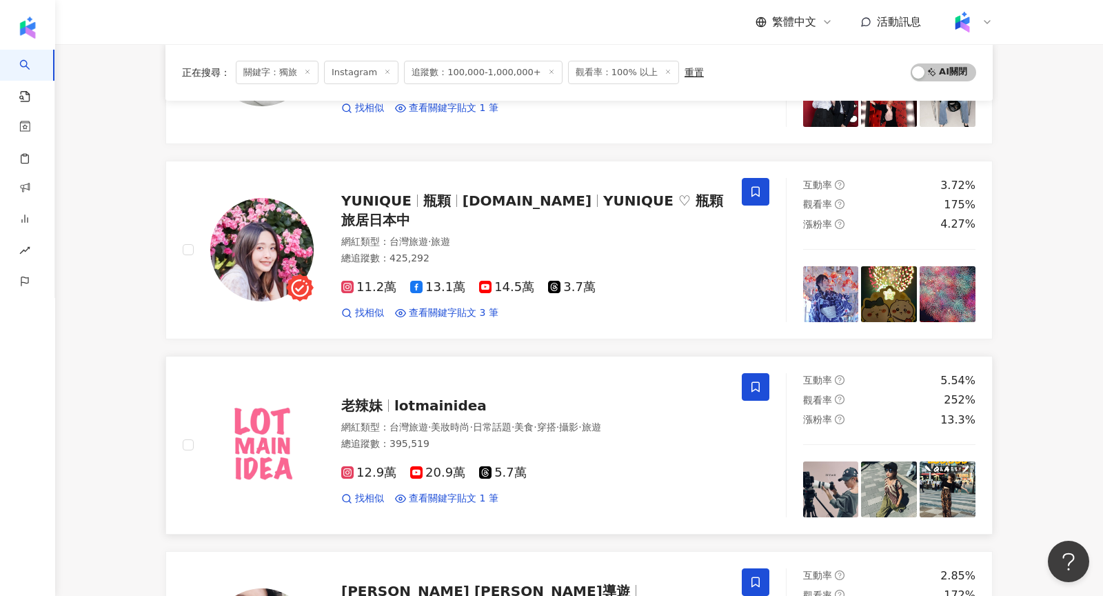
click at [257, 452] on img at bounding box center [261, 444] width 103 height 103
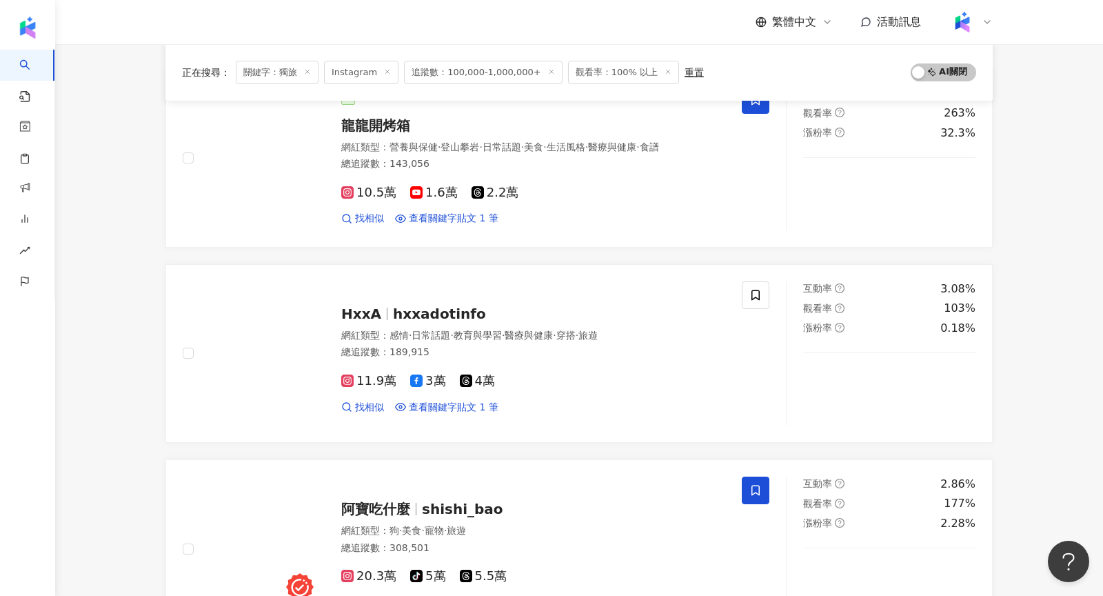
scroll to position [2272, 0]
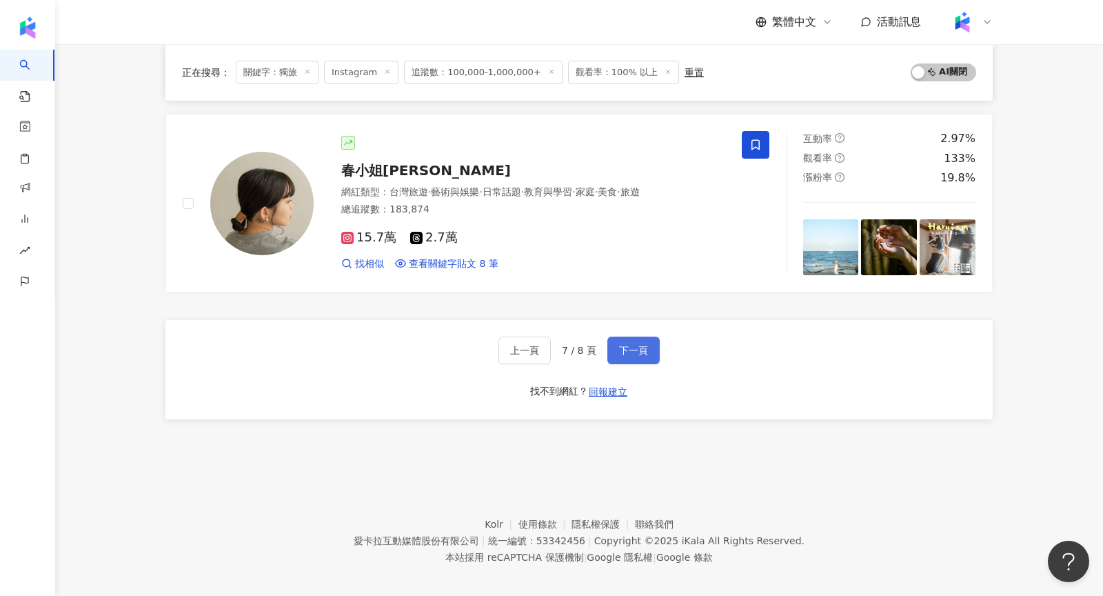
click at [625, 336] on button "下一頁" at bounding box center [633, 350] width 52 height 28
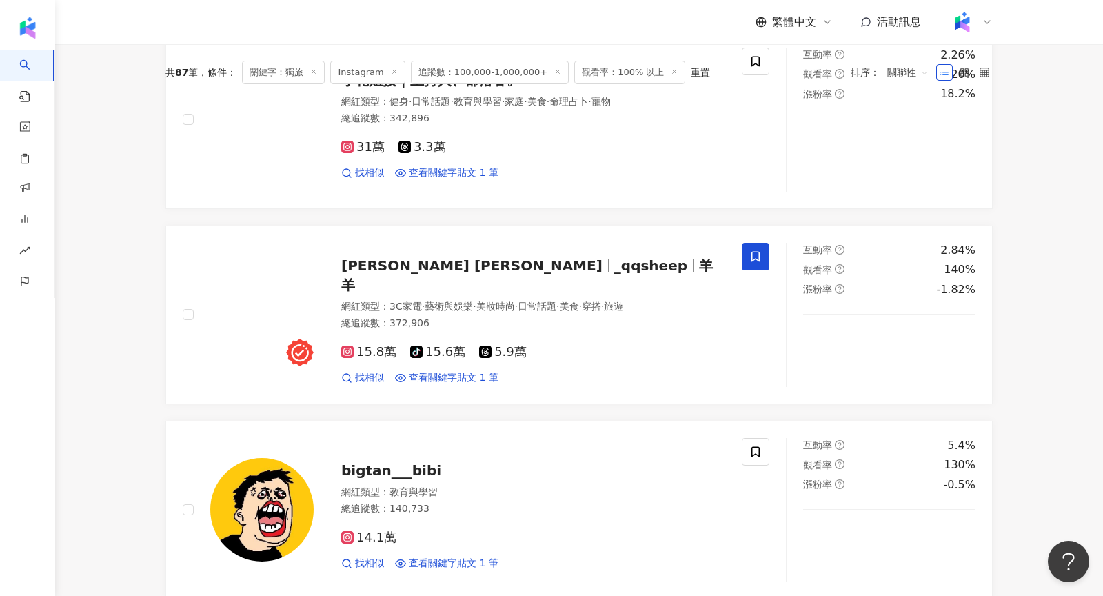
scroll to position [0, 0]
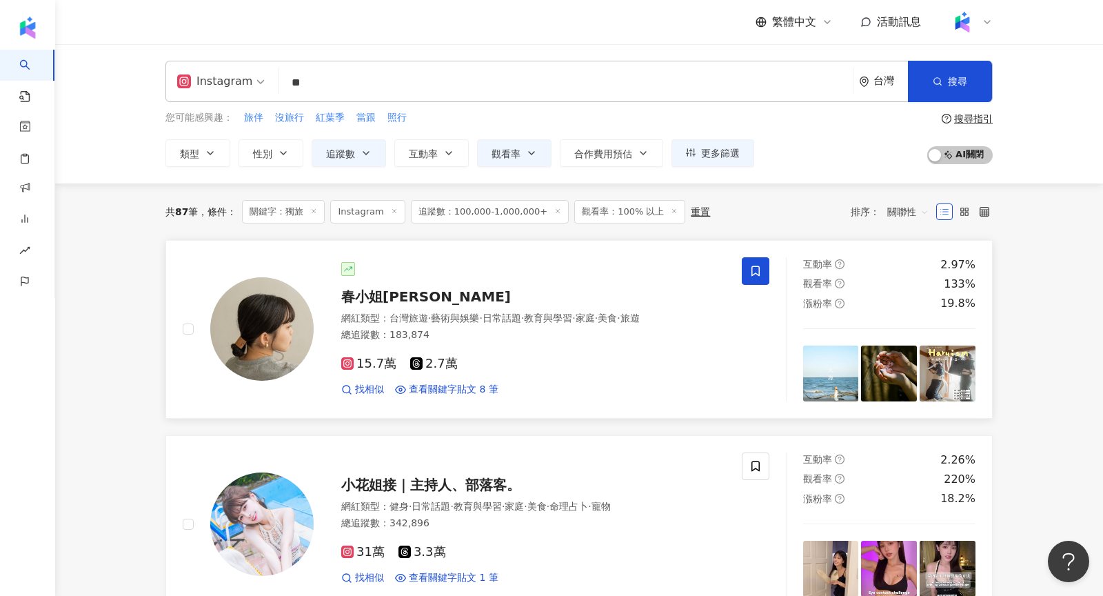
click at [281, 298] on img at bounding box center [261, 328] width 103 height 103
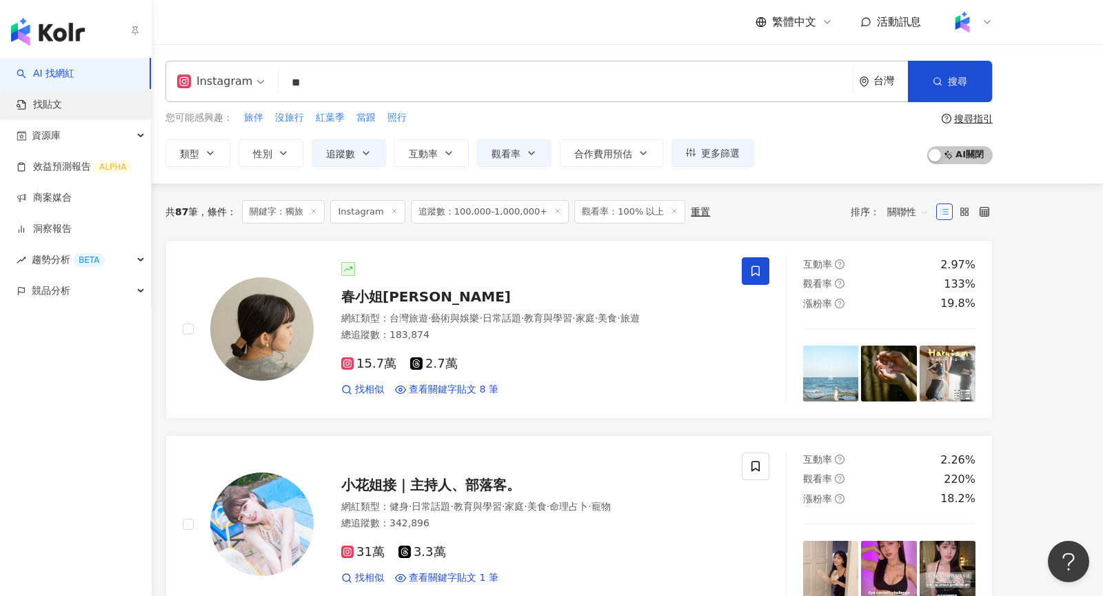
click at [62, 112] on link "找貼文" at bounding box center [39, 105] width 45 height 14
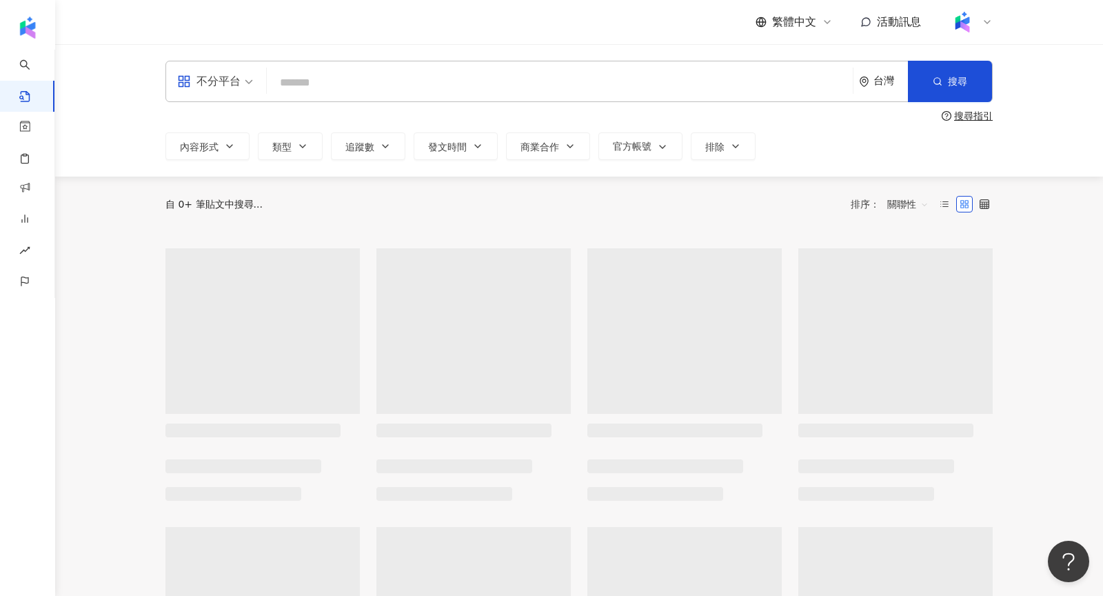
click at [382, 85] on input "search" at bounding box center [559, 83] width 575 height 30
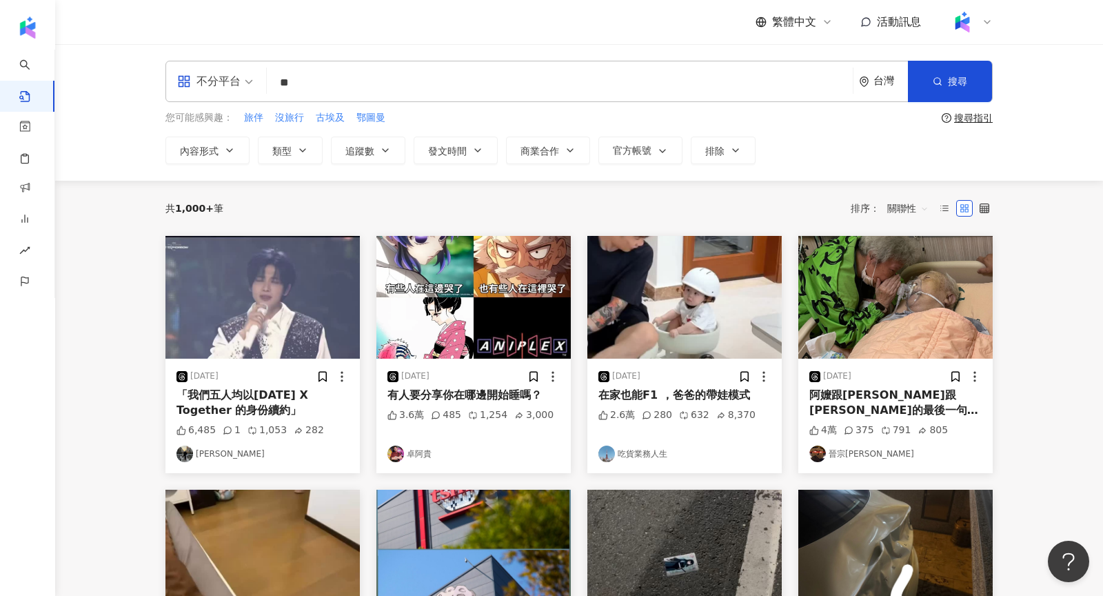
type input "**"
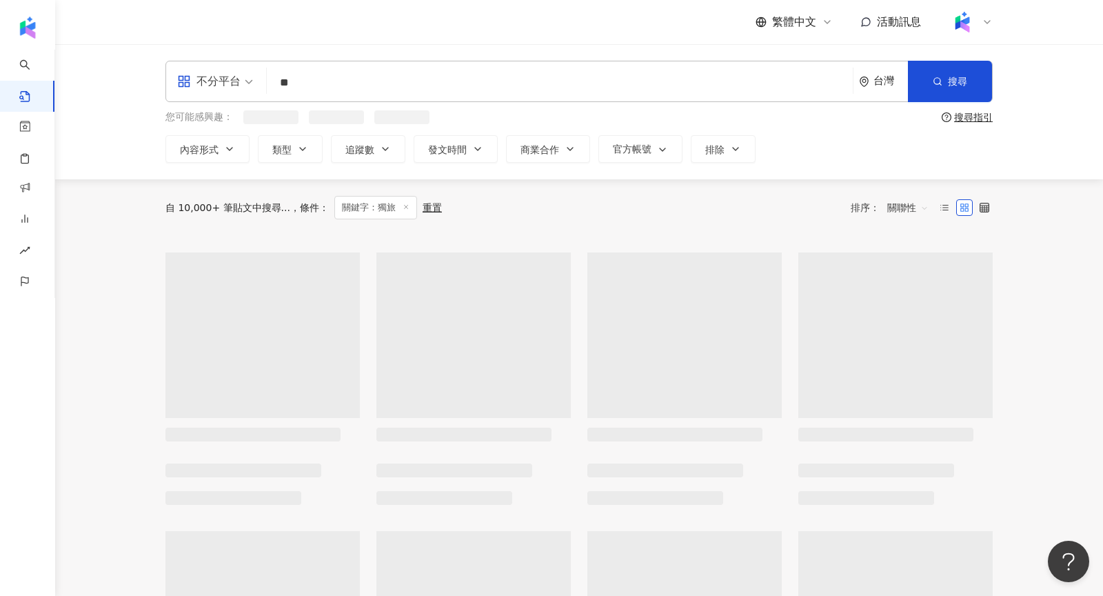
click at [236, 83] on div "不分平台" at bounding box center [208, 81] width 63 height 22
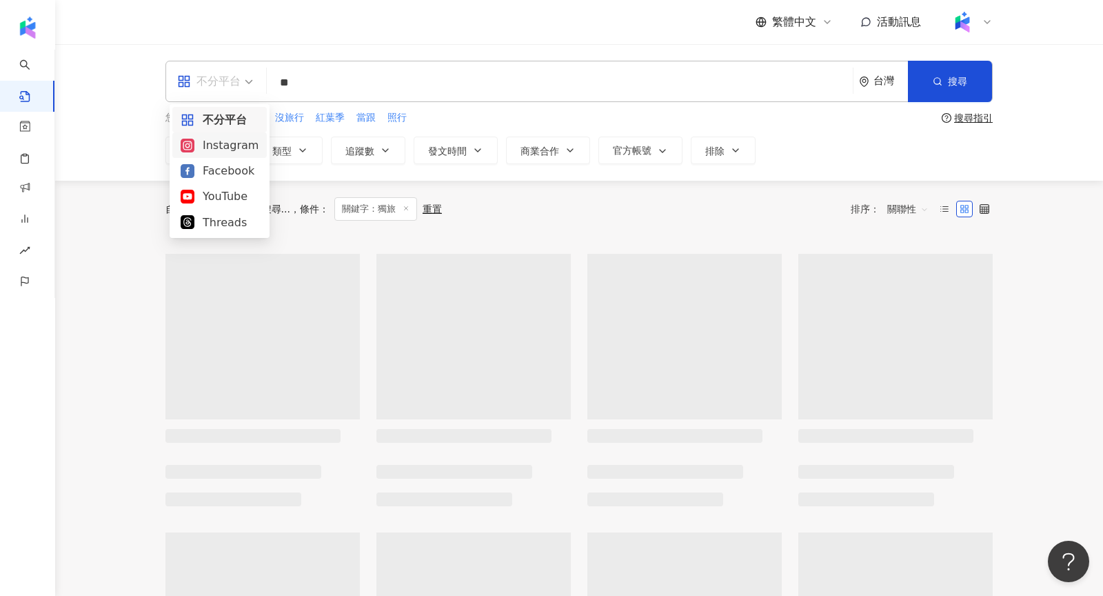
click at [231, 155] on div "Instagram" at bounding box center [219, 145] width 94 height 26
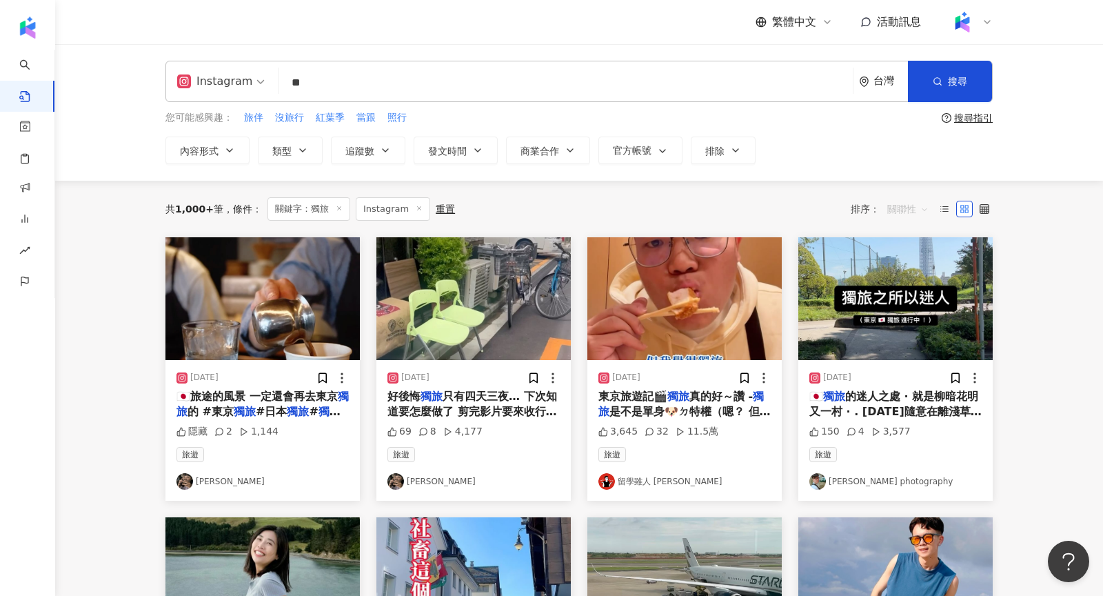
click at [902, 210] on span "關聯性" at bounding box center [907, 209] width 41 height 22
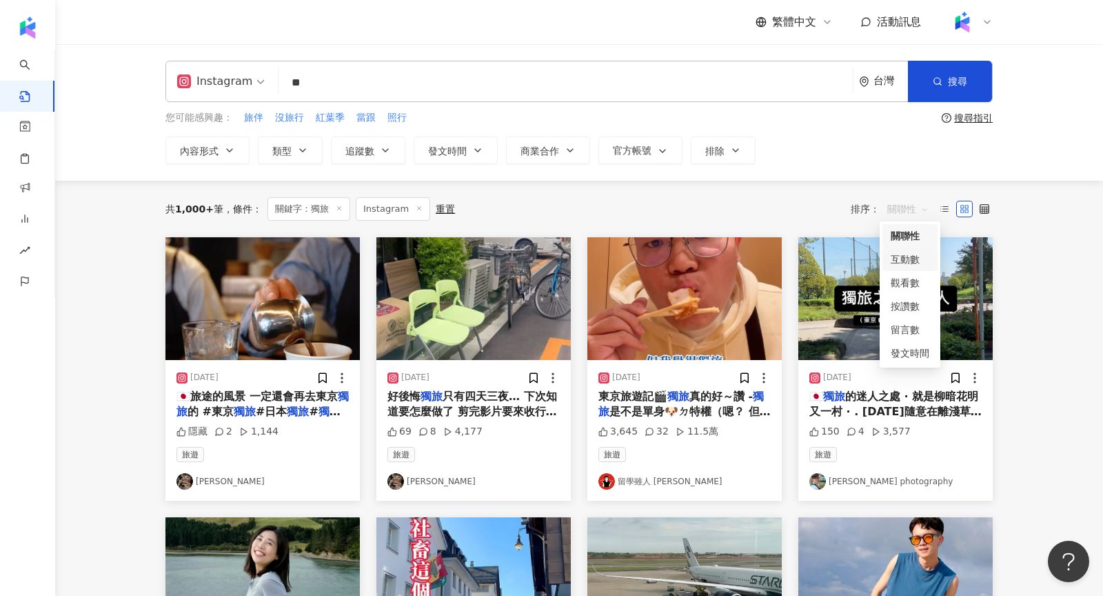
click at [916, 261] on div "互動數" at bounding box center [910, 259] width 39 height 15
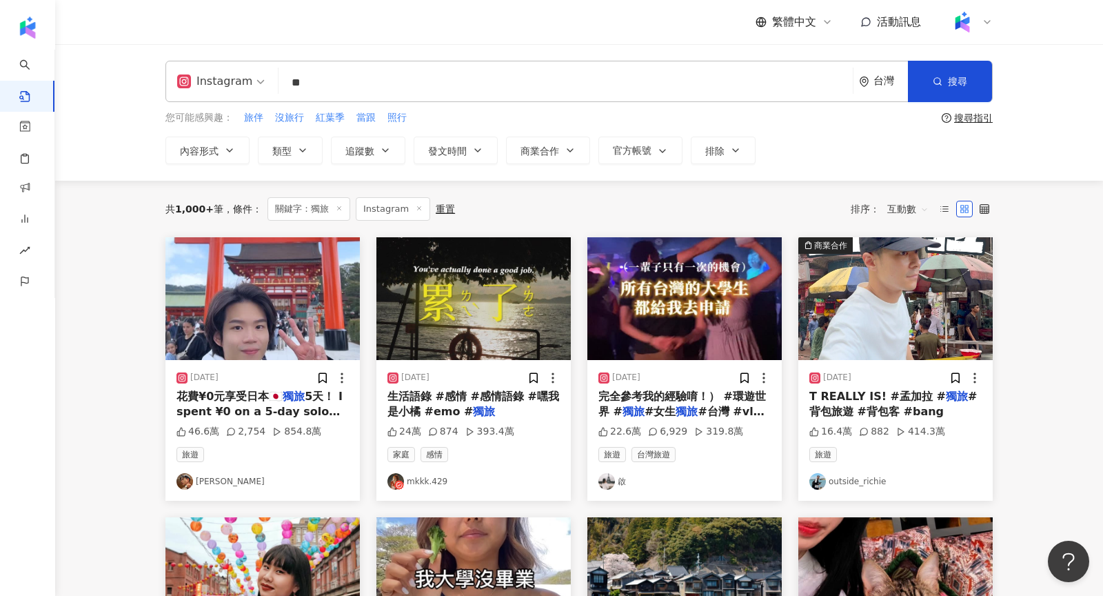
click at [281, 336] on img at bounding box center [262, 298] width 194 height 123
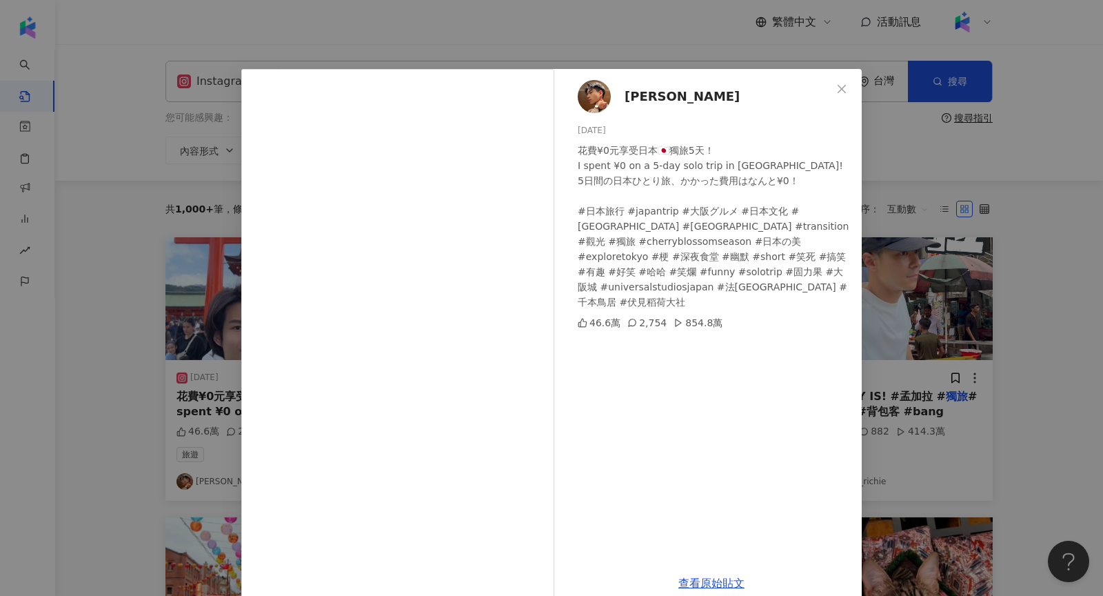
click at [597, 97] on img at bounding box center [594, 96] width 33 height 33
click at [1040, 145] on div "吳家升 2025/4/21 花費¥0元享受日本🇯🇵獨旅5天！ I spent ¥0 on a 5-day solo trip in Japan! 5日間の日本…" at bounding box center [551, 298] width 1103 height 596
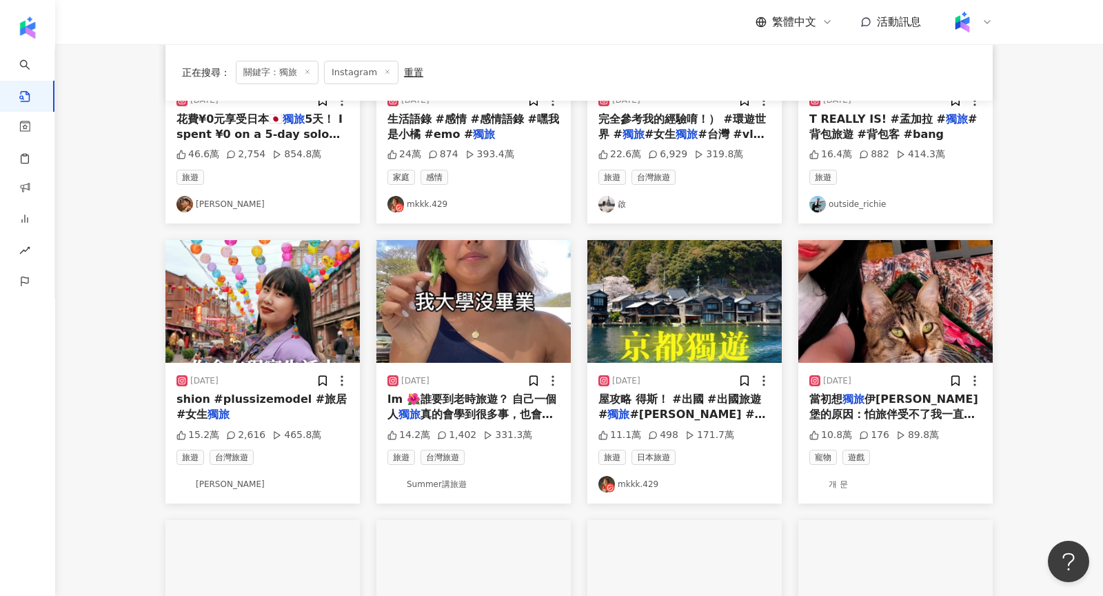
scroll to position [276, 0]
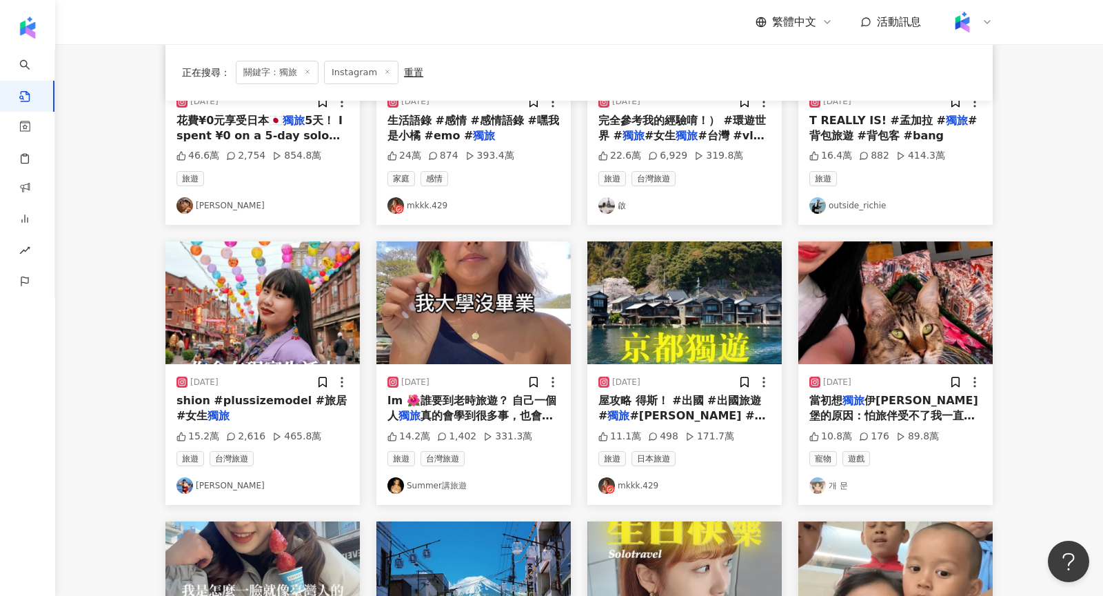
click at [431, 479] on link "Summer講旅遊" at bounding box center [473, 485] width 172 height 17
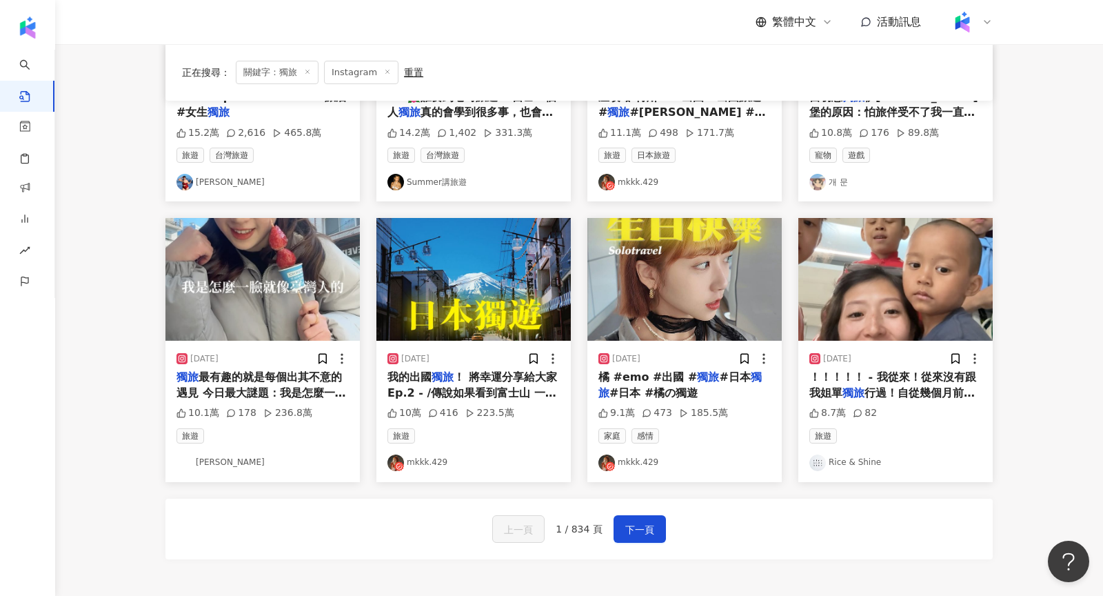
scroll to position [593, 0]
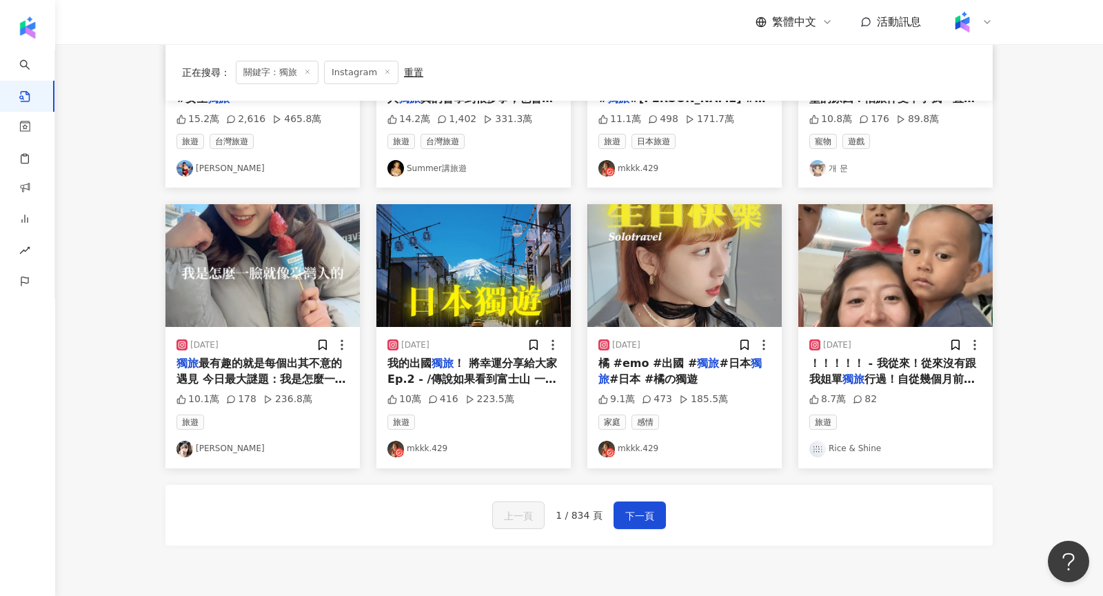
click at [235, 304] on img at bounding box center [262, 265] width 194 height 123
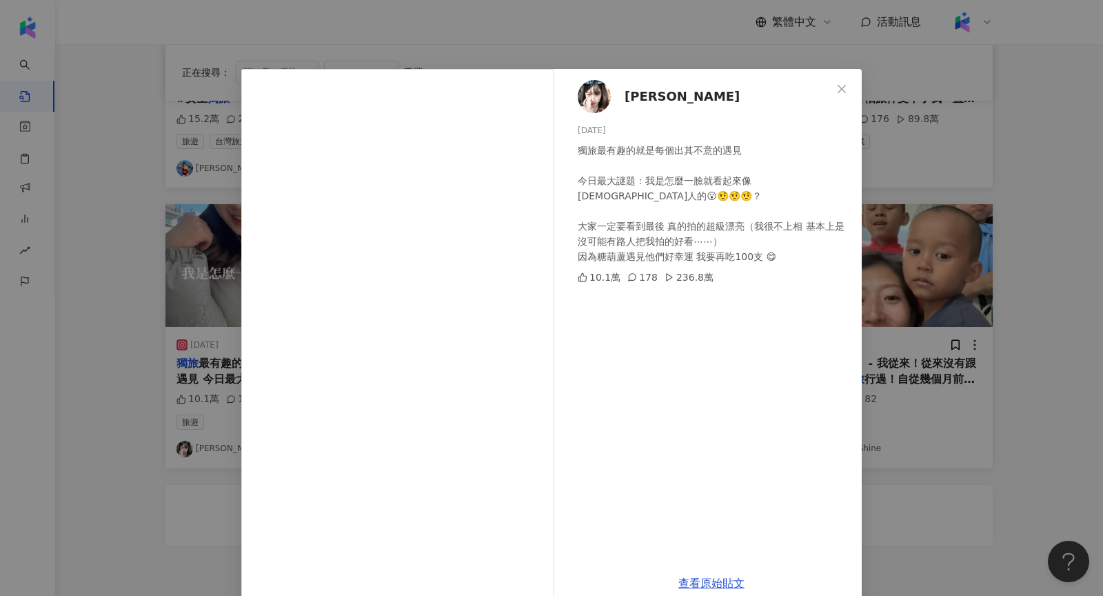
click at [596, 88] on img at bounding box center [594, 96] width 33 height 33
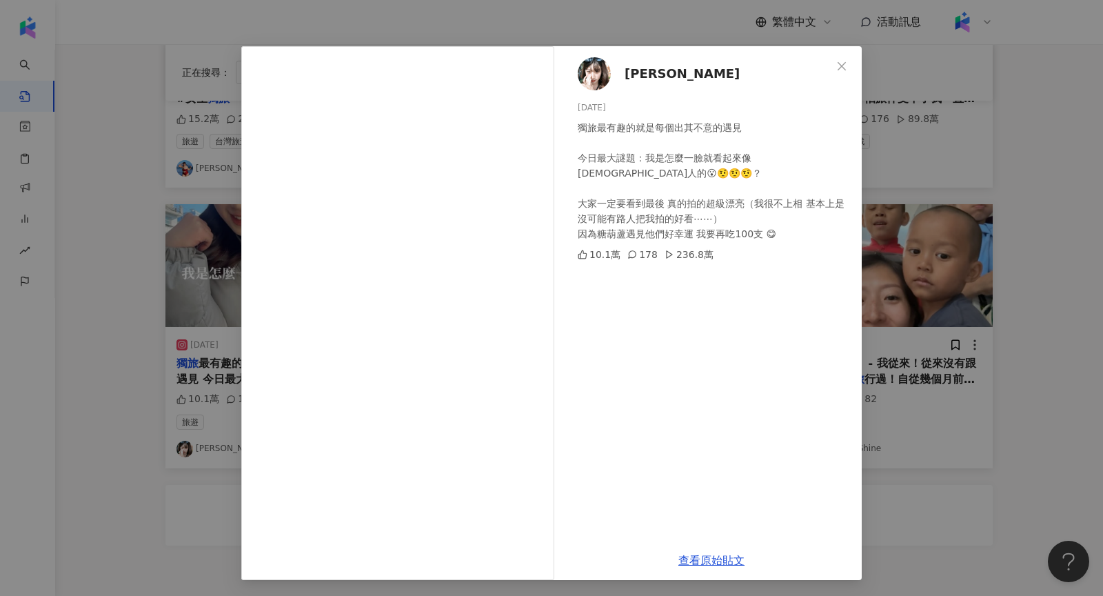
click at [910, 294] on div "劉瑾樺 2025/2/22 獨旅最有趣的就是每個出其不意的遇見 今日最大謎題：我是怎麼一臉就看起來像臺灣人的😮🤨🤨🤨？ 大家一定要看到最後 真的拍的超級漂亮（…" at bounding box center [551, 298] width 1103 height 596
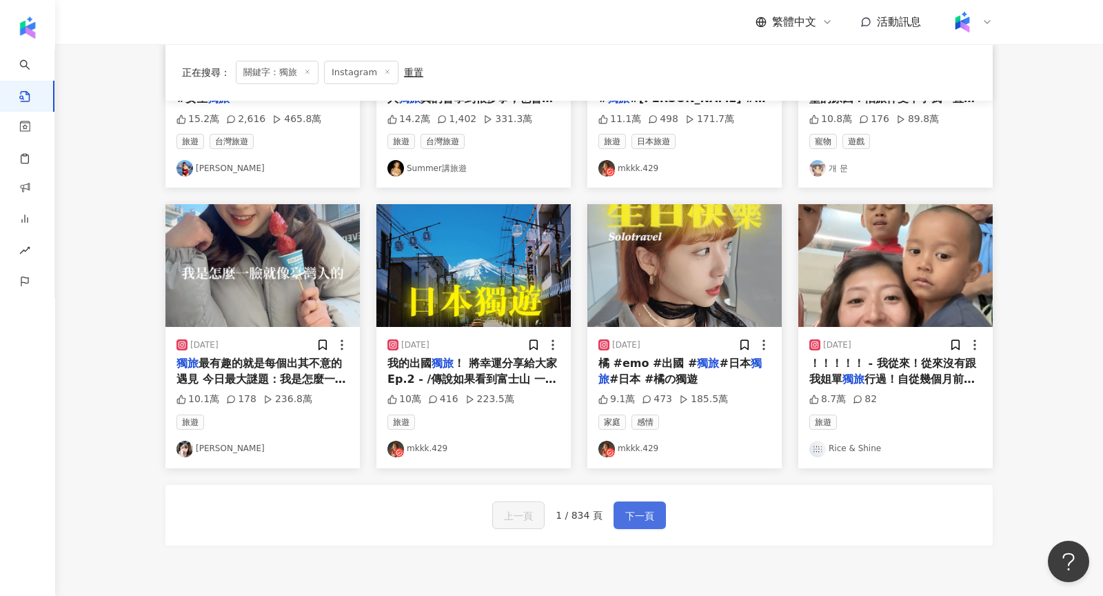
click at [637, 507] on span "下一頁" at bounding box center [639, 515] width 29 height 17
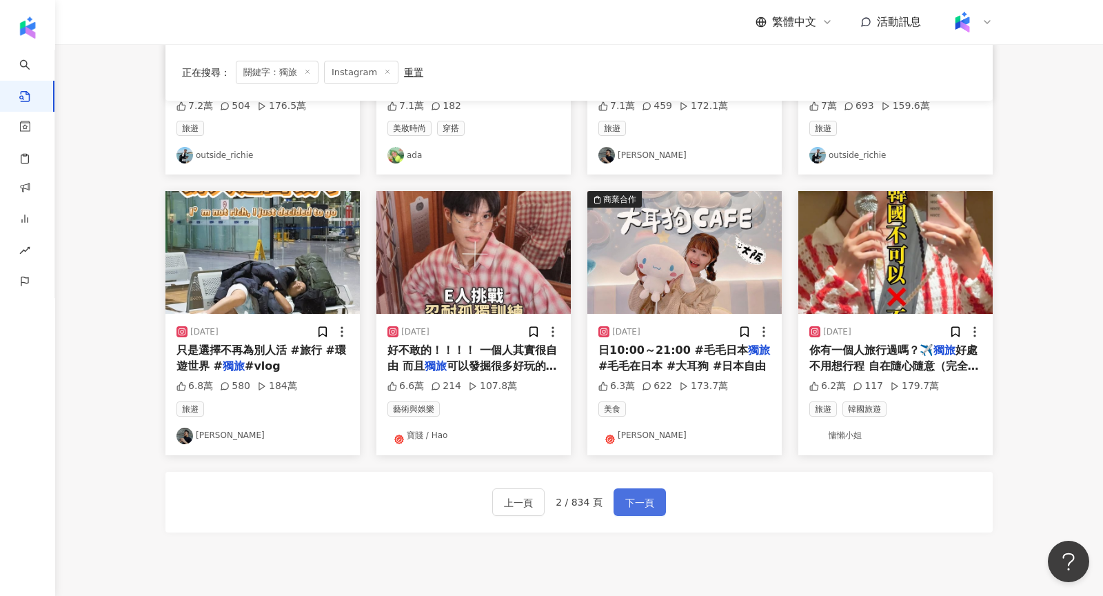
scroll to position [593, 0]
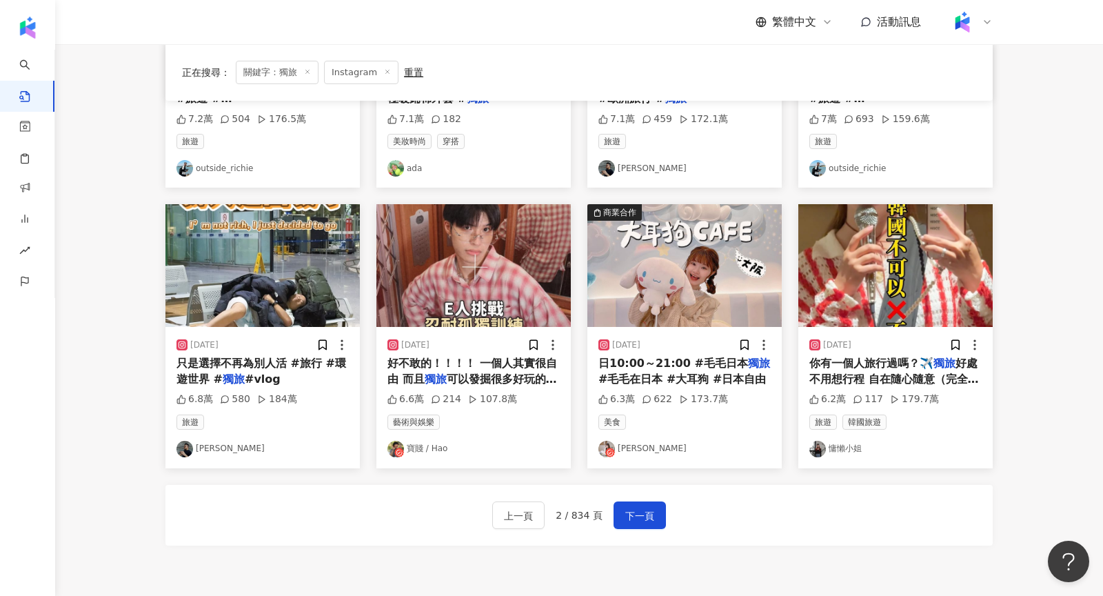
click at [182, 445] on img at bounding box center [184, 448] width 17 height 17
click at [444, 313] on img at bounding box center [473, 265] width 194 height 123
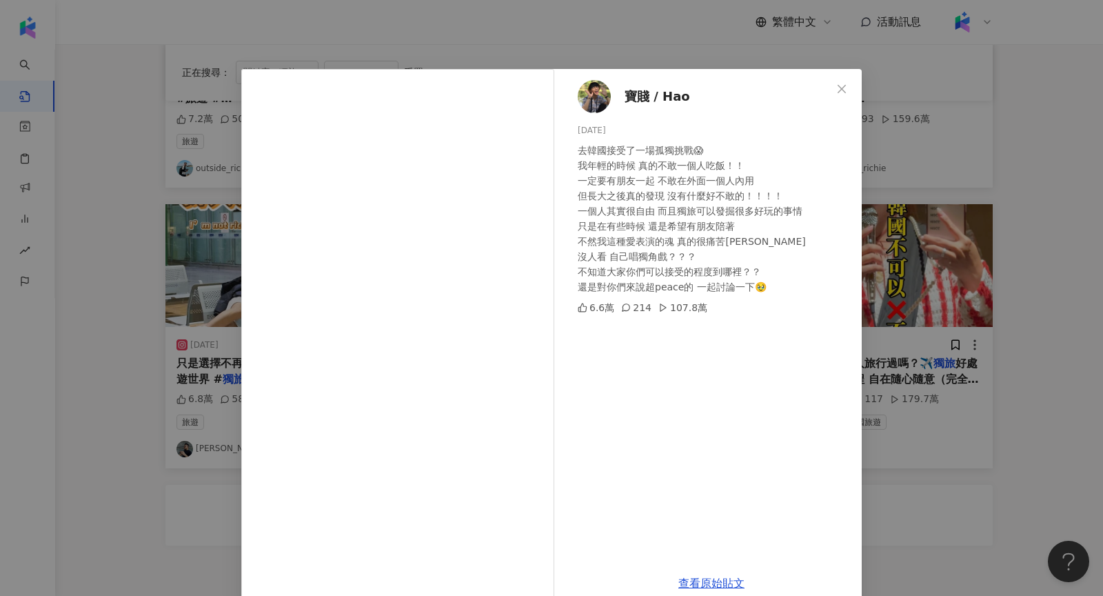
click at [980, 278] on div "寶賤 / Hao 2025/5/7 去韓國接受了一場孤獨挑戰😱 我年輕的時候 真的不敢一個人吃飯！！ 一定要有朋友一起 不敢在外面一個人內用 但長大之後真的發…" at bounding box center [551, 298] width 1103 height 596
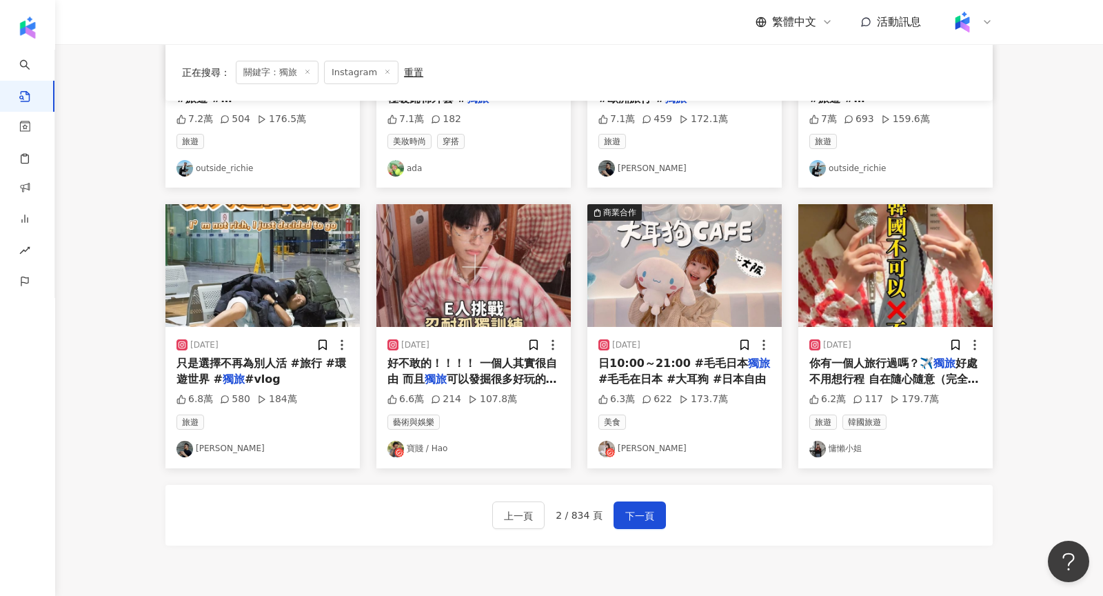
click at [900, 271] on img at bounding box center [895, 265] width 194 height 123
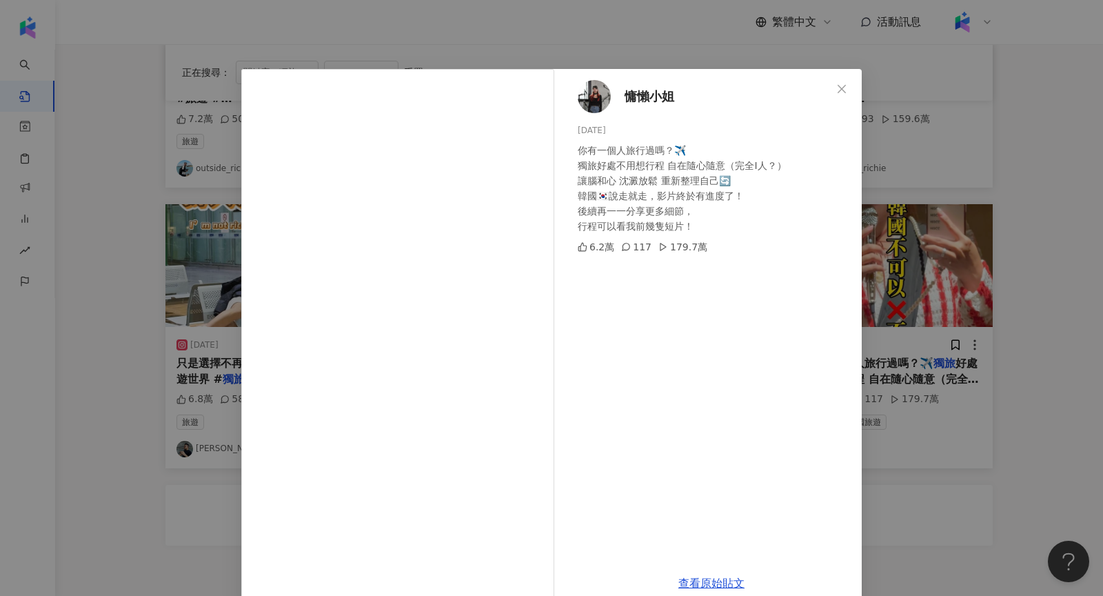
scroll to position [23, 0]
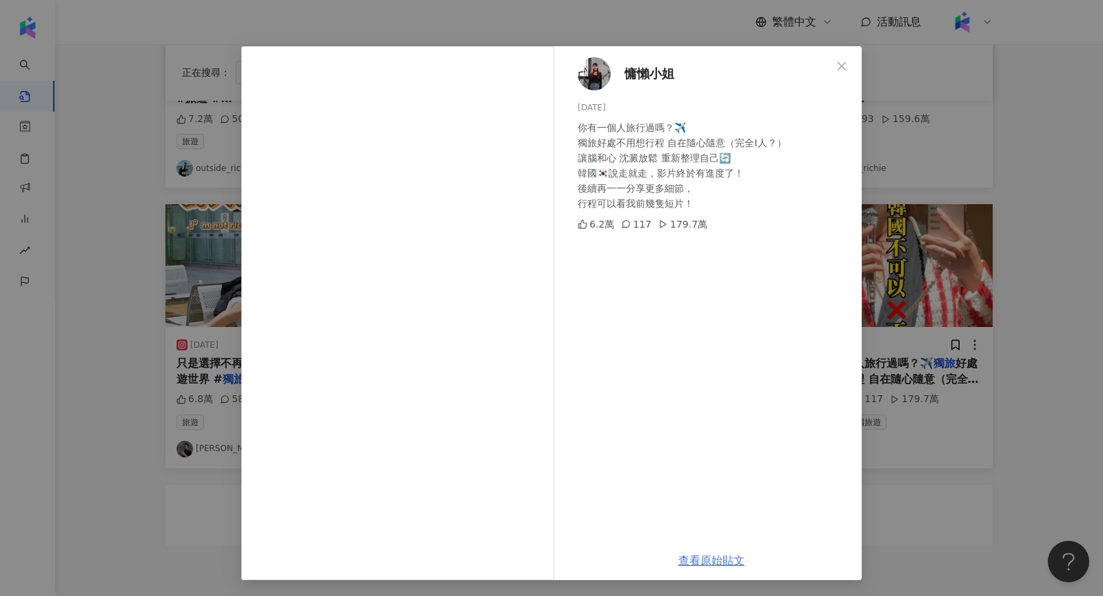
click at [722, 556] on link "查看原始貼文" at bounding box center [711, 560] width 66 height 13
click at [867, 176] on div "慵懶小姐 2024/7/22 你有一個人旅行過嗎？✈️ 獨旅好處不用想行程 自在隨心隨意（完全I人？） 讓腦和心 沈澱放鬆 重新整理自己🔄 韓國🇰🇷說走就走，…" at bounding box center [551, 298] width 1103 height 596
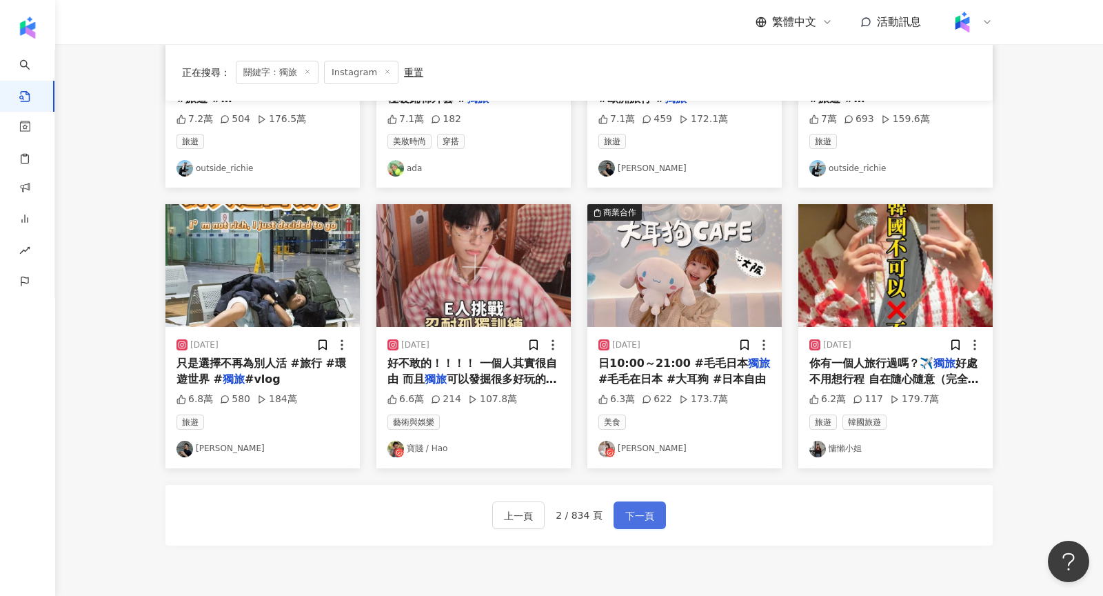
click at [655, 510] on button "下一頁" at bounding box center [640, 515] width 52 height 28
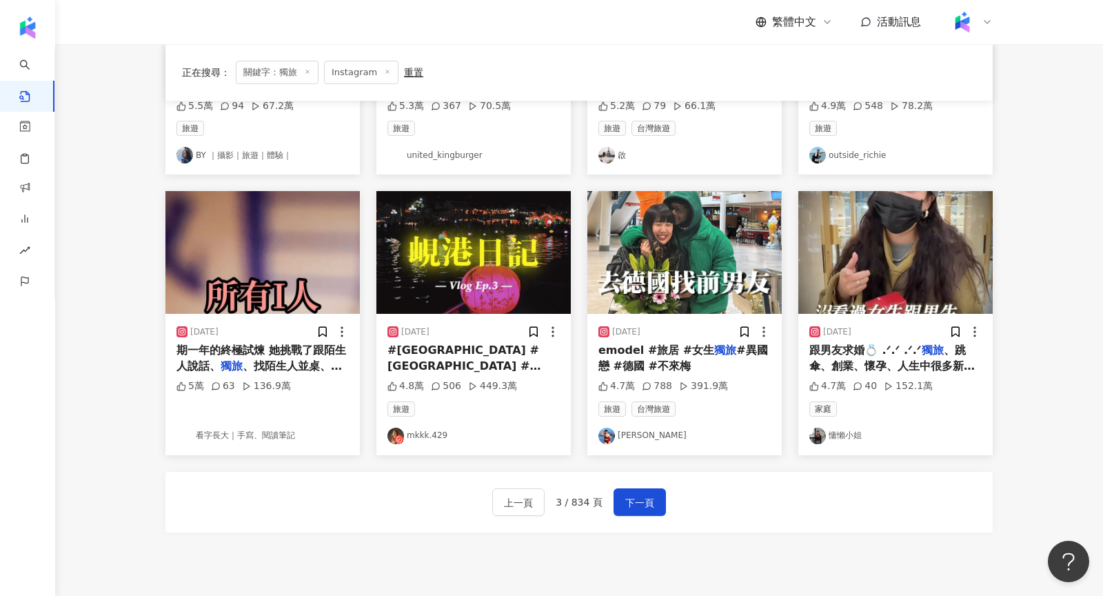
scroll to position [0, 0]
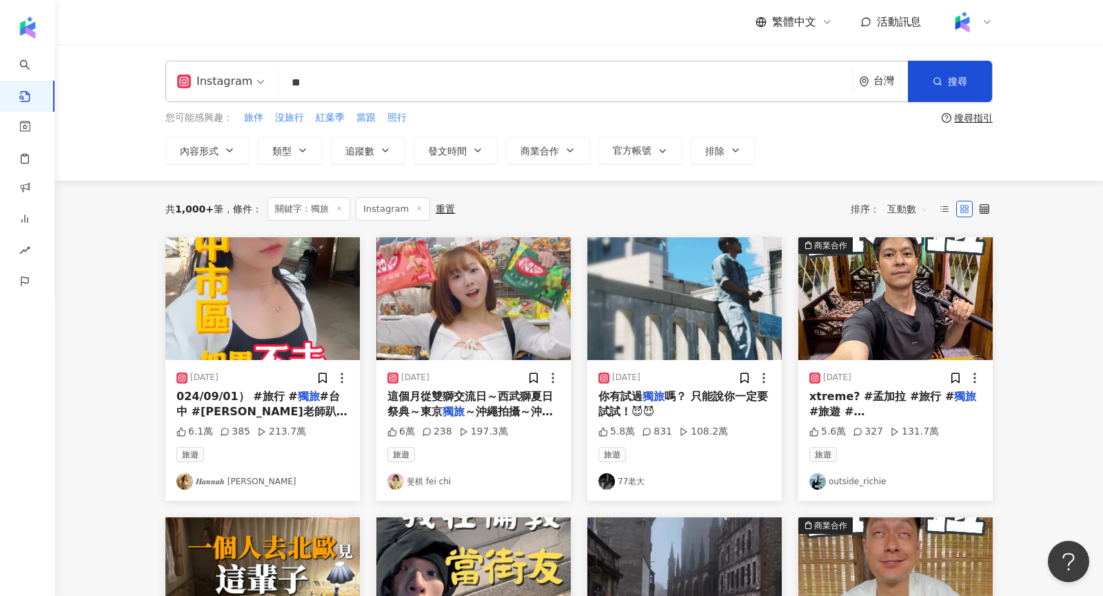
click at [256, 348] on img at bounding box center [262, 298] width 194 height 123
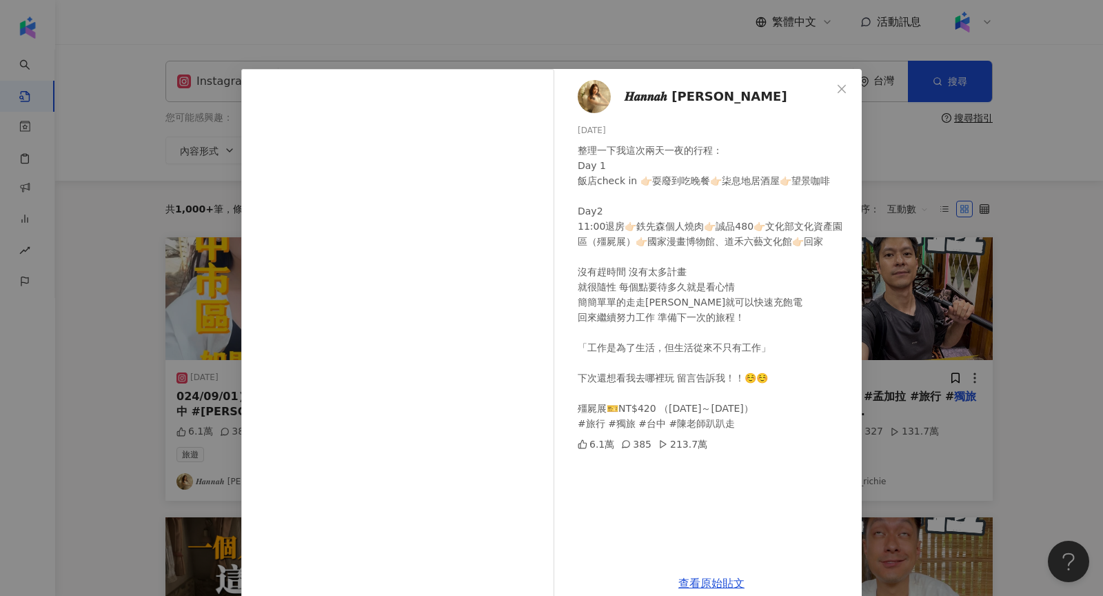
click at [929, 161] on div "𝑯𝒂𝒏𝒏𝒂𝒉 𝑪𝒉𝒆𝒏 2024/7/23 整理一下我這次兩天一夜的行程： Day 1 飯店check in 👉🏻耍廢到吃晚餐👉🏻柒息地居酒屋👉🏻望景咖啡 D…" at bounding box center [551, 298] width 1103 height 596
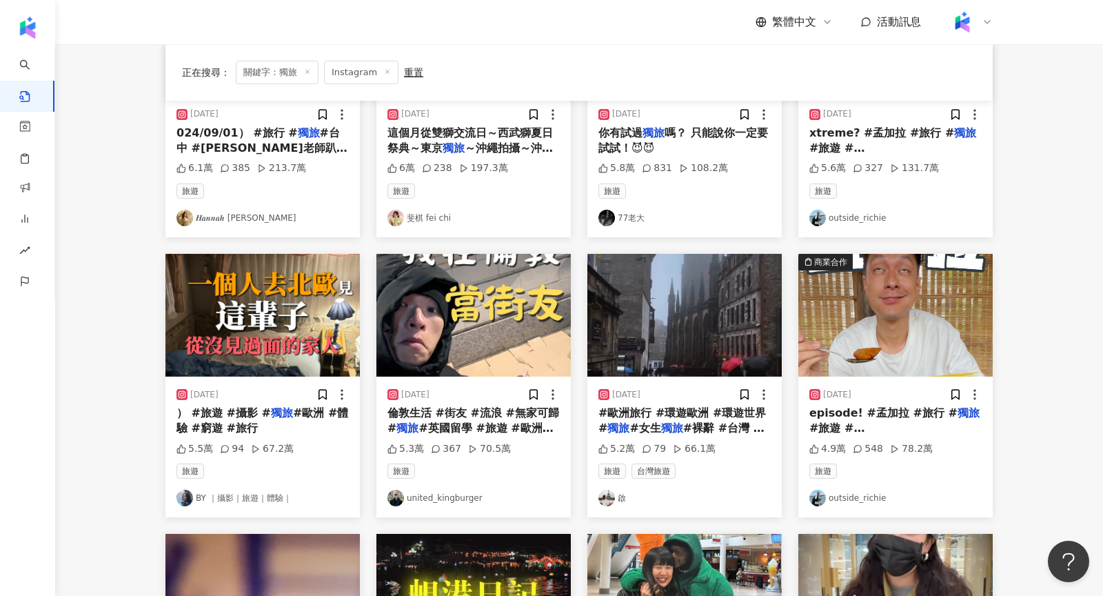
scroll to position [262, 0]
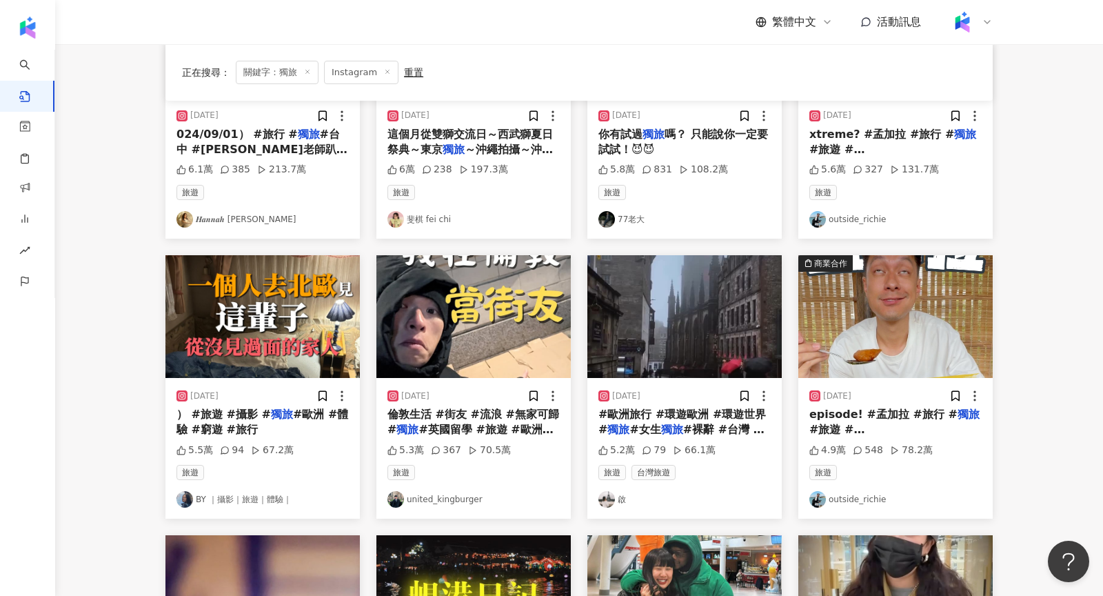
click at [392, 498] on img at bounding box center [395, 499] width 17 height 17
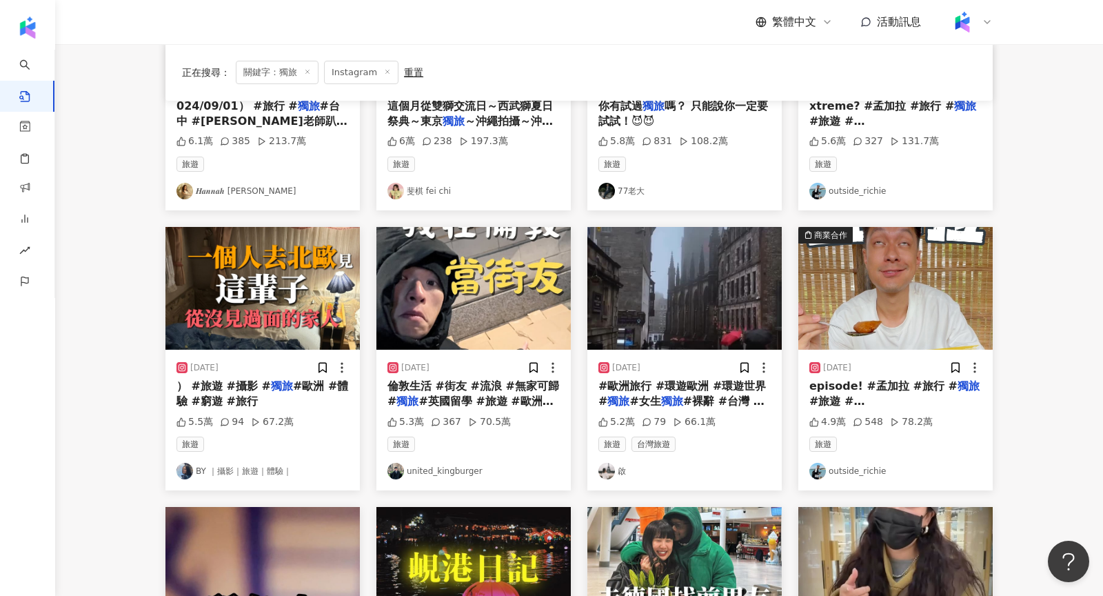
scroll to position [296, 0]
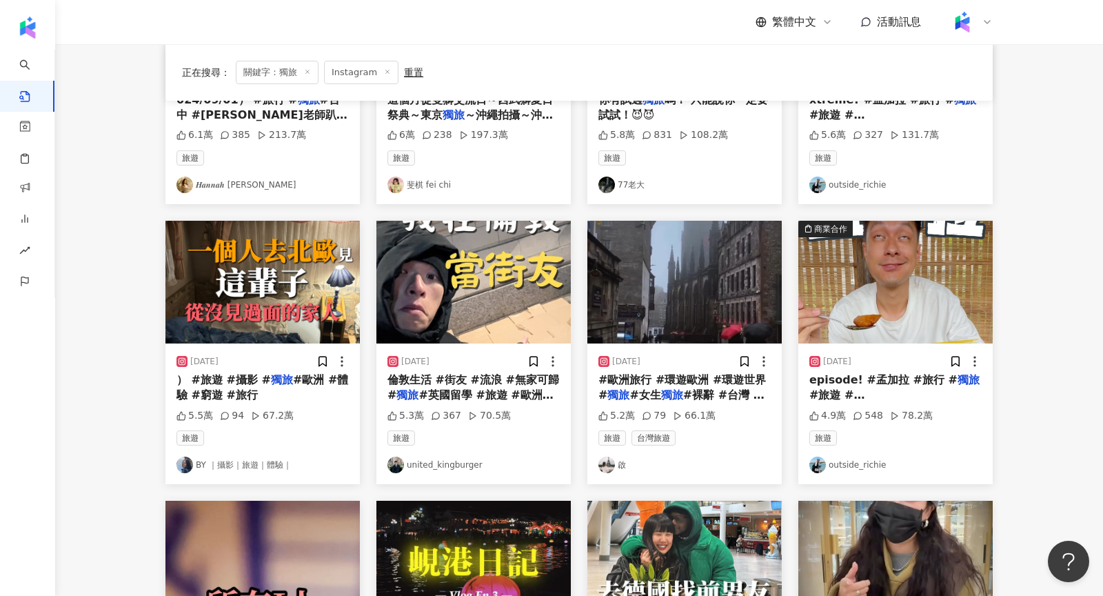
click at [287, 323] on img at bounding box center [262, 282] width 194 height 123
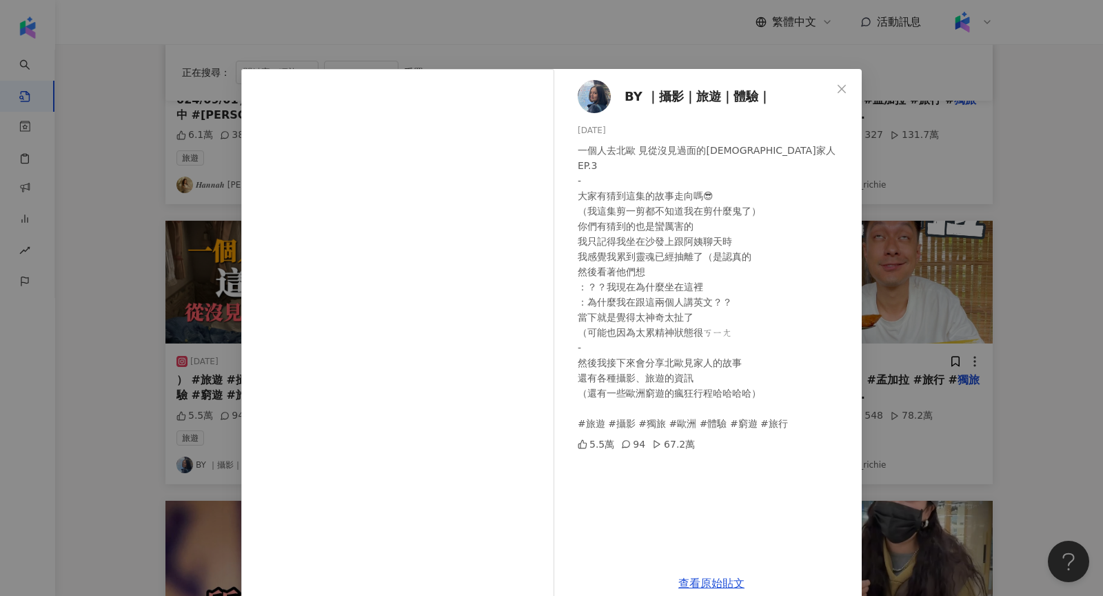
click at [587, 101] on img at bounding box center [594, 96] width 33 height 33
click at [1079, 232] on div "BY ｜攝影｜旅遊｜體驗｜ 2025/3/3 一個人去北歐 見從沒見過面的外國家人EP.3 - 大家有猜到這集的故事走向嗎😎 （我這集剪一剪都不知道我在剪什麼…" at bounding box center [551, 298] width 1103 height 596
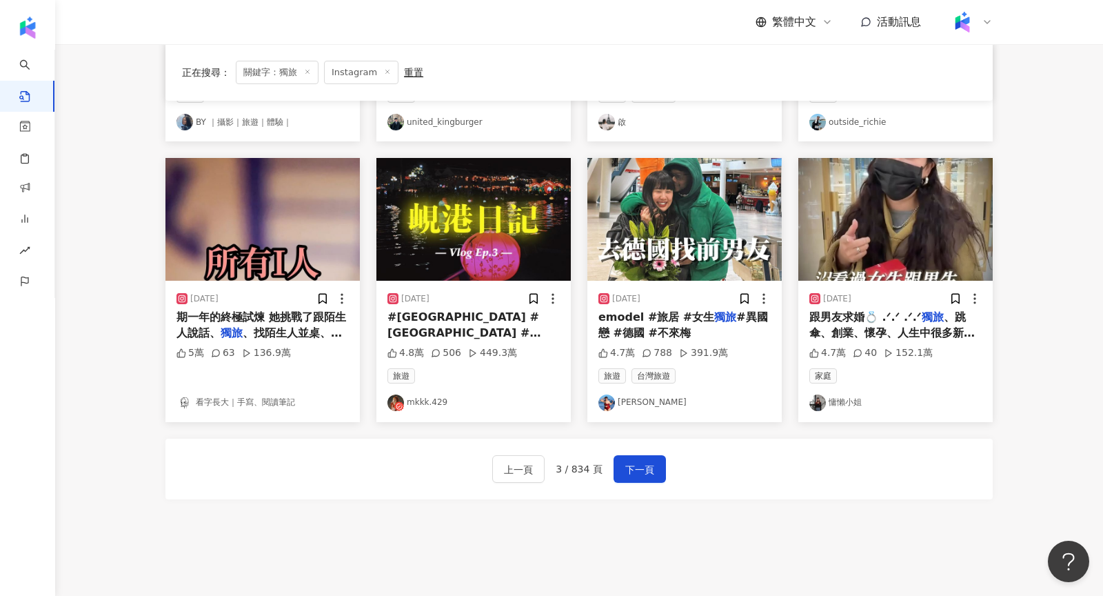
scroll to position [690, 0]
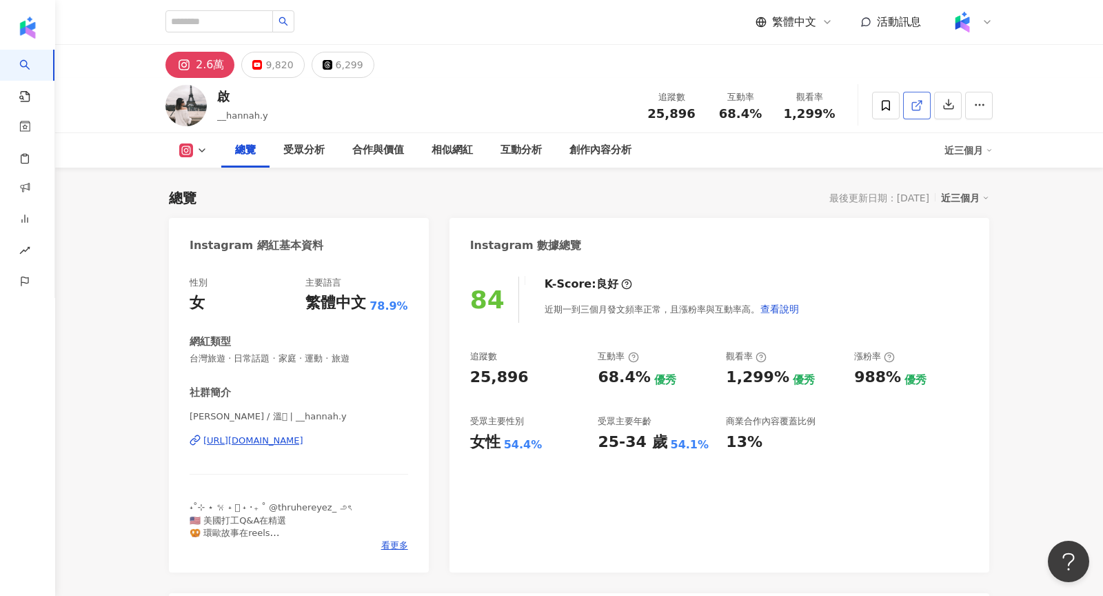
click at [918, 105] on icon at bounding box center [917, 105] width 12 height 12
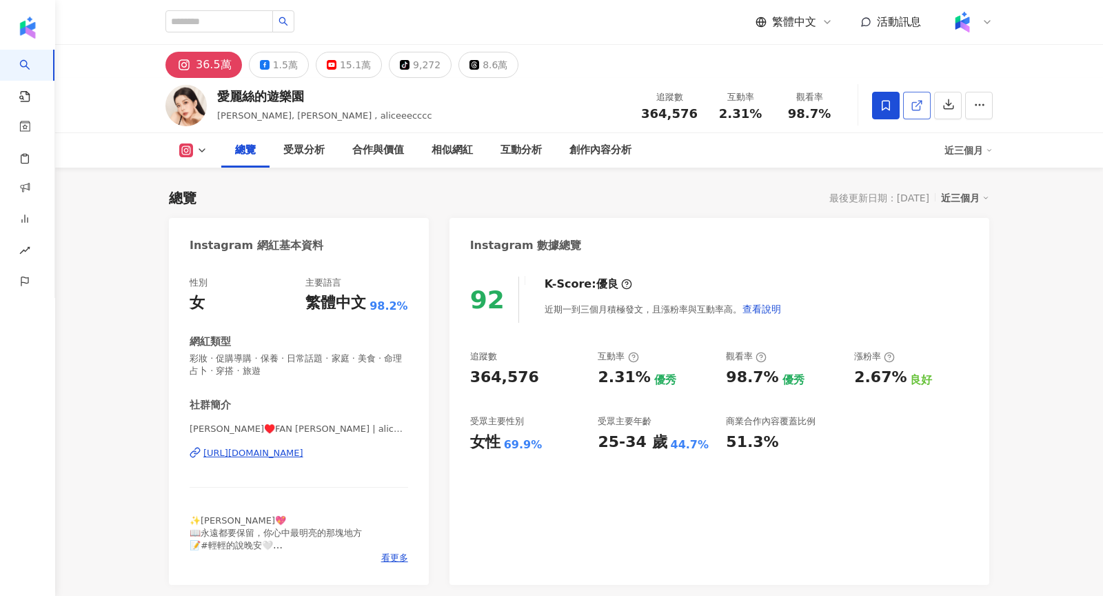
click at [920, 104] on icon at bounding box center [917, 105] width 12 height 12
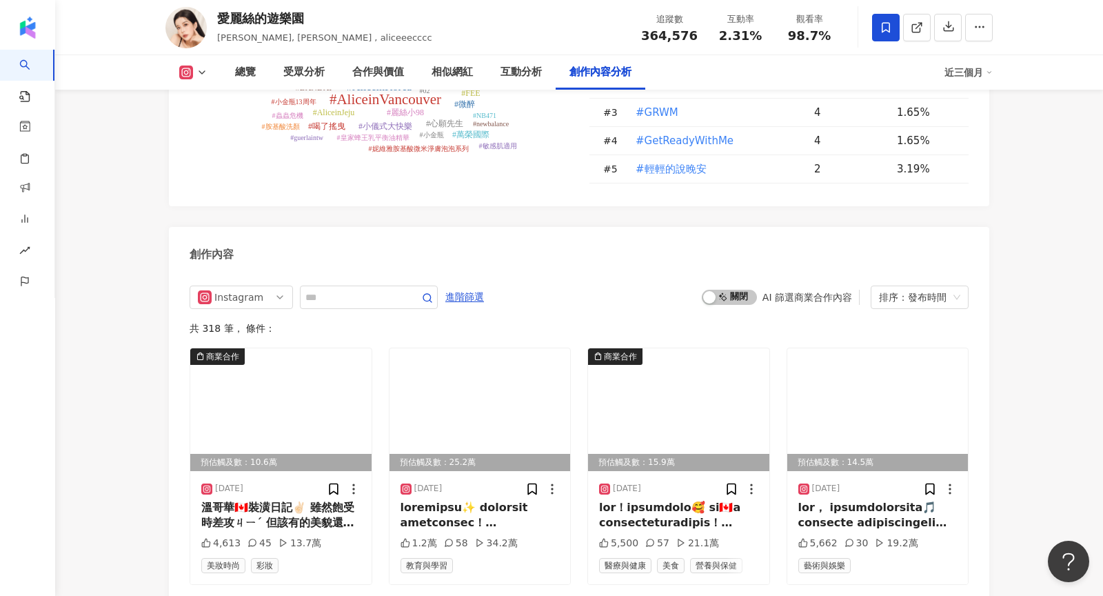
scroll to position [3969, 0]
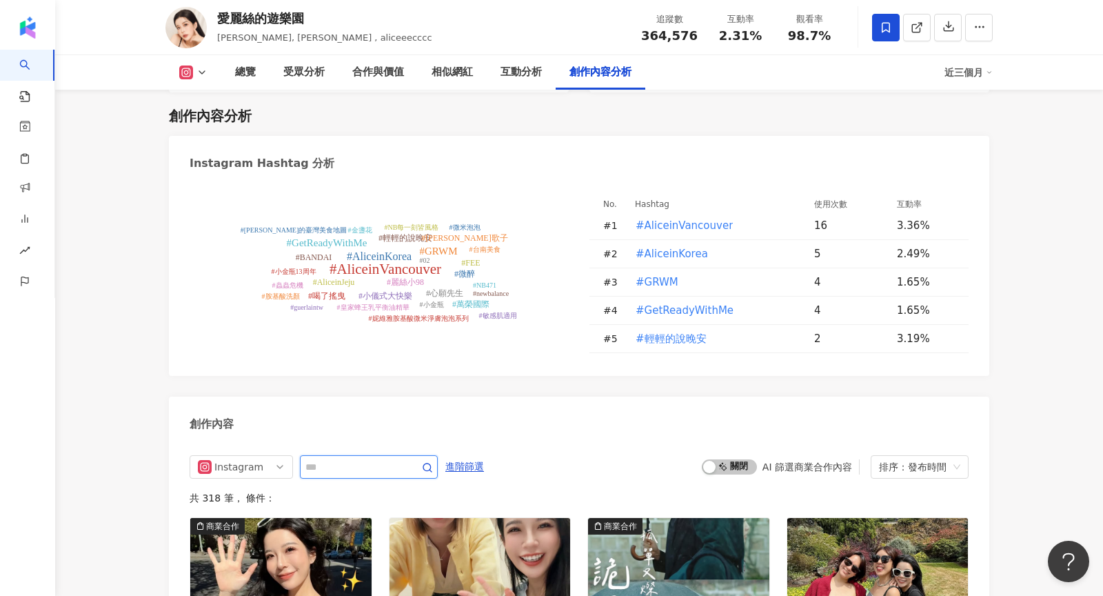
click at [341, 458] on input "text" at bounding box center [353, 466] width 97 height 17
type input "*"
type input "*****"
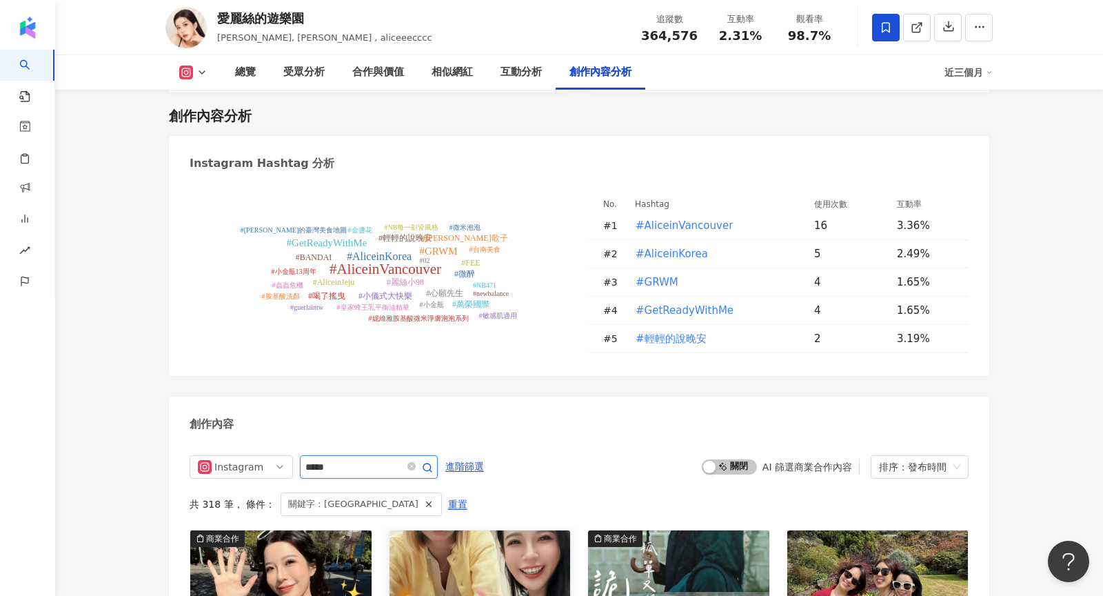
scroll to position [4238, 0]
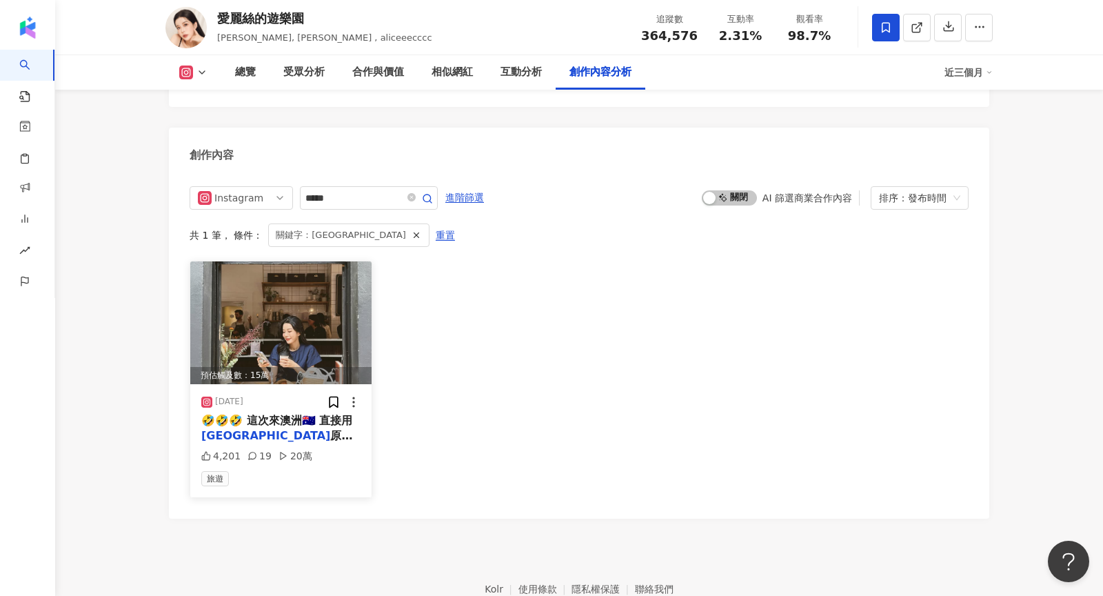
click at [305, 292] on img at bounding box center [280, 322] width 181 height 123
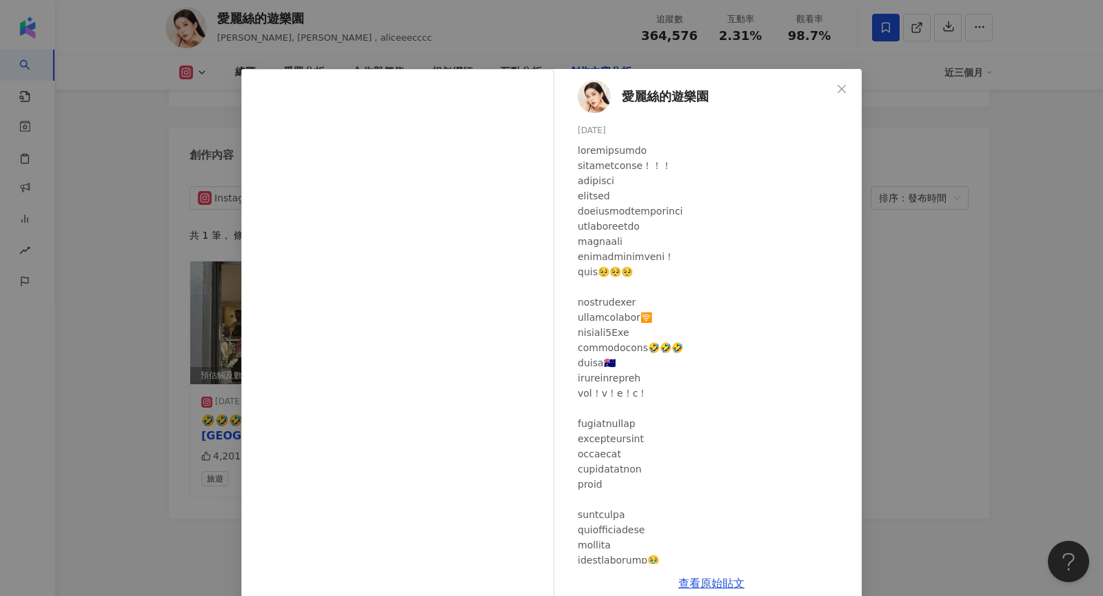
click at [895, 306] on div "愛麗絲的遊樂園 2025/1/17 4,201 19 20萬 查看原始貼文" at bounding box center [551, 298] width 1103 height 596
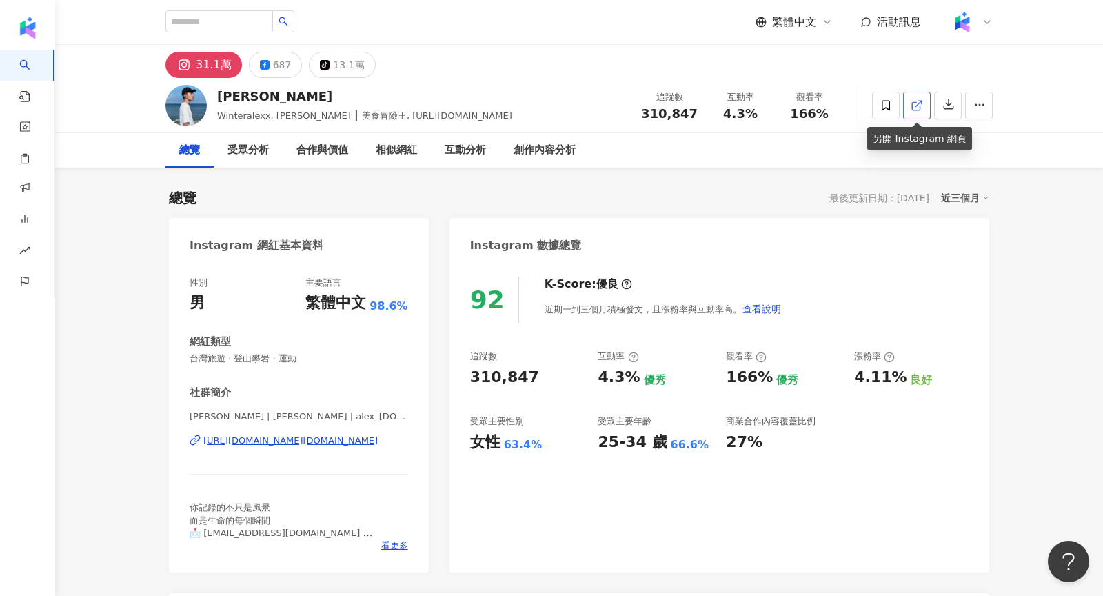
click at [911, 115] on link at bounding box center [917, 106] width 28 height 28
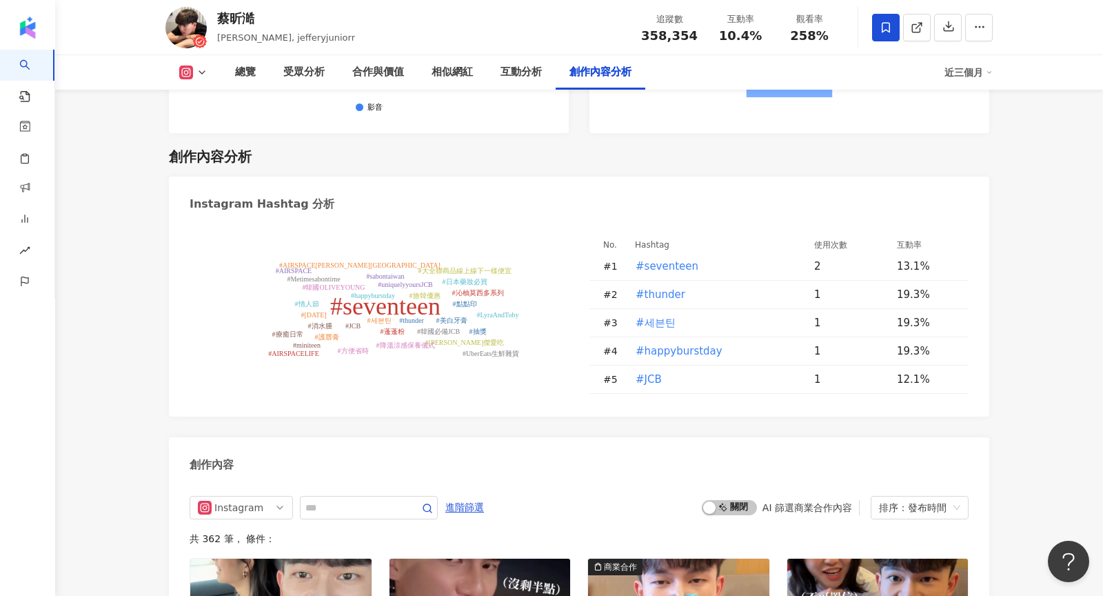
scroll to position [3959, 0]
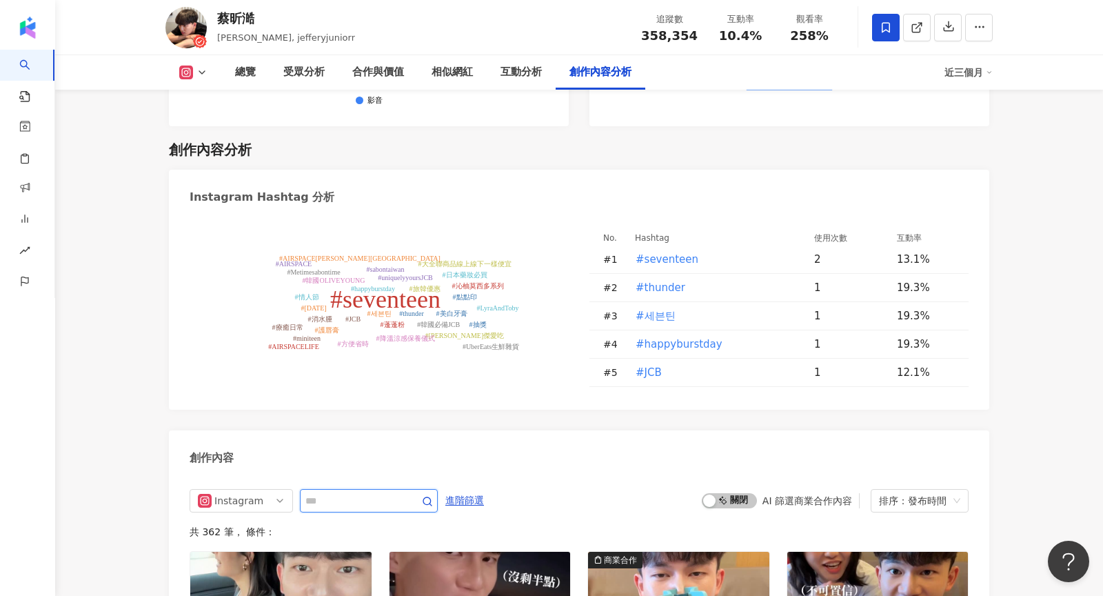
click at [338, 492] on input "text" at bounding box center [353, 500] width 97 height 17
type input "*****"
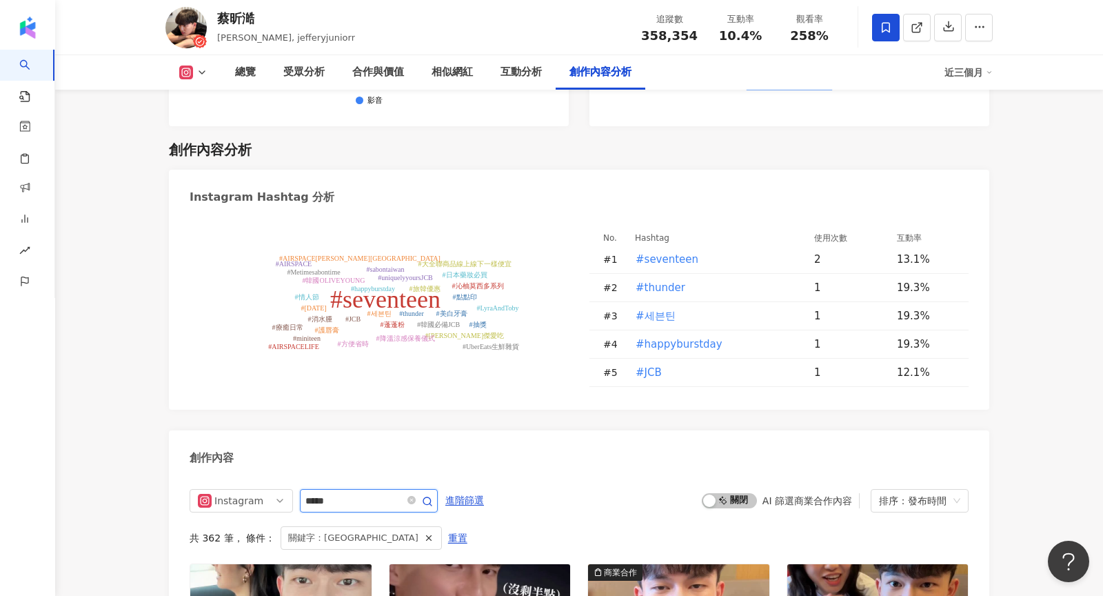
scroll to position [4223, 0]
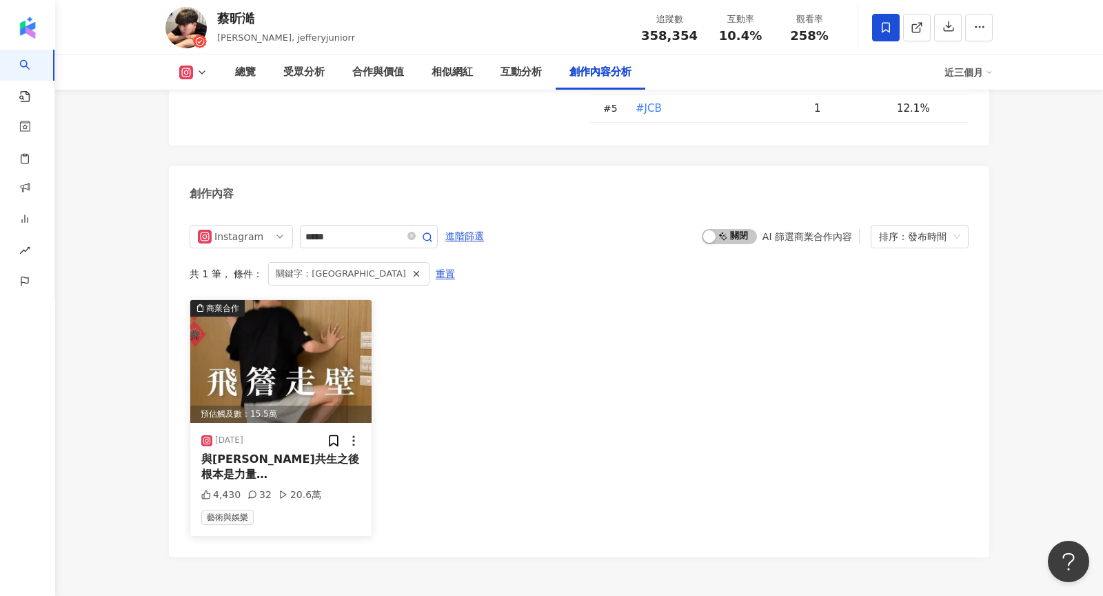
click at [241, 405] on div "預估觸及數：15.5萬" at bounding box center [280, 413] width 181 height 17
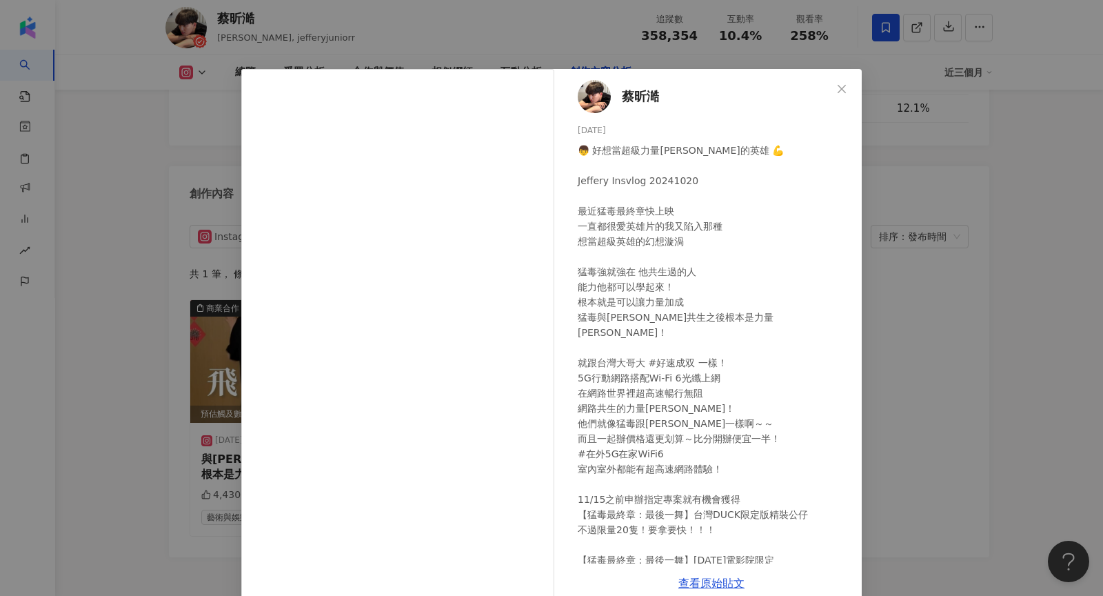
scroll to position [23, 0]
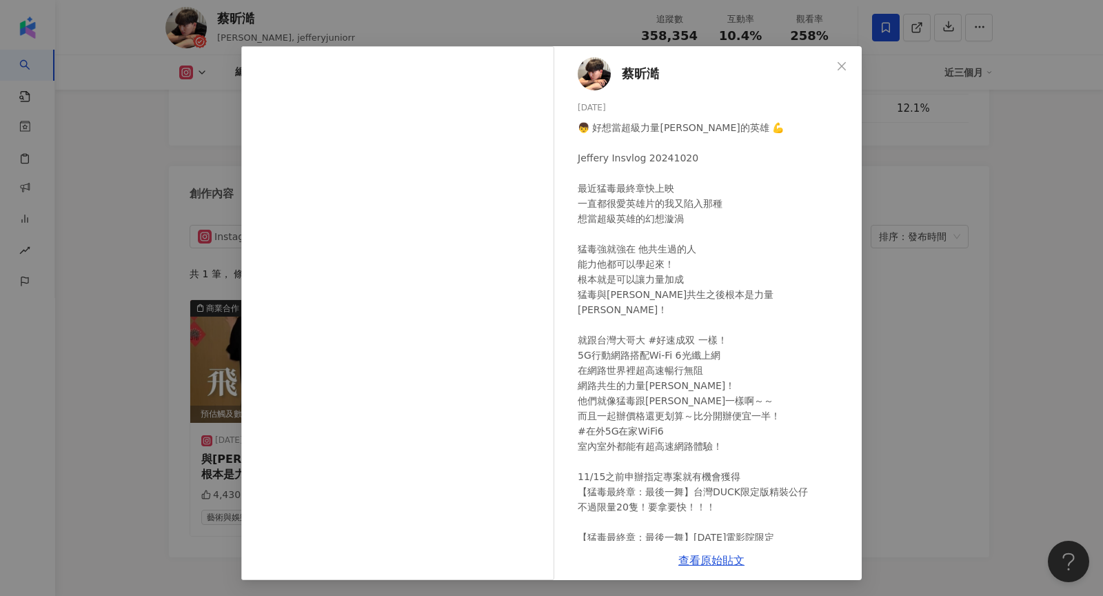
click at [971, 334] on div "蔡昕澔 2024/10/20 👦 好想當超級力量MAX的英雄 💪 Jeffery Insvlog 20241020 最近猛毒最終章快上映 一直都很愛英雄片的我…" at bounding box center [551, 298] width 1103 height 596
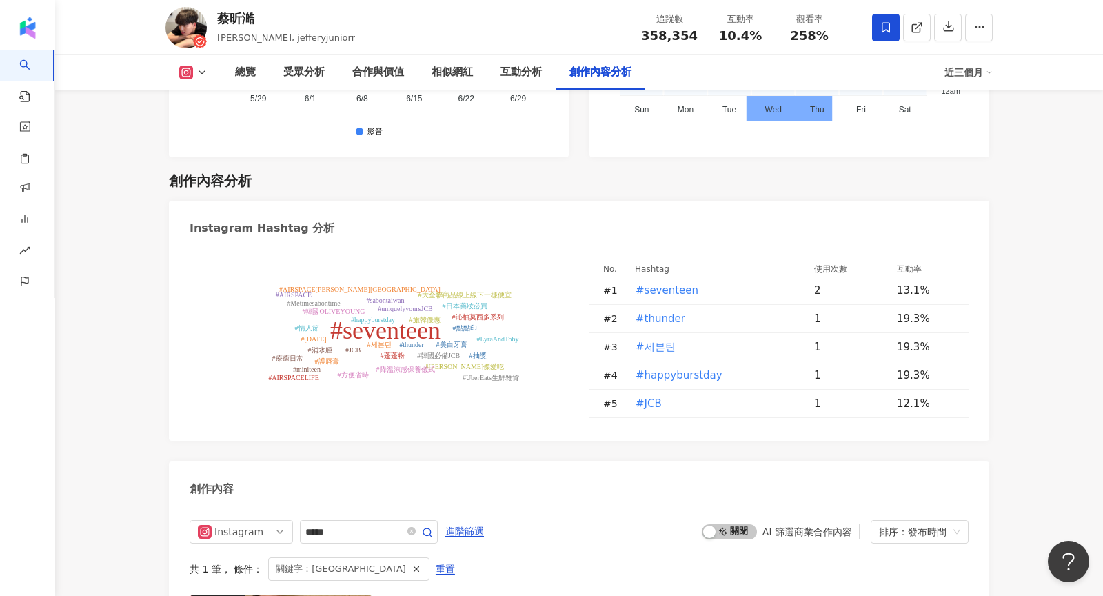
scroll to position [3899, 0]
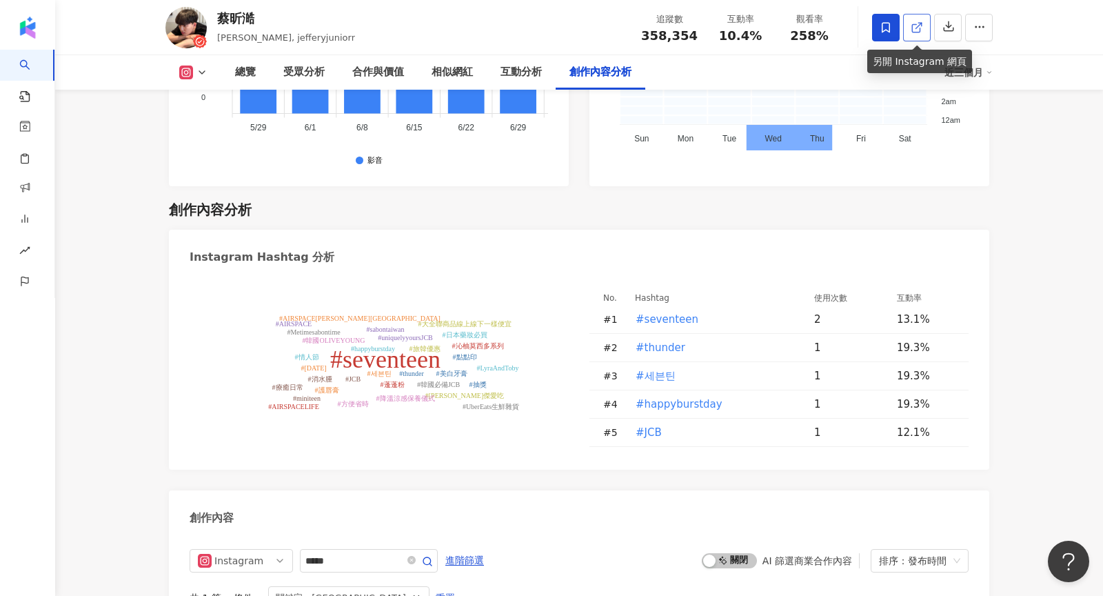
click at [913, 32] on icon at bounding box center [917, 27] width 12 height 12
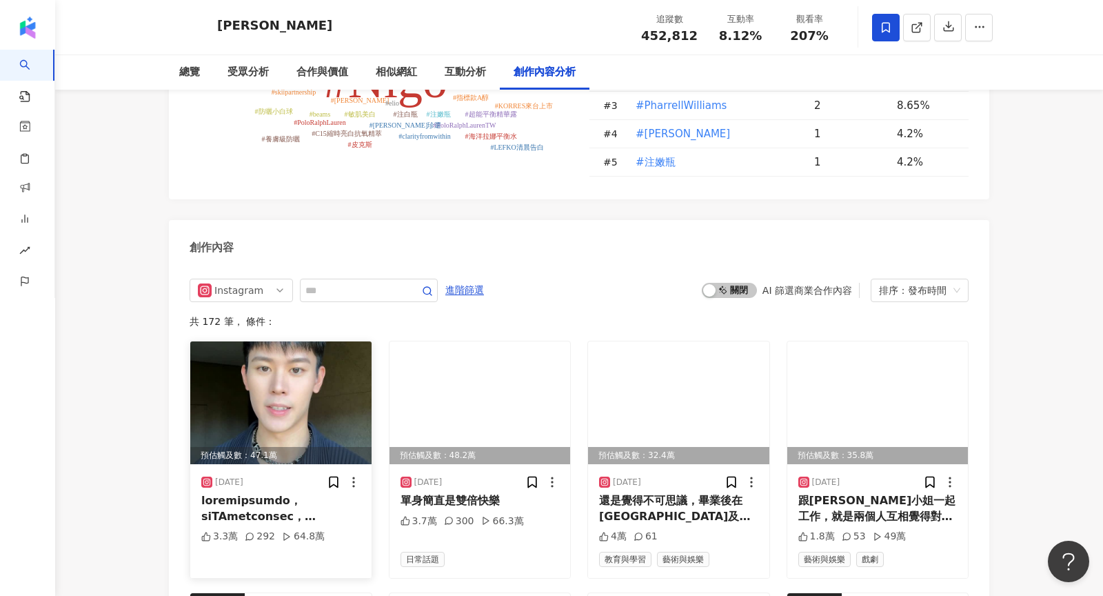
scroll to position [4091, 0]
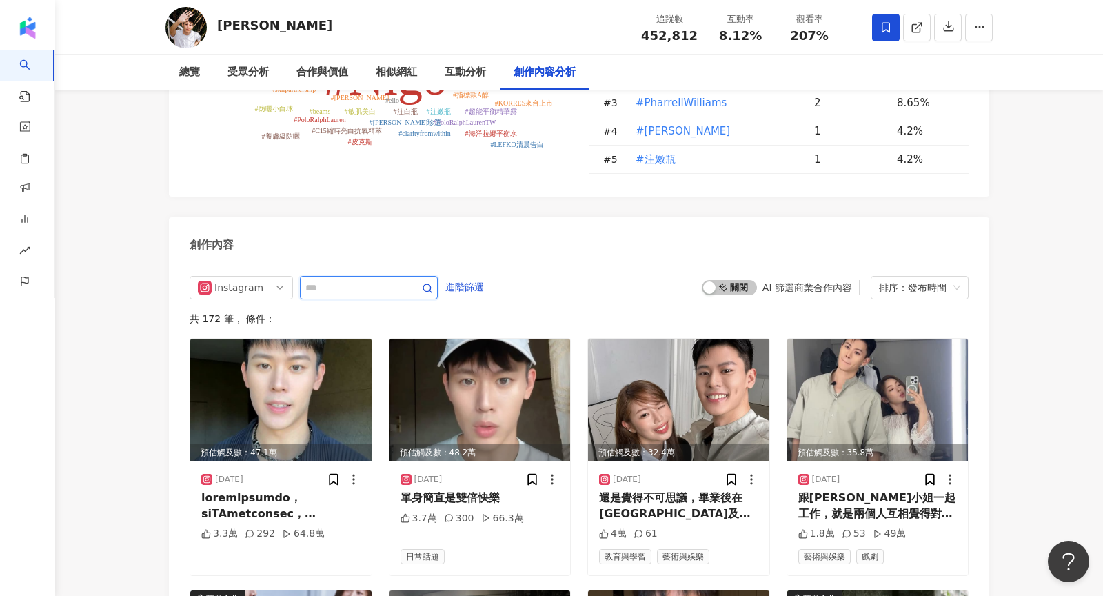
click at [344, 279] on input "text" at bounding box center [353, 287] width 97 height 17
type input "*"
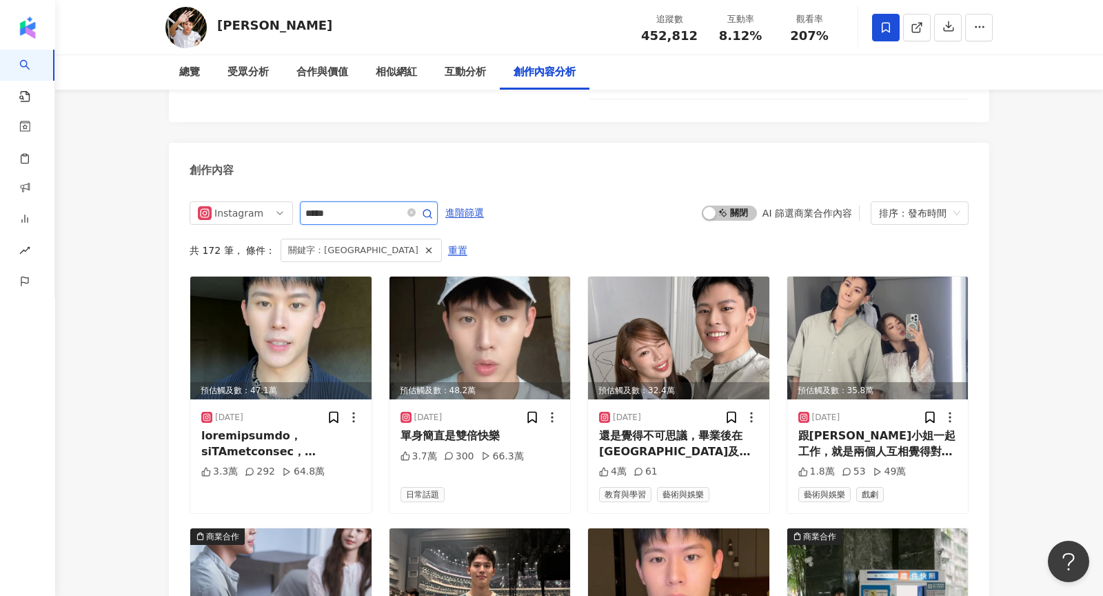
scroll to position [4062, 0]
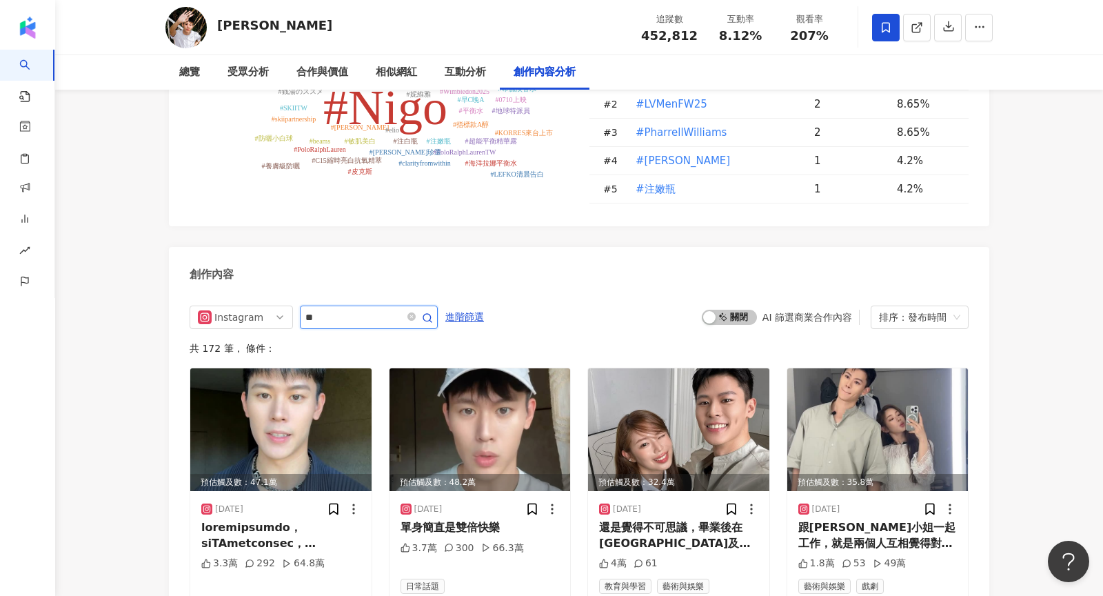
scroll to position [4166, 0]
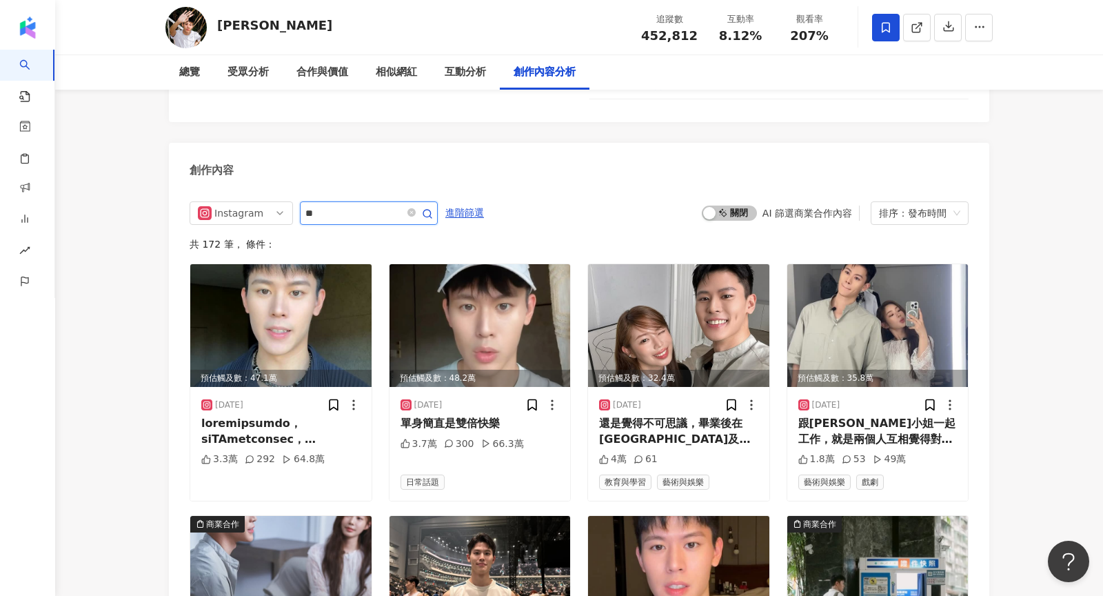
type input "*"
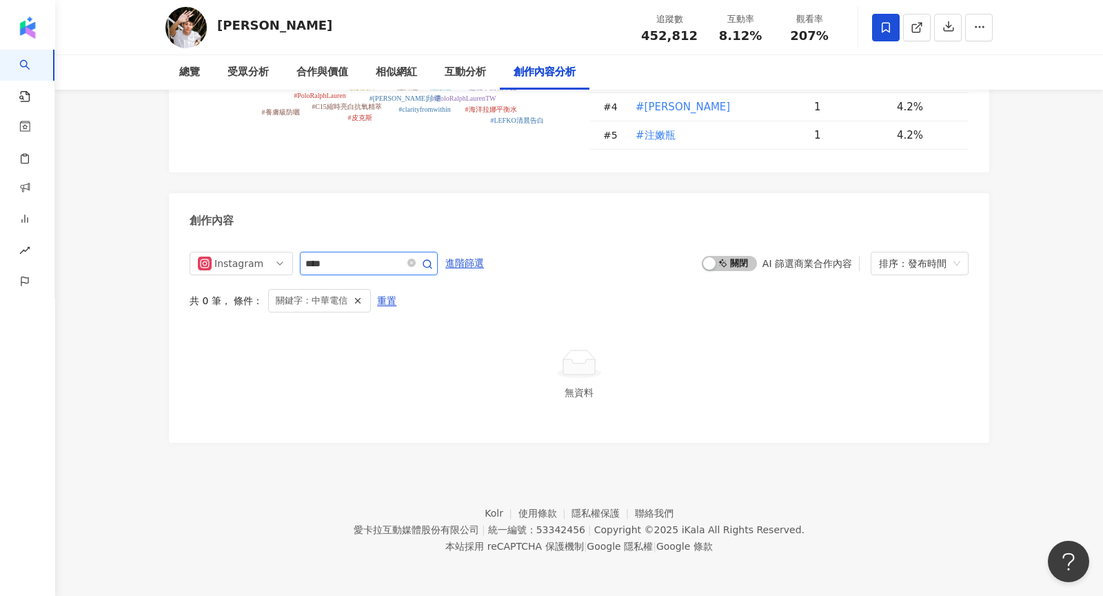
scroll to position [4062, 0]
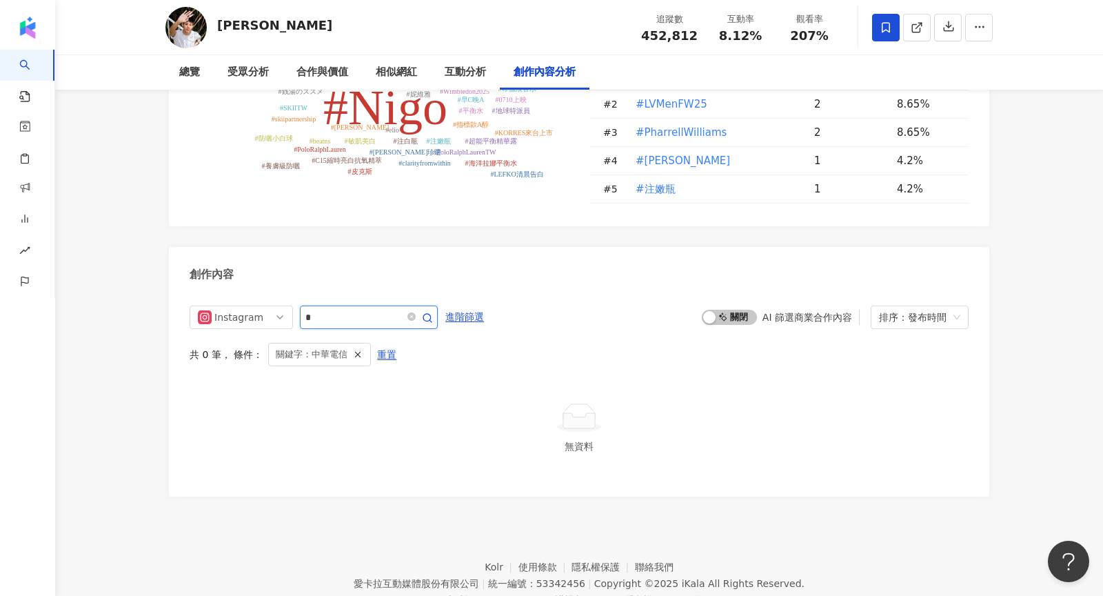
type input "*"
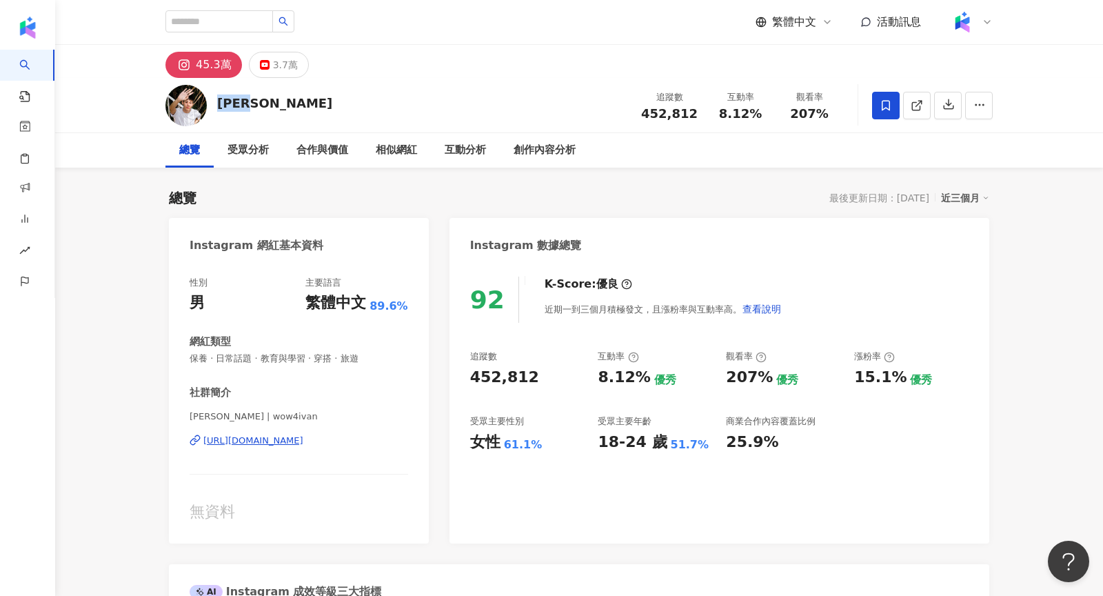
drag, startPoint x: 245, startPoint y: 105, endPoint x: 217, endPoint y: 105, distance: 28.3
click at [217, 105] on div "Ivan 追蹤數 452,812 互動率 8.12% 觀看率 207%" at bounding box center [579, 105] width 882 height 54
copy div "Ivan"
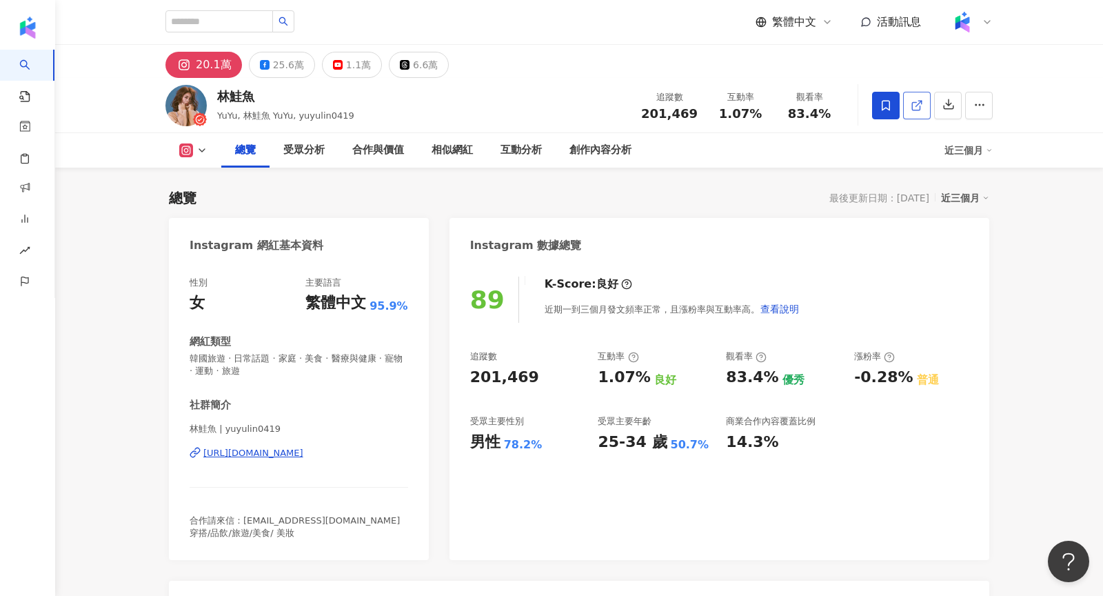
click at [920, 105] on icon at bounding box center [917, 105] width 12 height 12
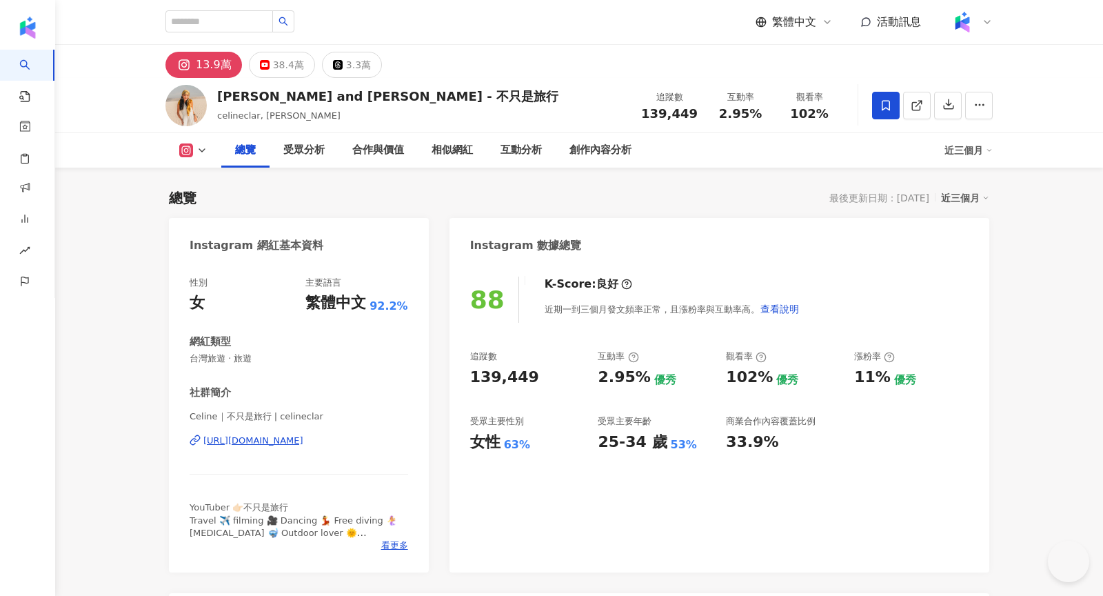
click at [319, 96] on div "Celine and Cynthia - 不只是旅行" at bounding box center [387, 96] width 341 height 17
click at [216, 96] on div "Celine and Cynthia - 不只是旅行 celineclar, celine yeh 追蹤數 139,449 互動率 2.95% 觀看率 102%" at bounding box center [579, 105] width 882 height 54
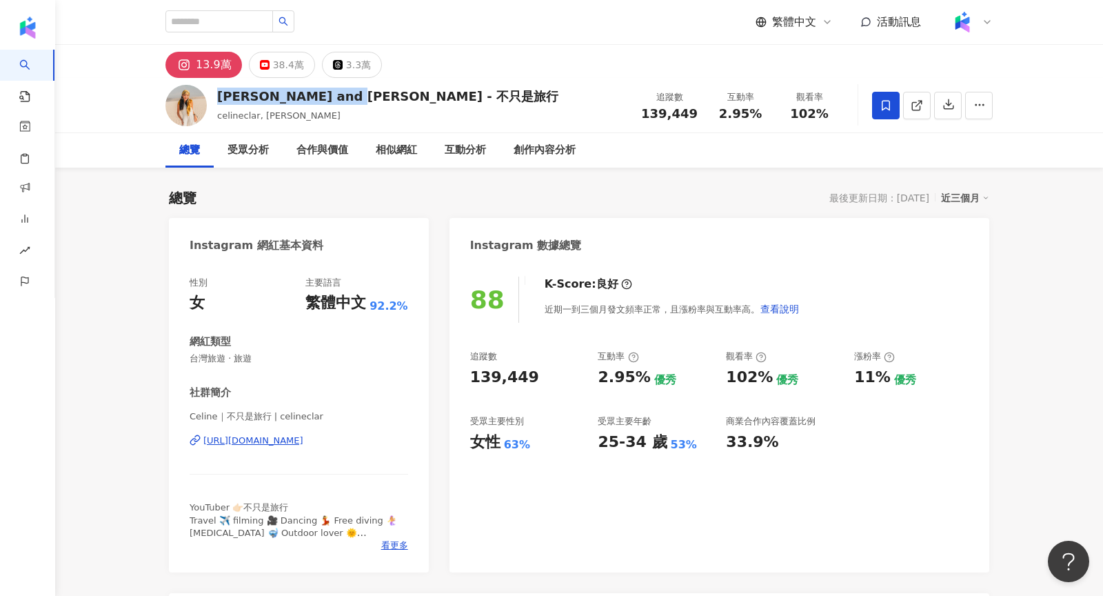
drag, startPoint x: 219, startPoint y: 93, endPoint x: 332, endPoint y: 93, distance: 113.1
click at [332, 93] on div "Celine and Cynthia - 不只是旅行" at bounding box center [387, 96] width 341 height 17
copy div "Celine and Cynthia"
click at [915, 108] on icon at bounding box center [917, 105] width 12 height 12
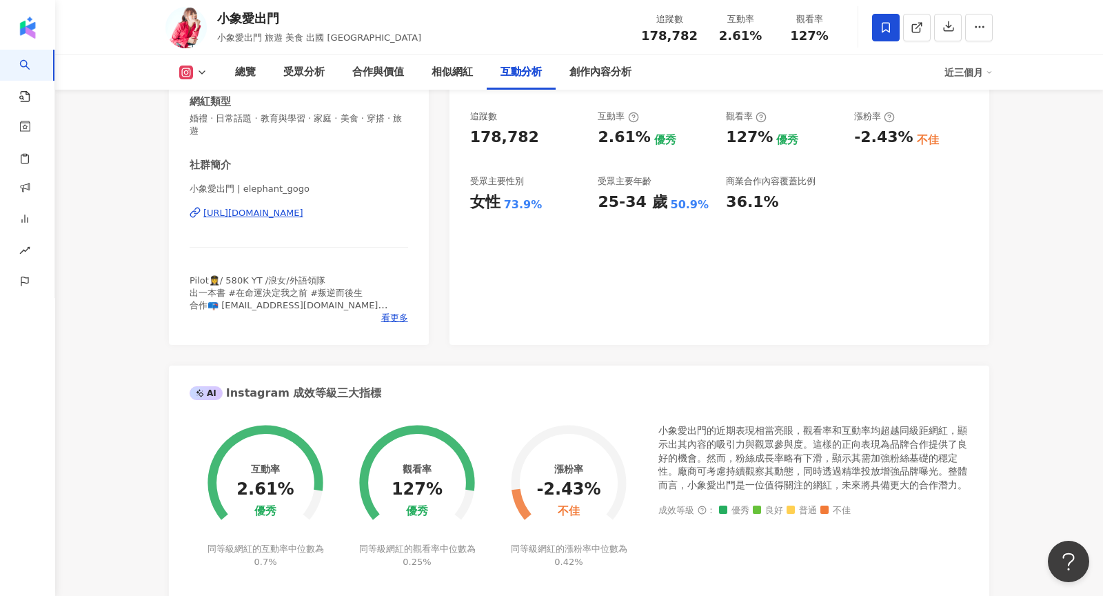
scroll to position [4047, 0]
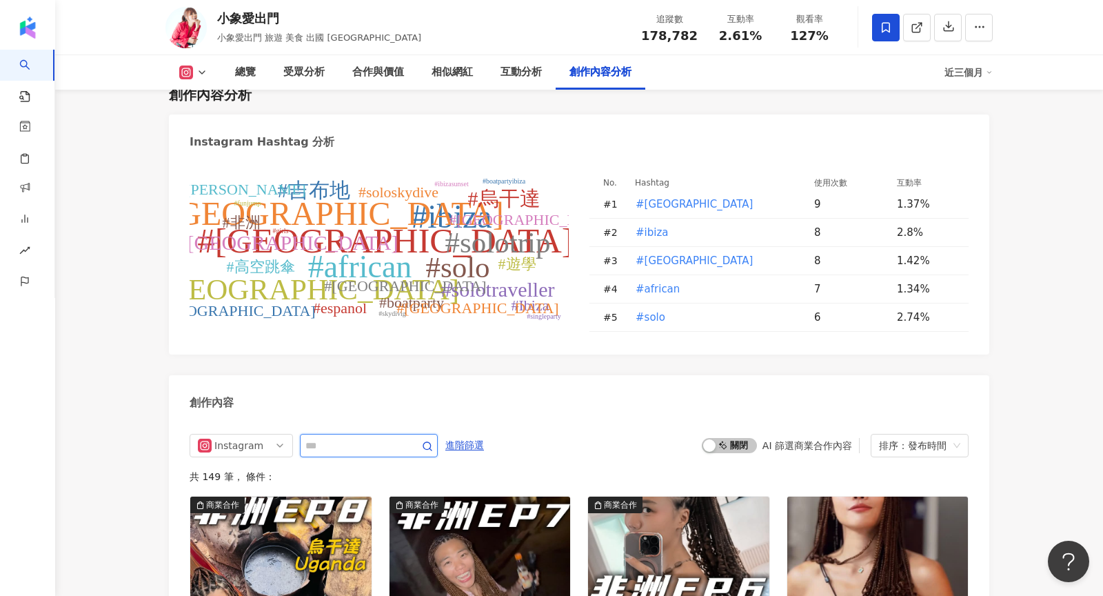
click at [362, 437] on input "text" at bounding box center [353, 445] width 97 height 17
type input "*"
type input "*****"
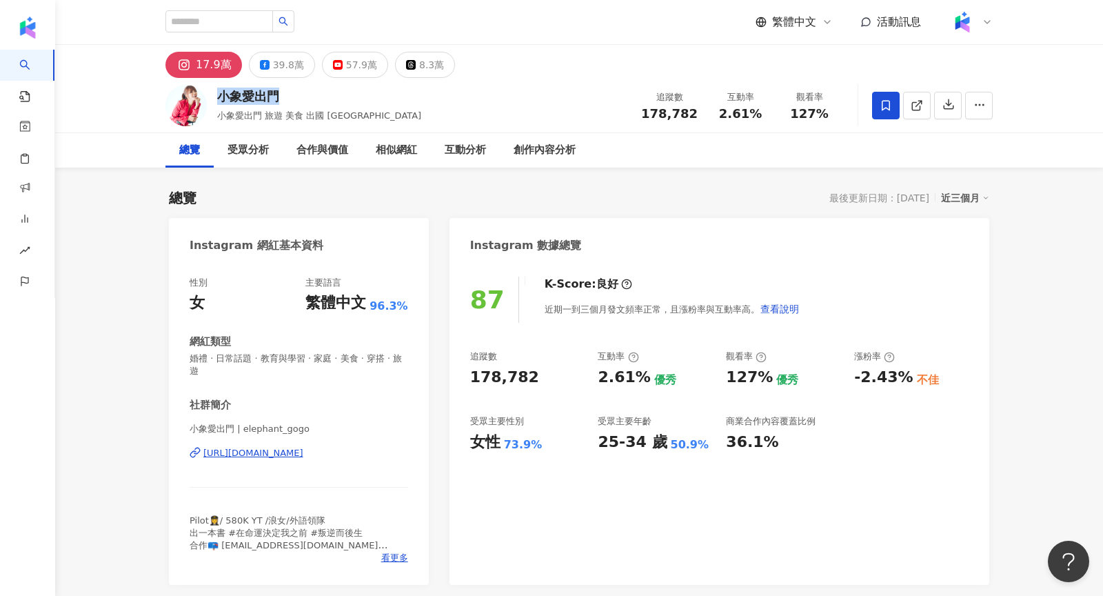
drag, startPoint x: 219, startPoint y: 94, endPoint x: 311, endPoint y: 92, distance: 92.4
click at [311, 92] on div "小象愛出門" at bounding box center [319, 96] width 204 height 17
copy div "小象愛出門"
click at [917, 103] on icon at bounding box center [917, 105] width 12 height 12
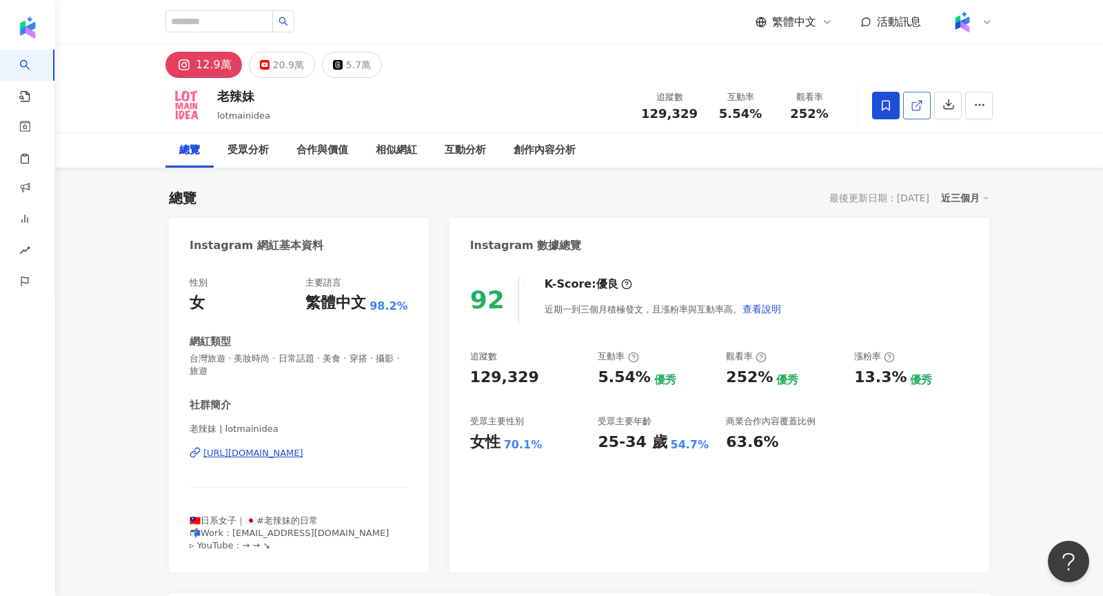
click at [921, 99] on icon at bounding box center [917, 105] width 12 height 12
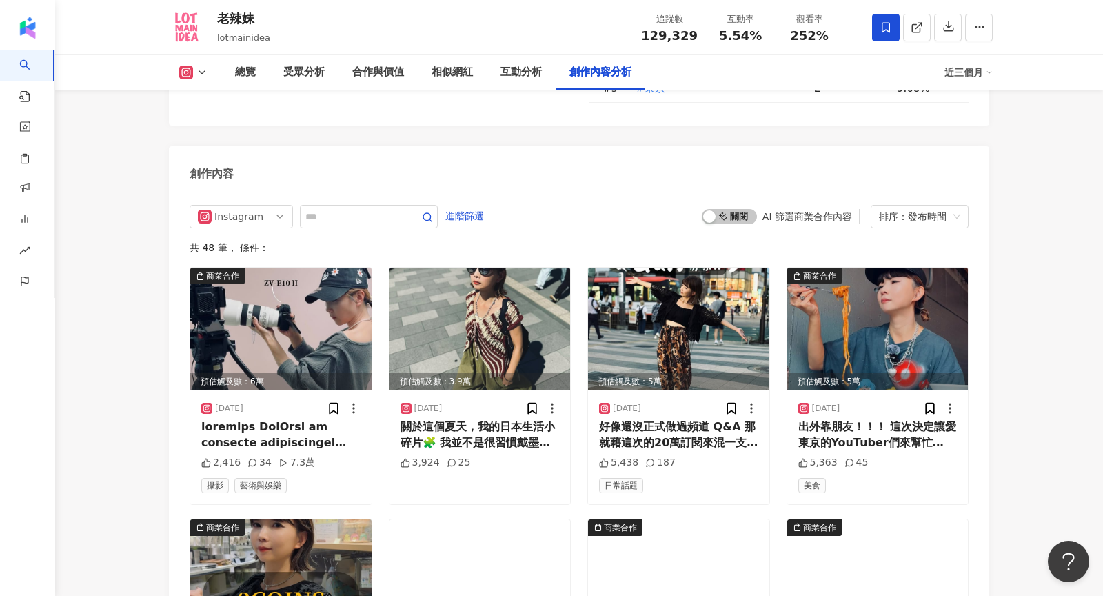
scroll to position [4166, 0]
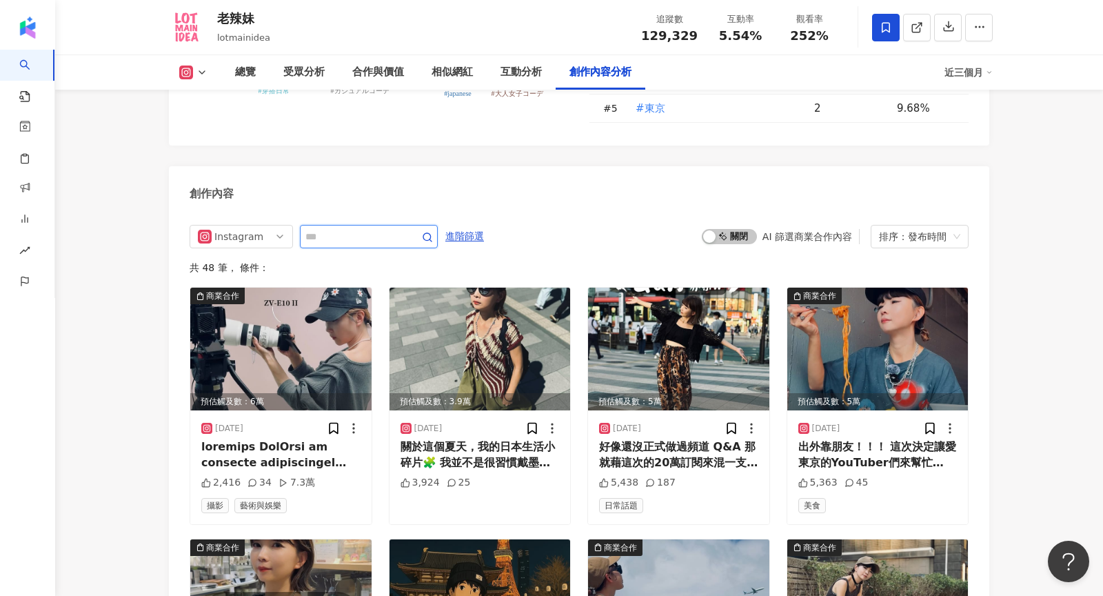
click at [334, 228] on input "text" at bounding box center [353, 236] width 97 height 17
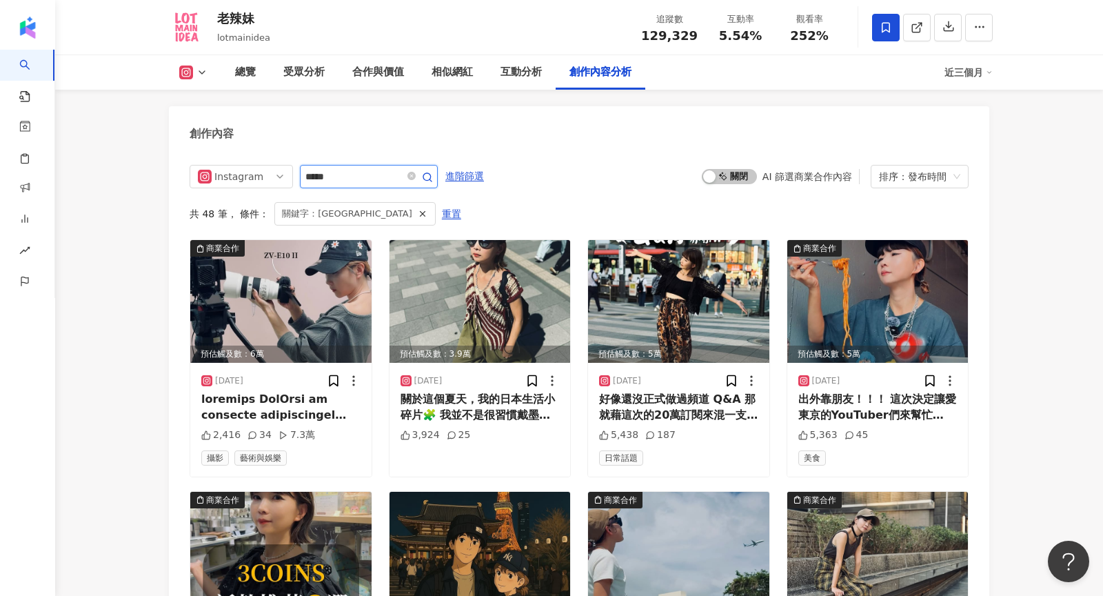
scroll to position [4122, 0]
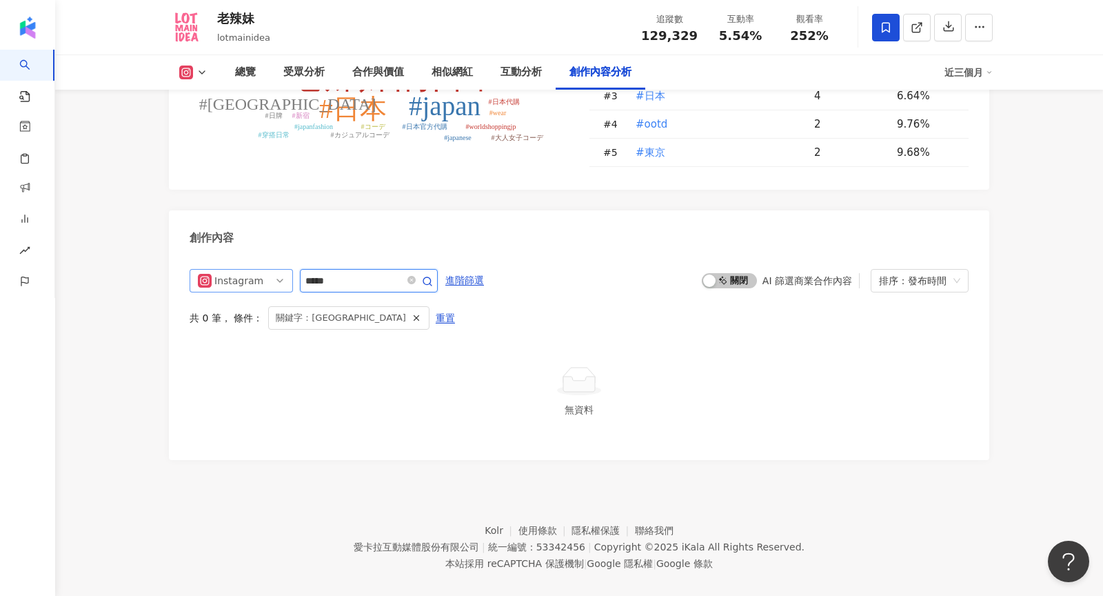
drag, startPoint x: 363, startPoint y: 260, endPoint x: 274, endPoint y: 260, distance: 88.9
click at [274, 269] on div "Instagram *****" at bounding box center [314, 280] width 248 height 23
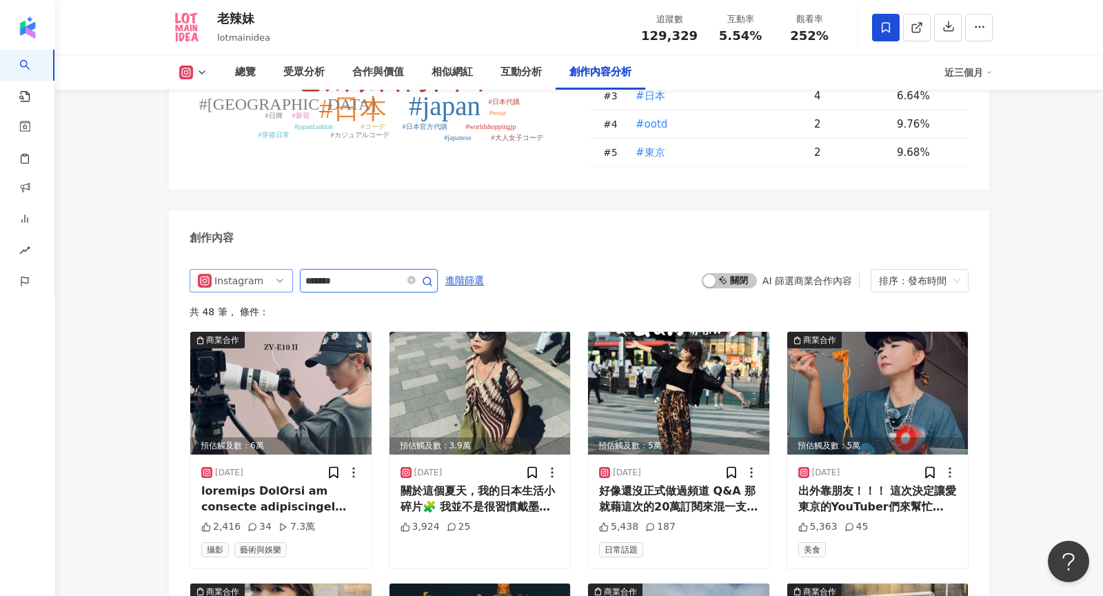
scroll to position [4226, 0]
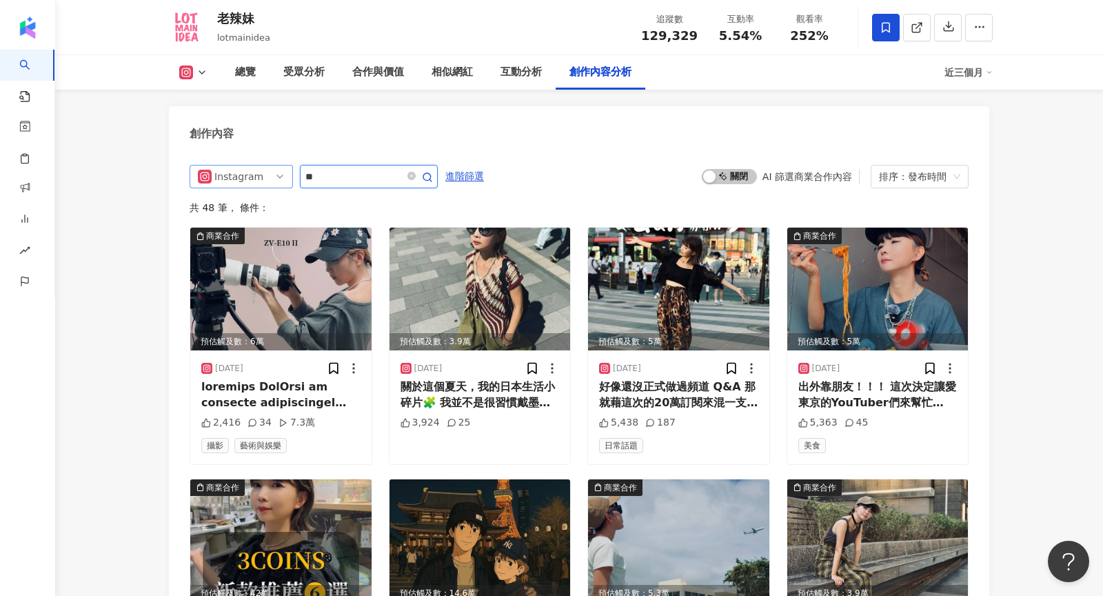
type input "*"
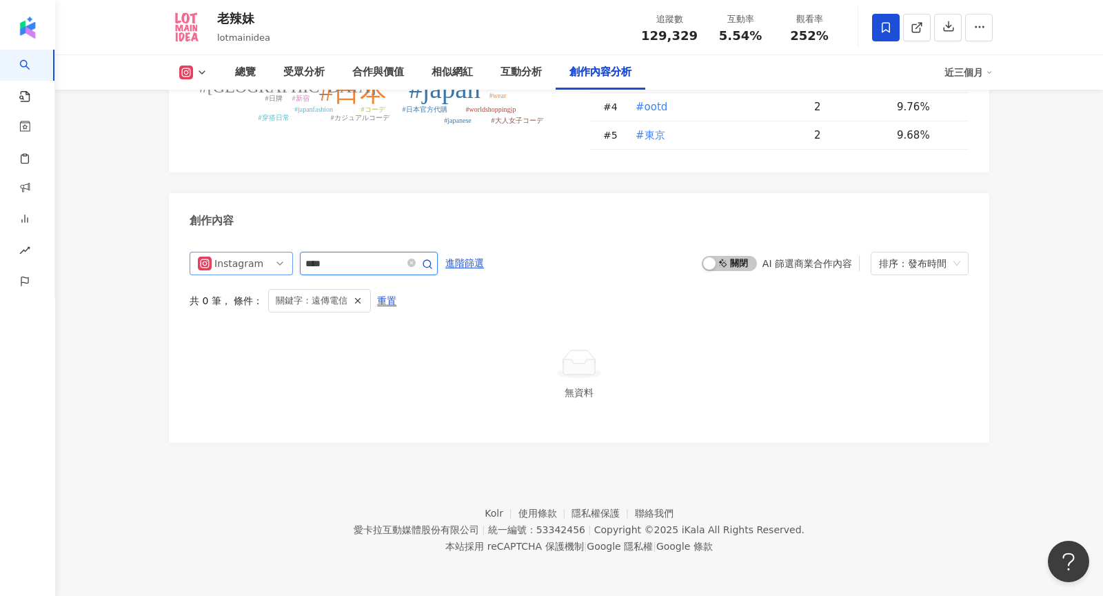
scroll to position [4122, 0]
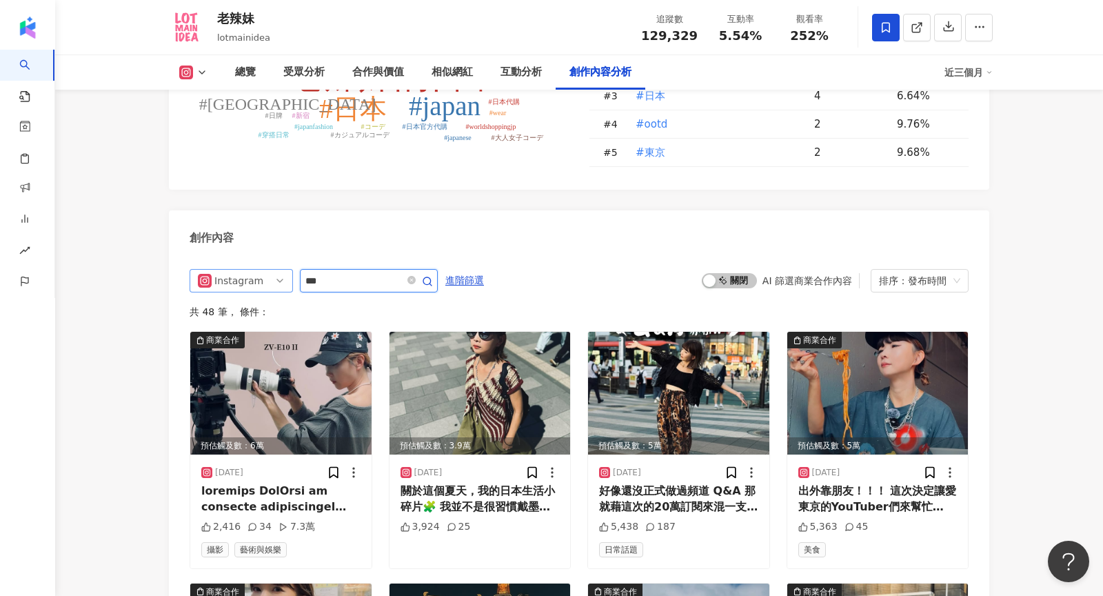
scroll to position [4226, 0]
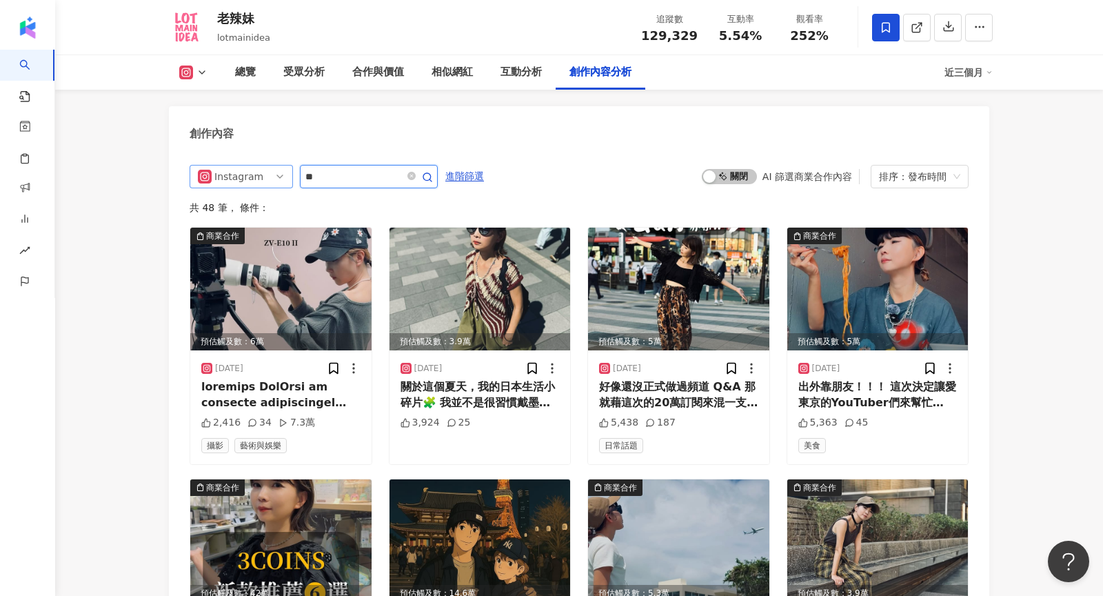
type input "*"
type input "****"
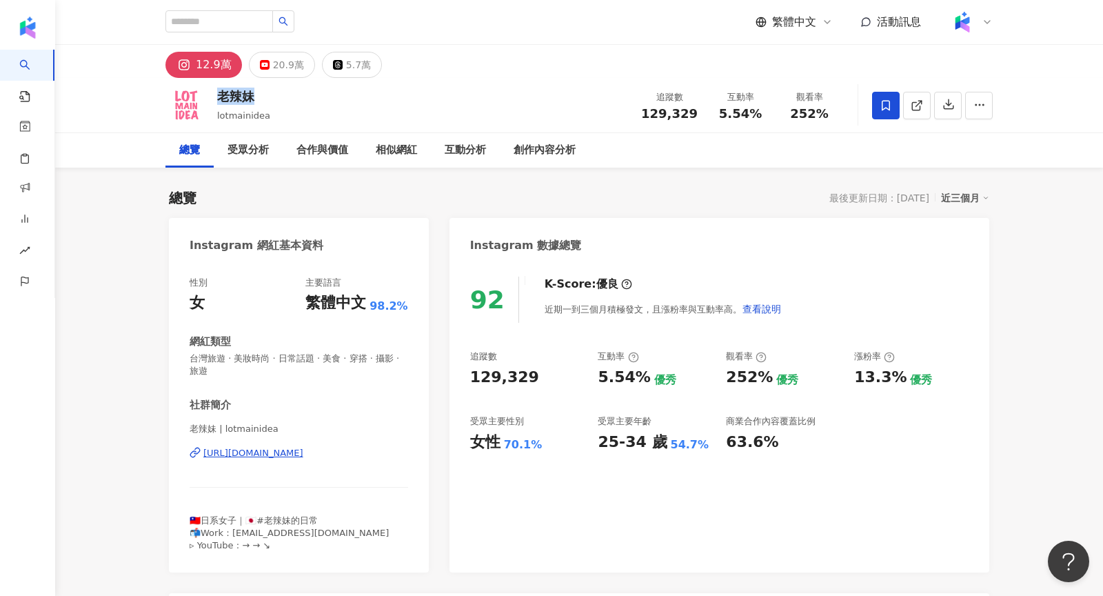
drag, startPoint x: 220, startPoint y: 92, endPoint x: 274, endPoint y: 93, distance: 53.8
click at [274, 93] on div "老辣妹 lotmainidea 追蹤數 129,329 互動率 5.54% 觀看率 252%" at bounding box center [579, 105] width 882 height 54
copy div "老辣妹"
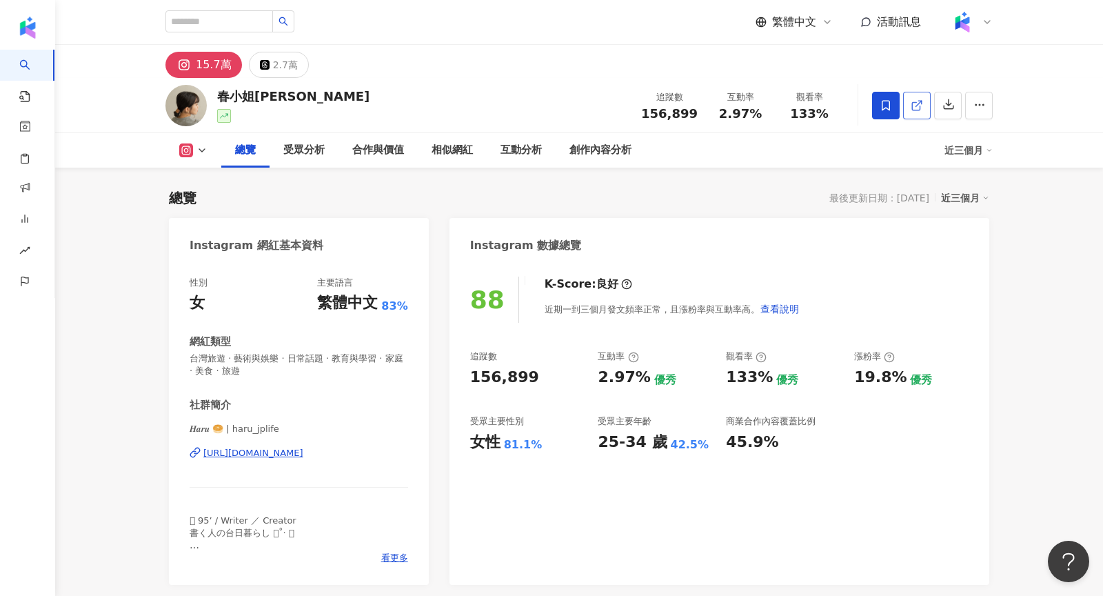
click at [916, 105] on line at bounding box center [919, 104] width 6 height 6
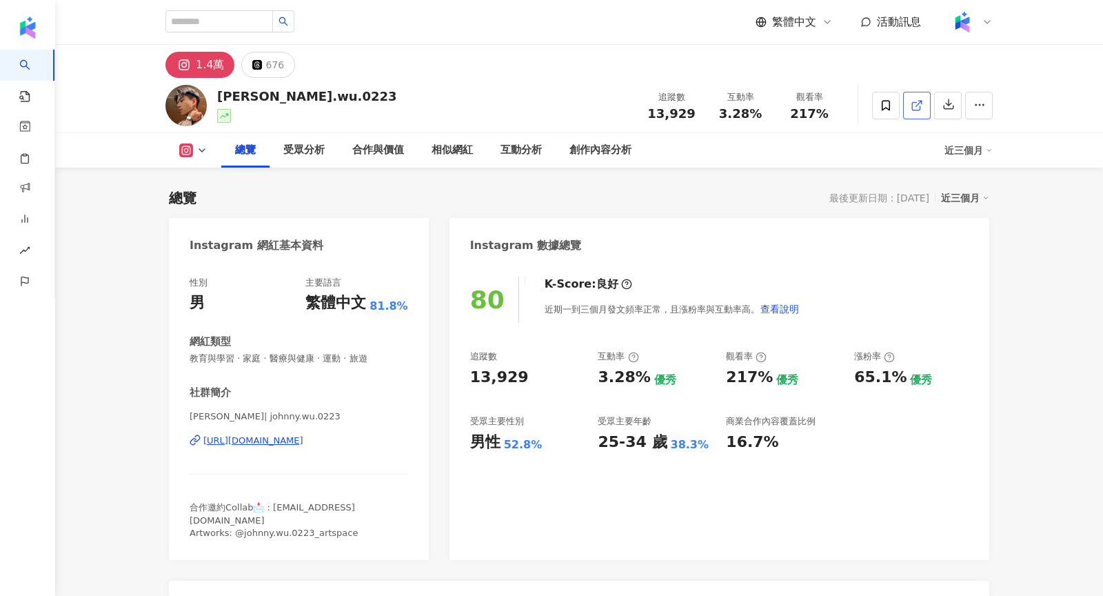
click at [916, 101] on icon at bounding box center [917, 105] width 12 height 12
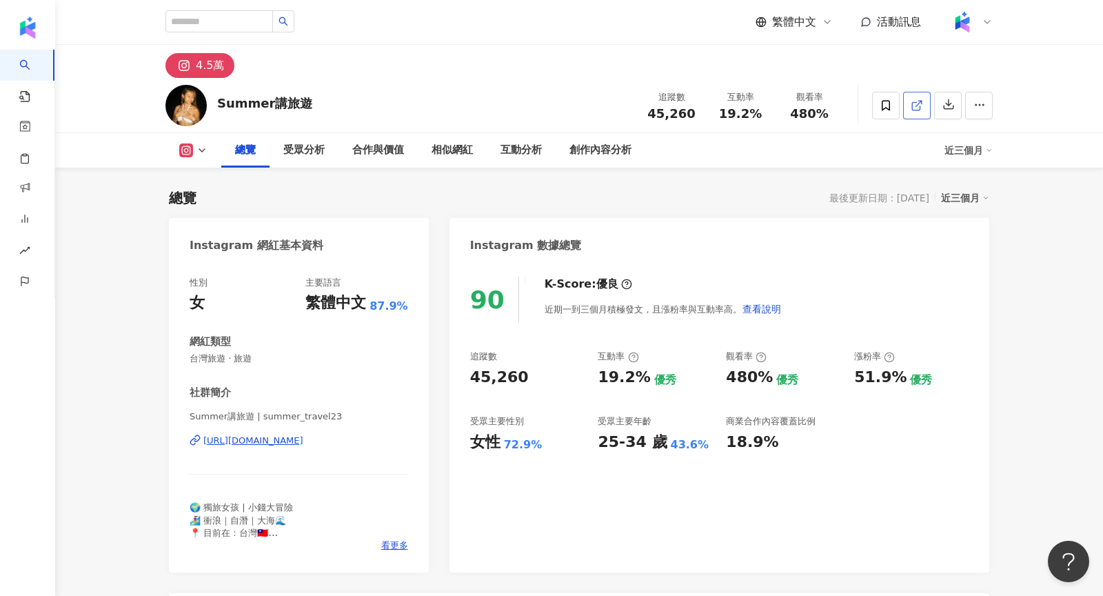
click at [918, 110] on icon at bounding box center [916, 106] width 8 height 8
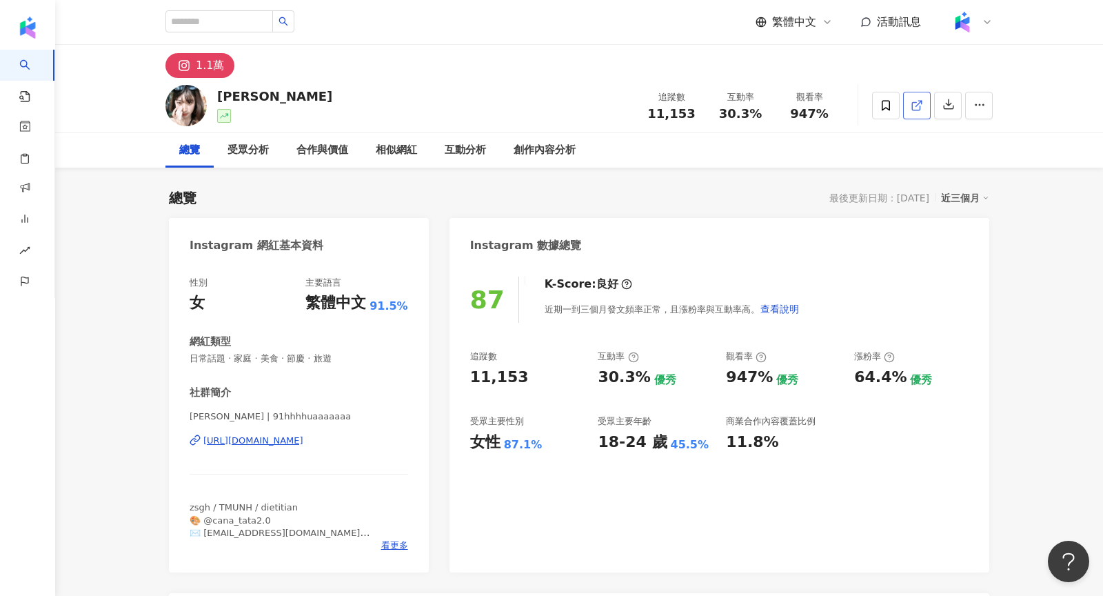
click at [915, 108] on icon at bounding box center [917, 105] width 12 height 12
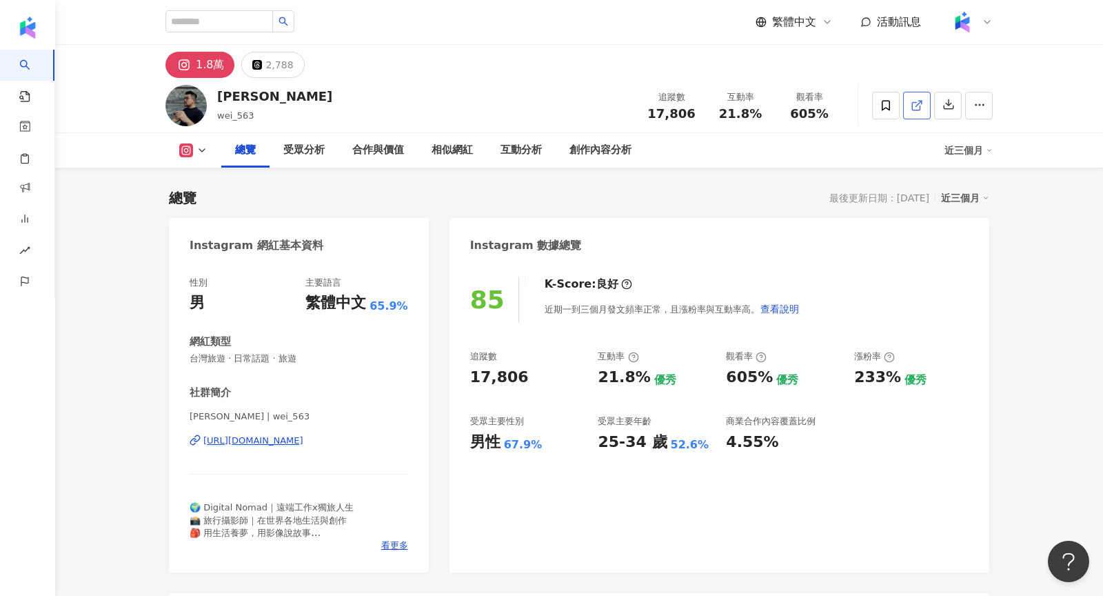
click at [926, 102] on link at bounding box center [917, 106] width 28 height 28
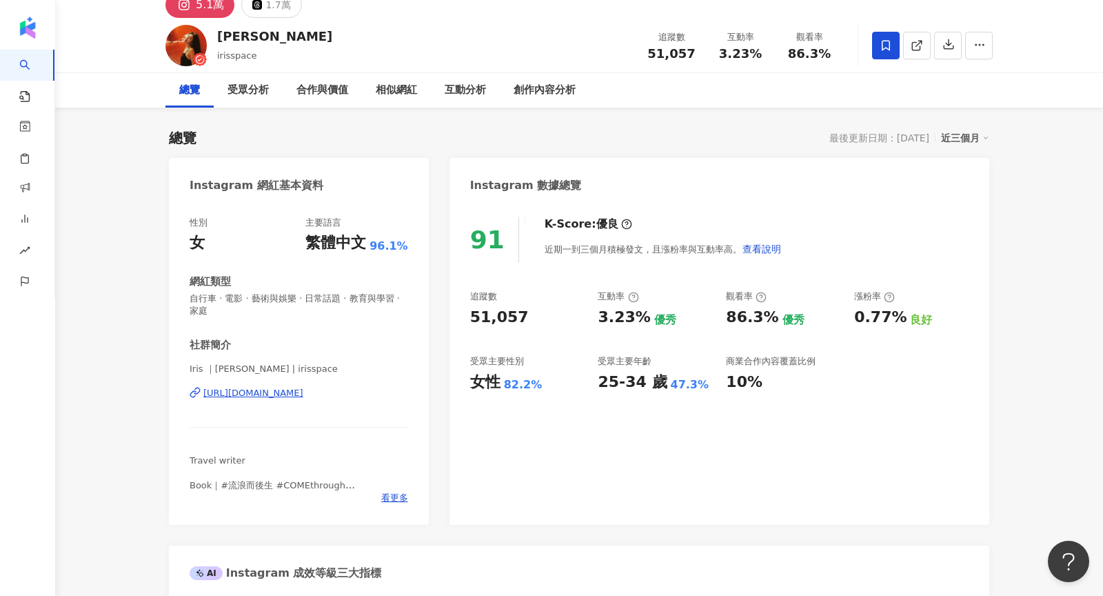
scroll to position [59, 0]
